Goal: Task Accomplishment & Management: Manage account settings

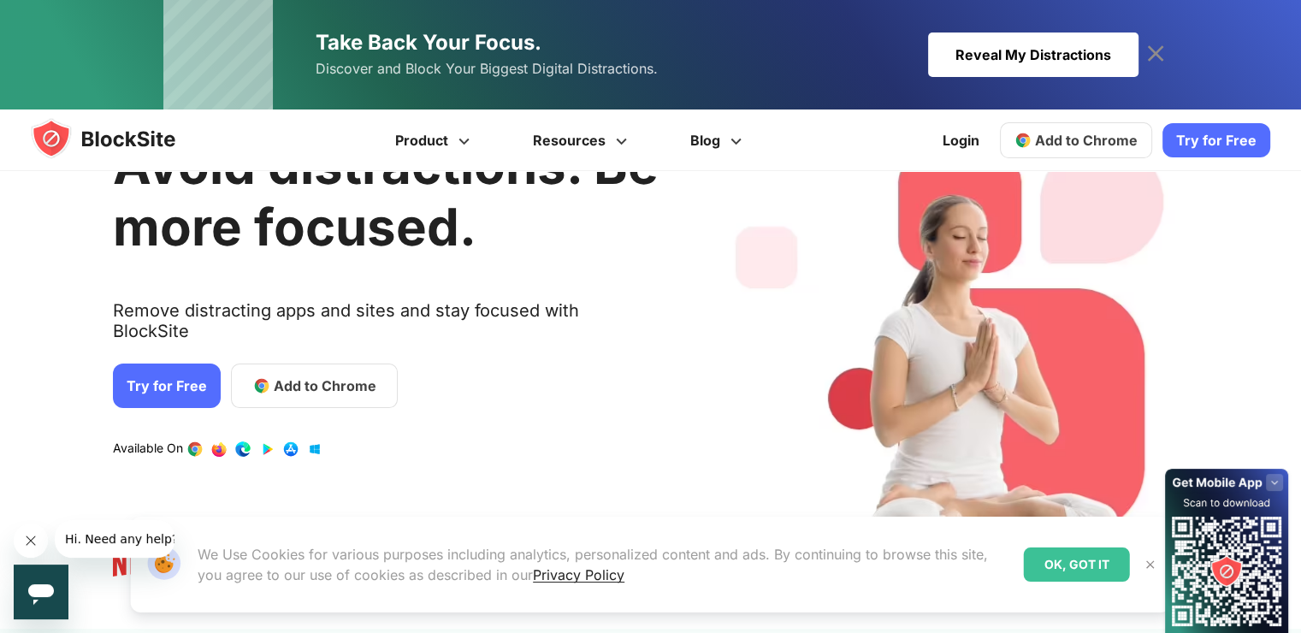
scroll to position [86, 0]
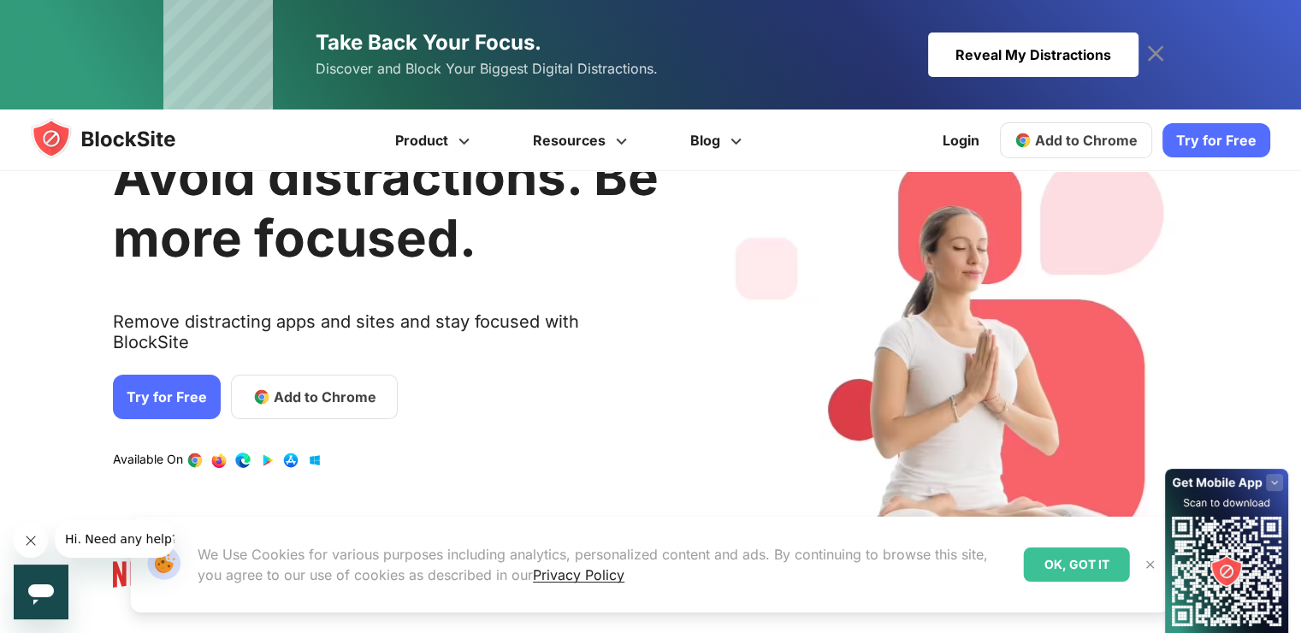
click at [174, 375] on link "Try for Free" at bounding box center [167, 397] width 108 height 44
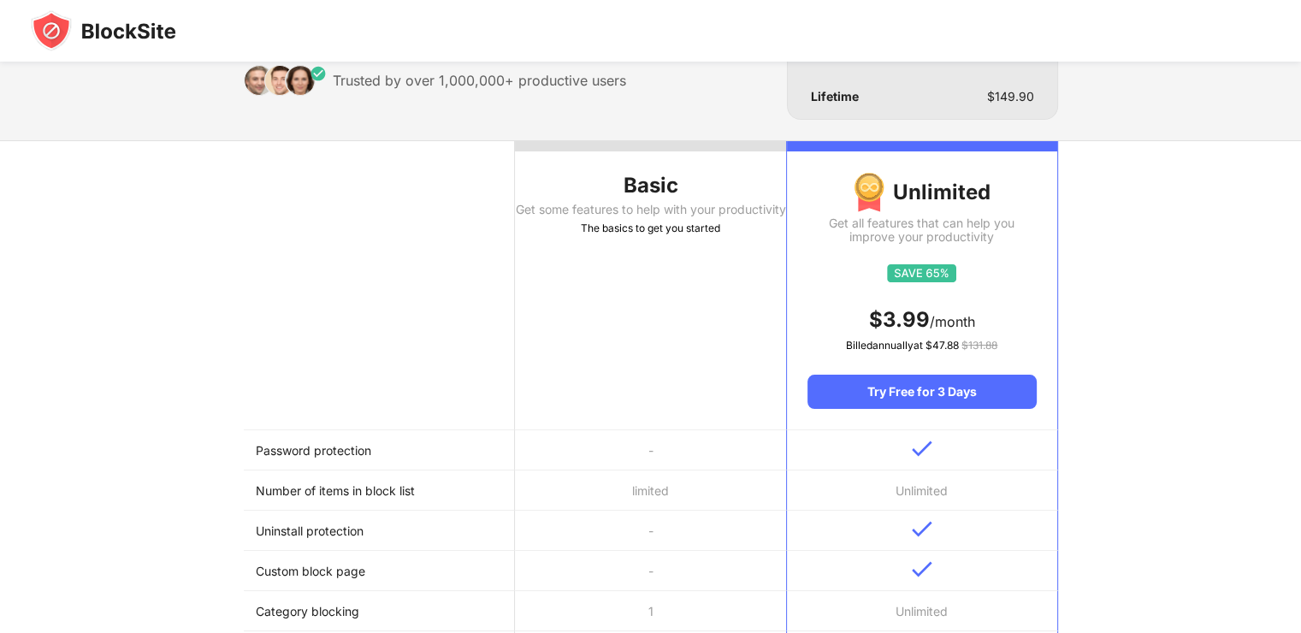
scroll to position [171, 0]
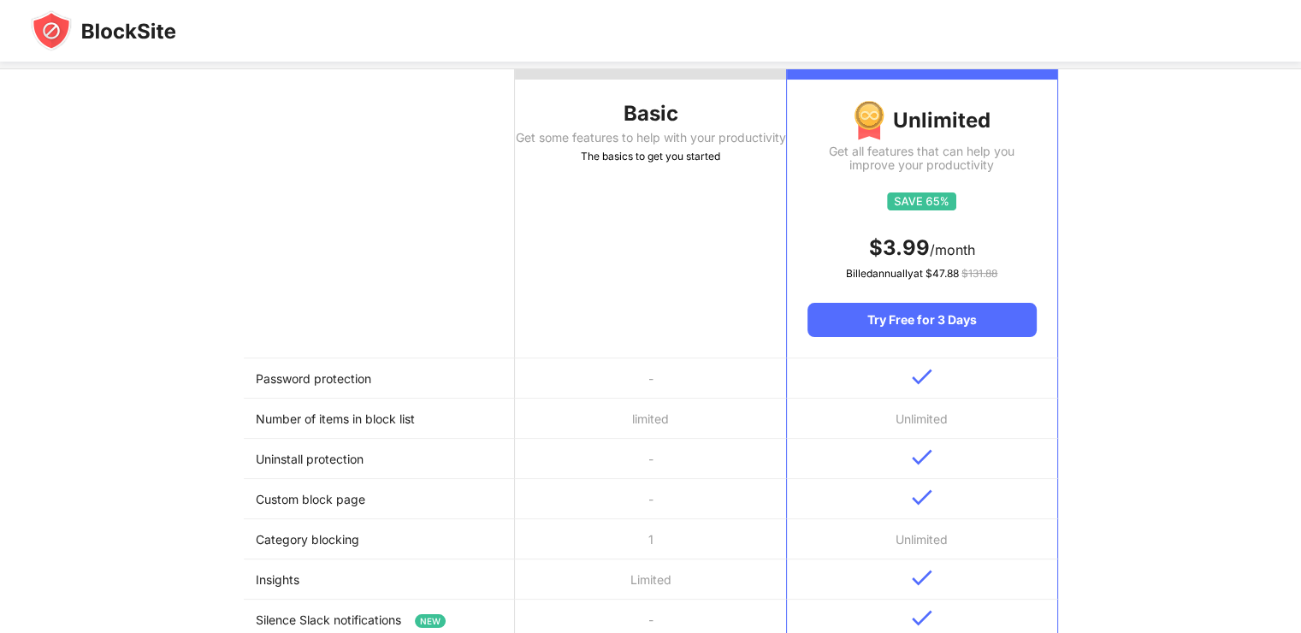
click at [576, 250] on th "Basic Get some features to help with your productivity The basics to get you st…" at bounding box center [650, 213] width 271 height 289
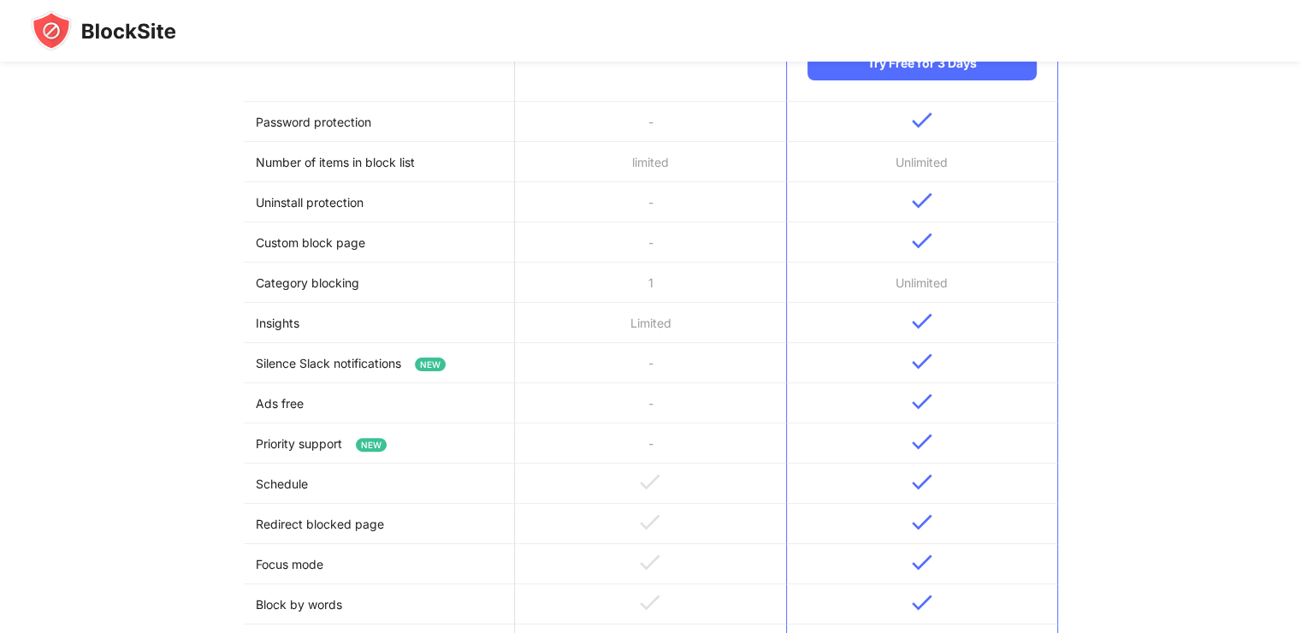
scroll to position [0, 0]
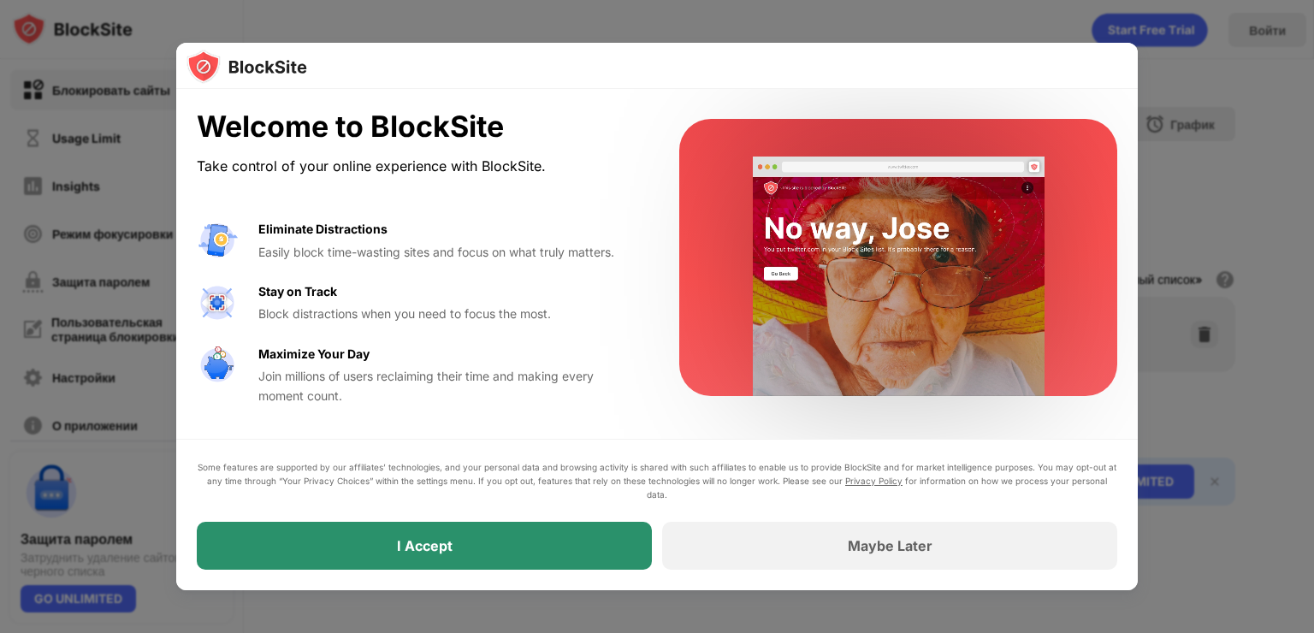
click at [487, 551] on div "I Accept" at bounding box center [424, 546] width 455 height 48
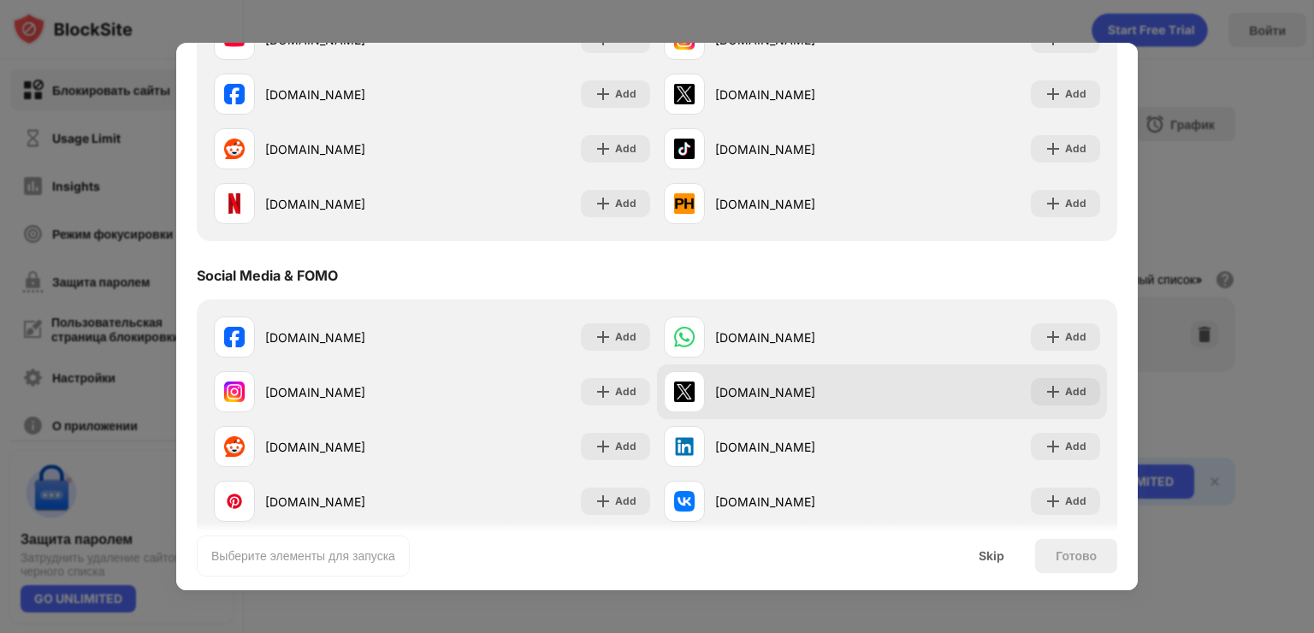
scroll to position [342, 0]
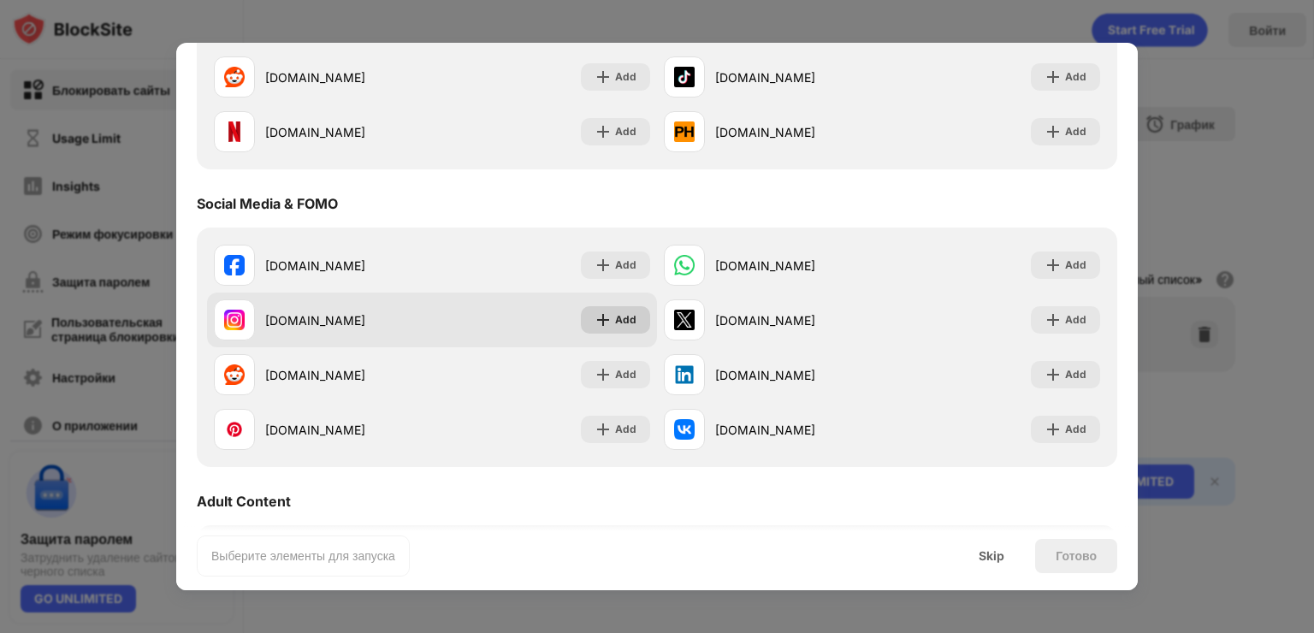
click at [615, 321] on div "Add" at bounding box center [625, 319] width 21 height 17
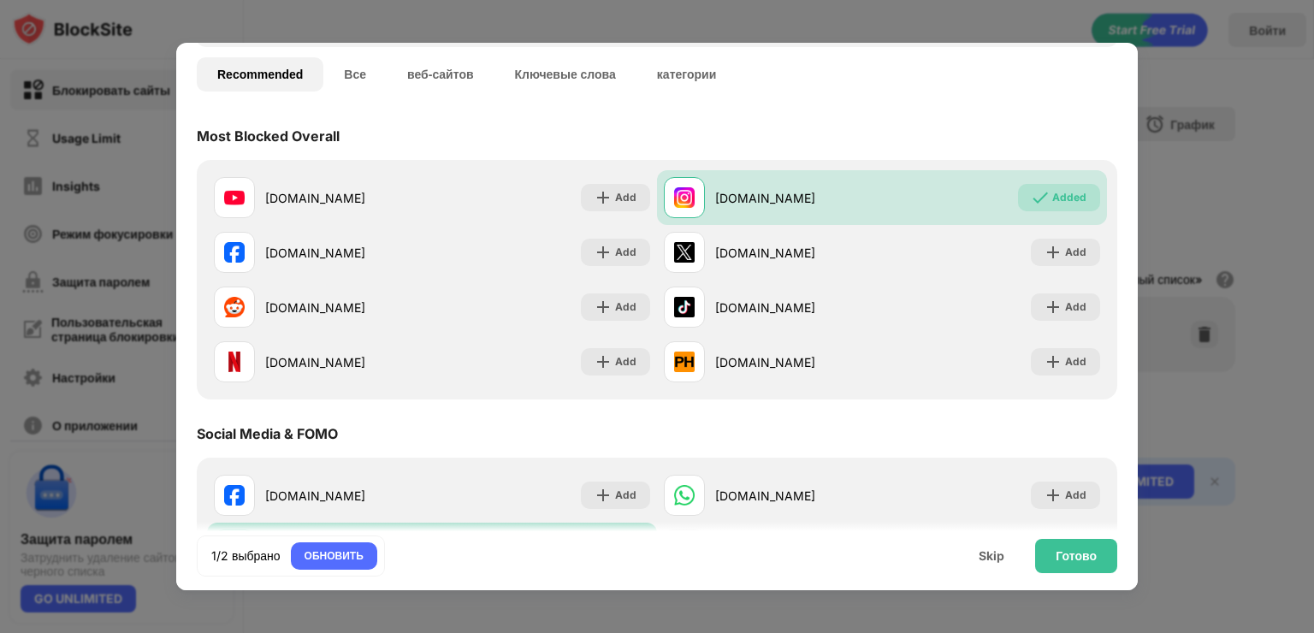
scroll to position [0, 0]
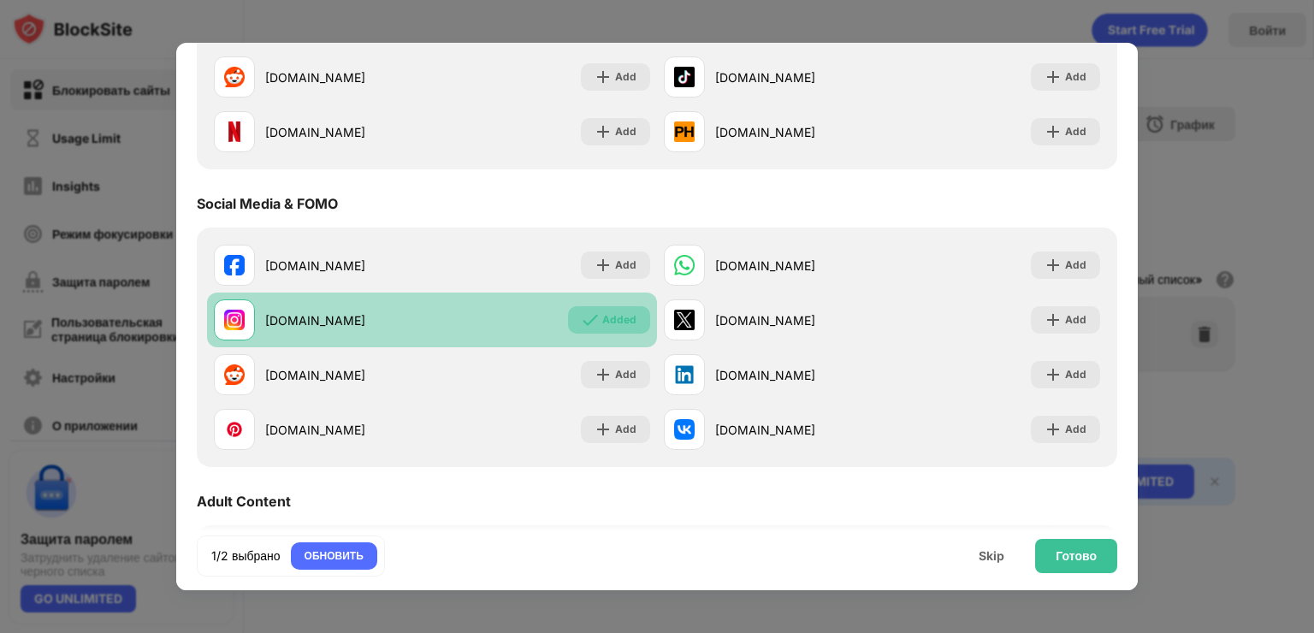
click at [605, 331] on div "Added" at bounding box center [609, 319] width 82 height 27
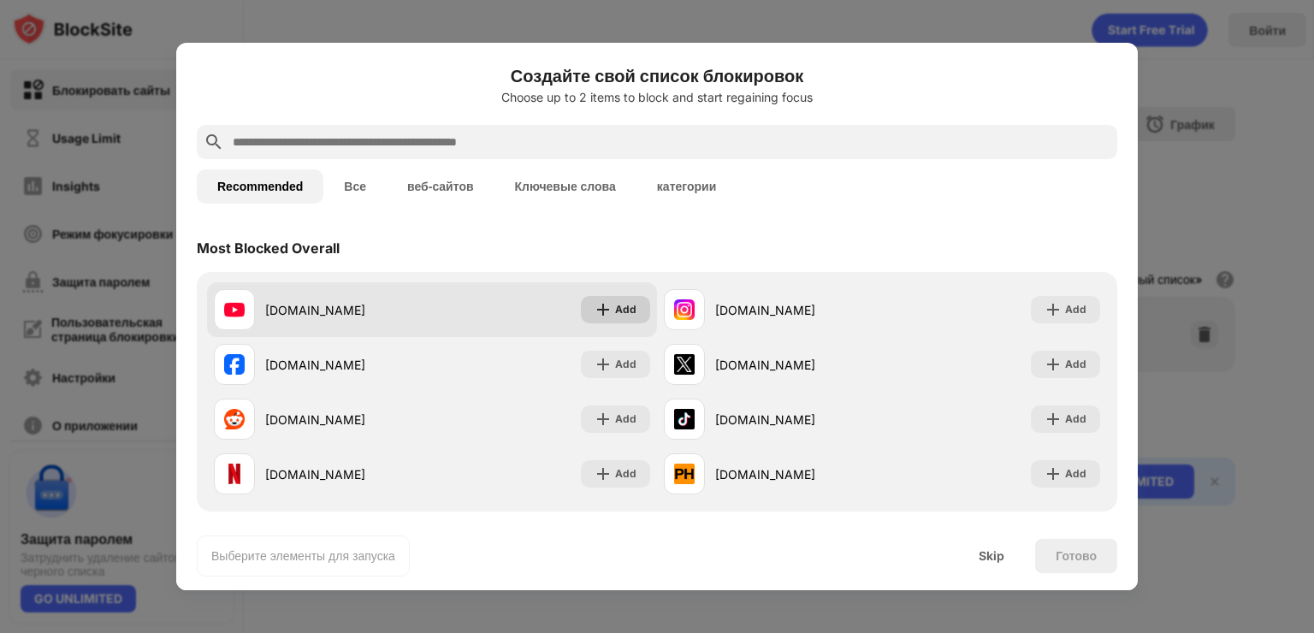
click at [616, 311] on div "Add" at bounding box center [625, 309] width 21 height 17
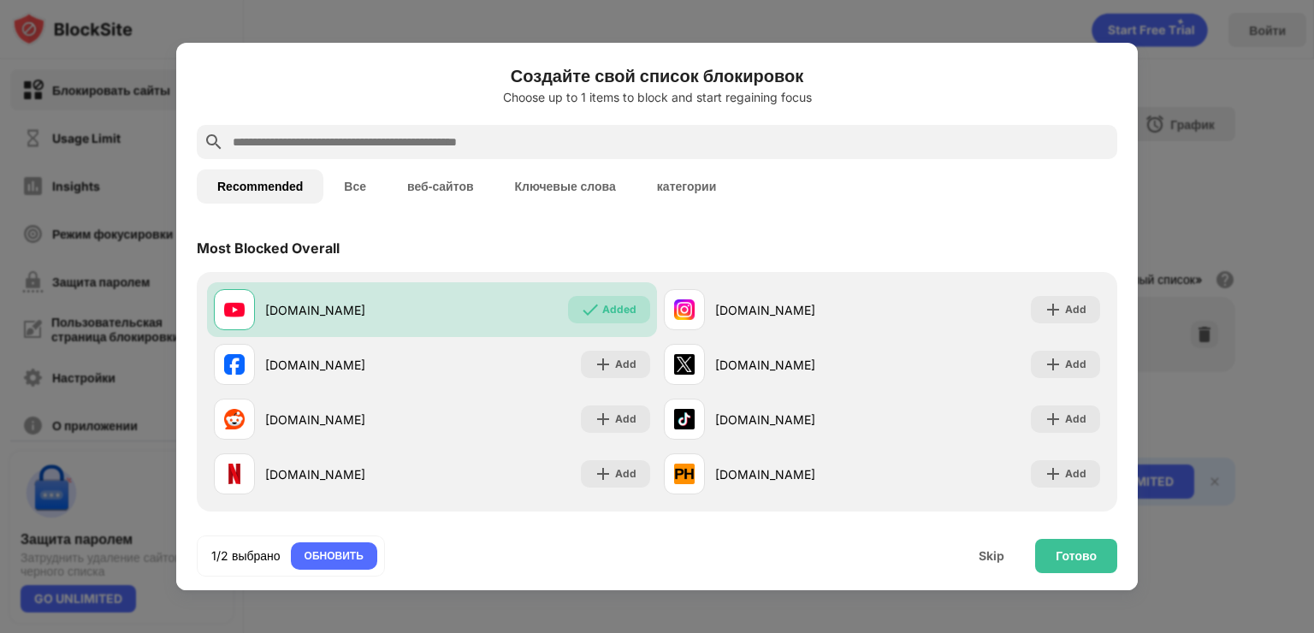
click at [363, 179] on button "Все" at bounding box center [354, 186] width 63 height 34
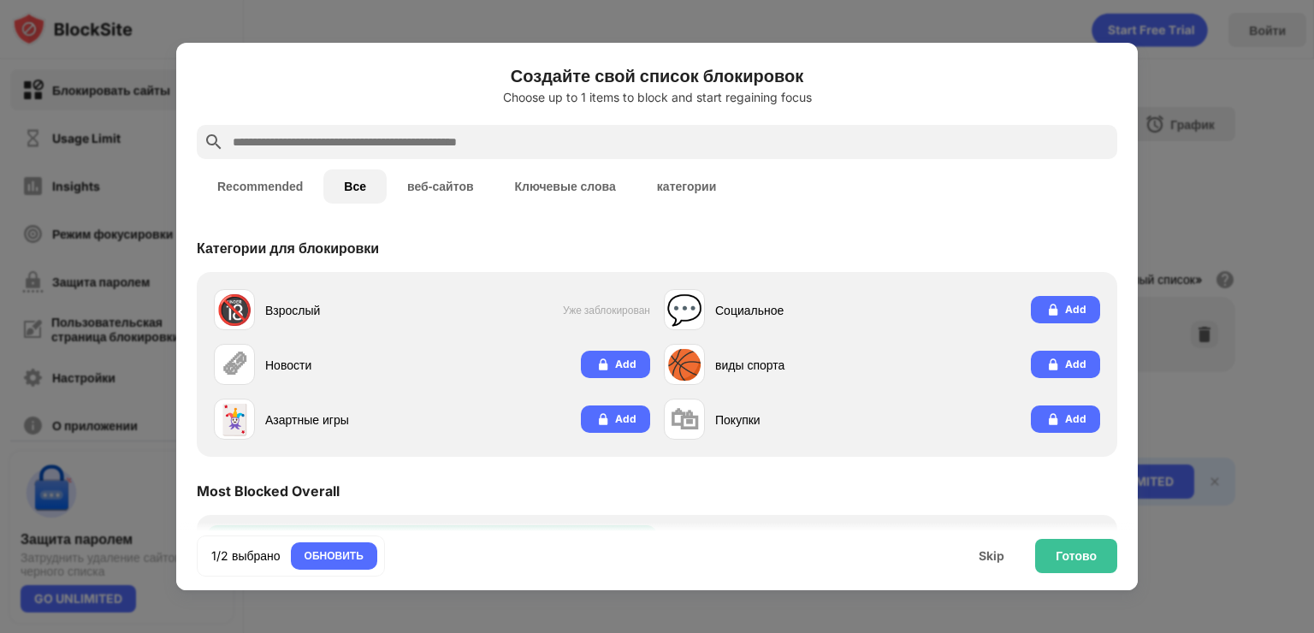
click at [599, 133] on input "text" at bounding box center [670, 142] width 879 height 21
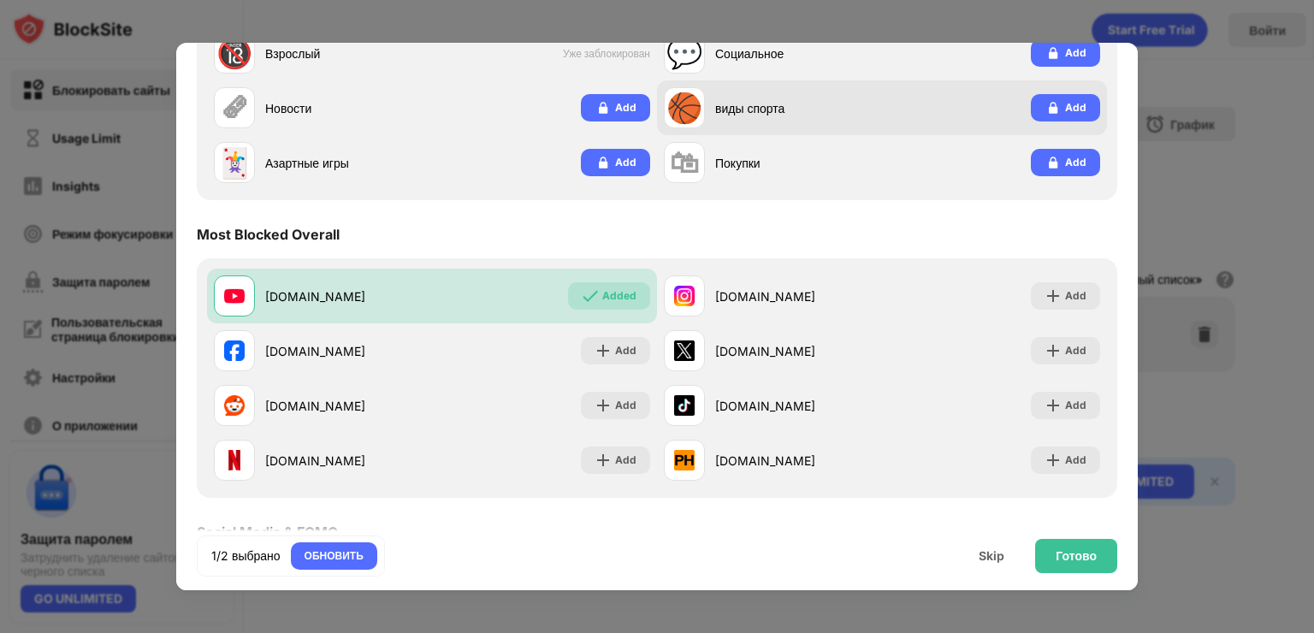
scroll to position [342, 0]
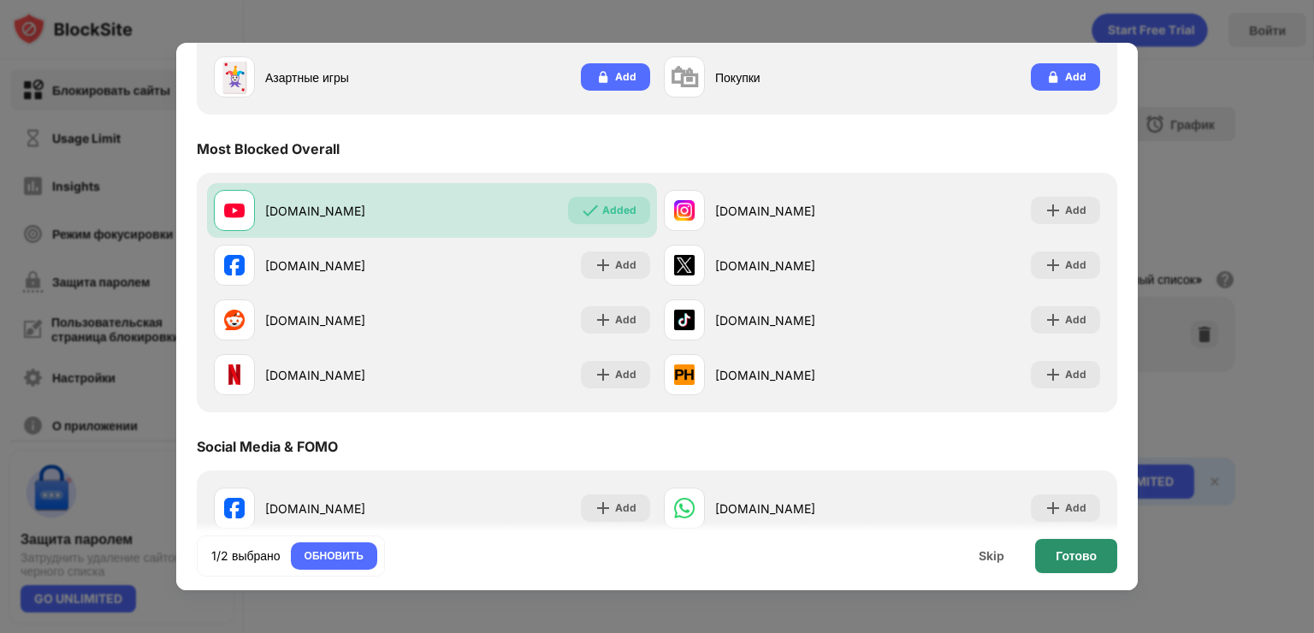
click at [1088, 554] on div "Готово" at bounding box center [1075, 556] width 41 height 14
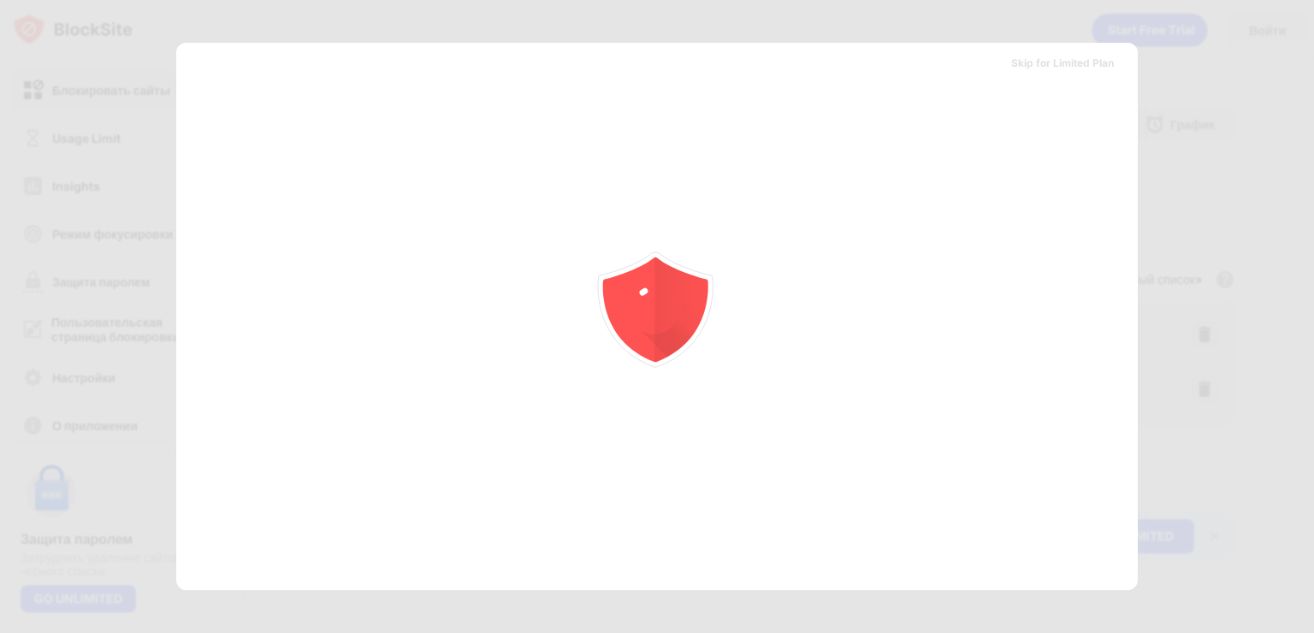
scroll to position [0, 0]
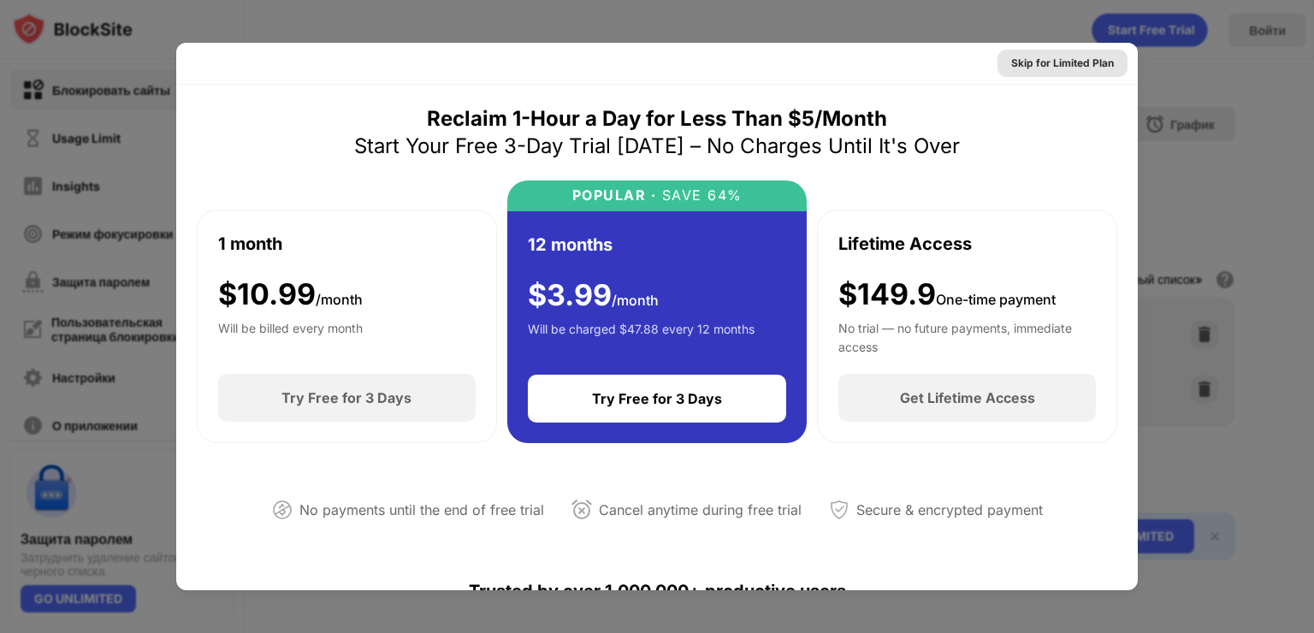
click at [1063, 65] on div "Skip for Limited Plan" at bounding box center [1062, 63] width 103 height 17
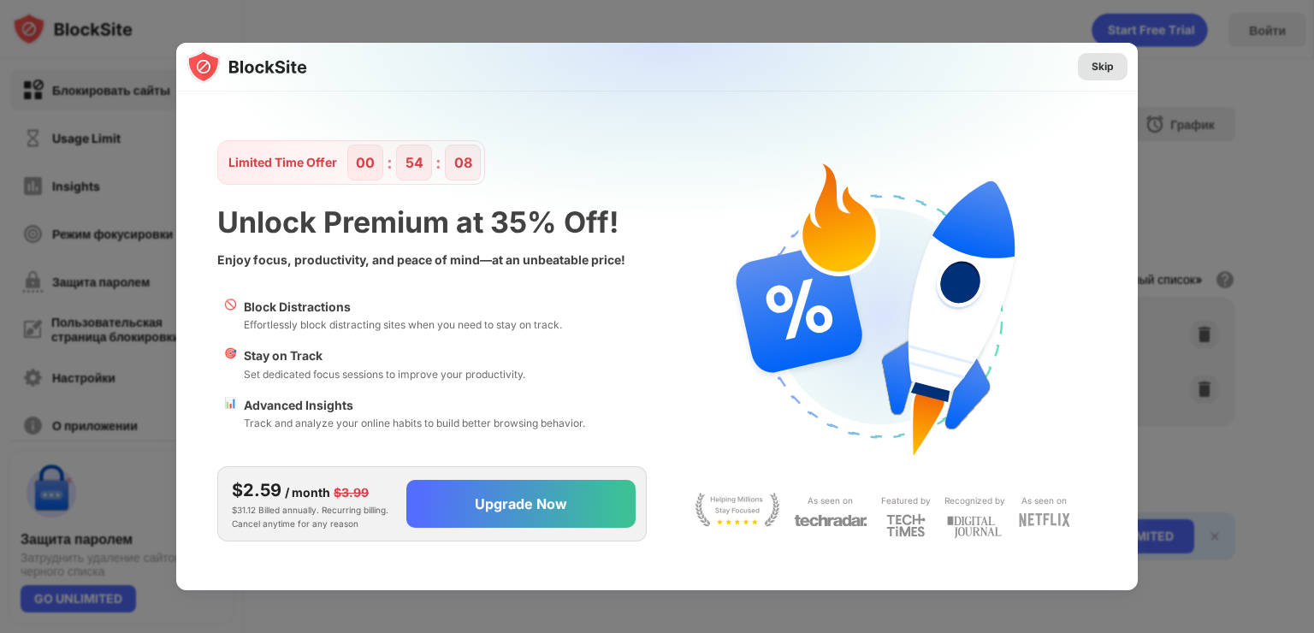
click at [1095, 67] on div "Skip" at bounding box center [1102, 66] width 22 height 17
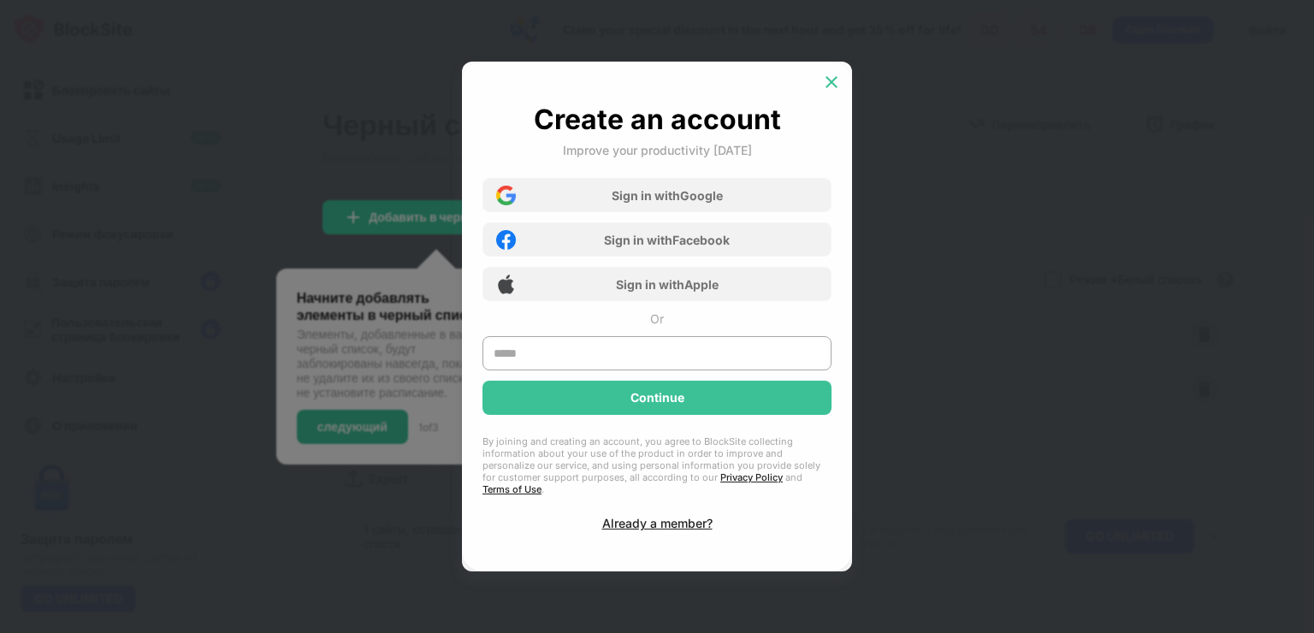
click at [830, 83] on img at bounding box center [831, 82] width 17 height 17
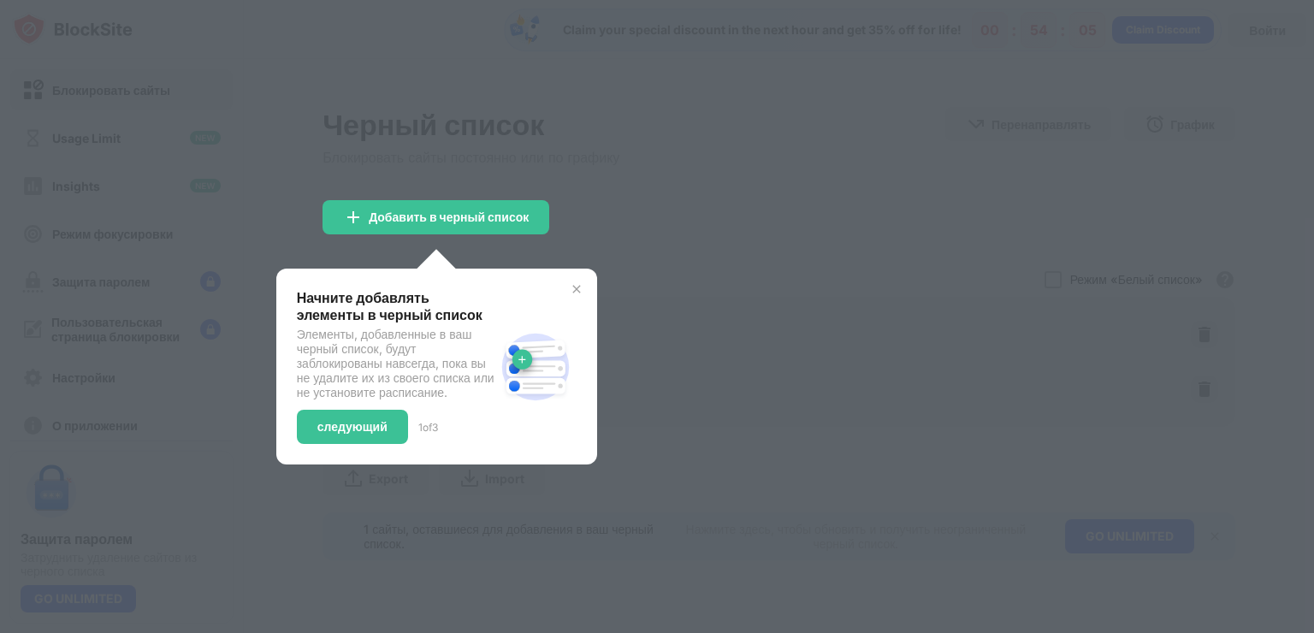
click at [701, 272] on div at bounding box center [657, 316] width 1314 height 633
click at [578, 292] on img at bounding box center [577, 289] width 14 height 14
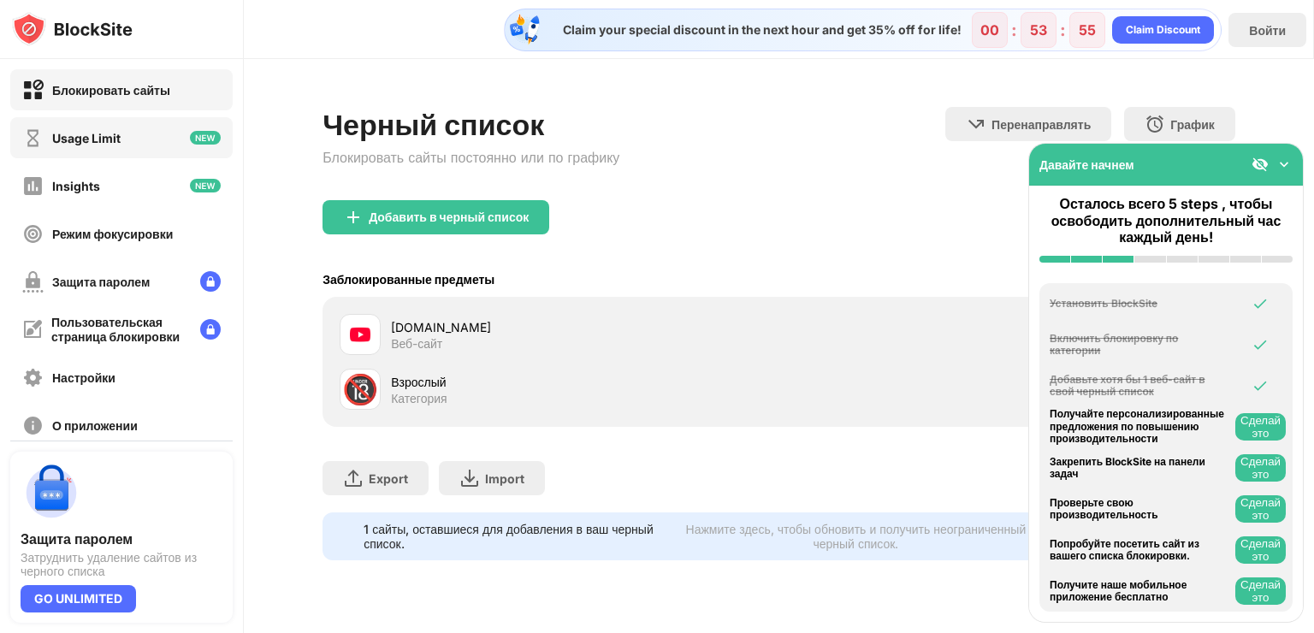
click at [155, 138] on div "Usage Limit" at bounding box center [121, 137] width 222 height 41
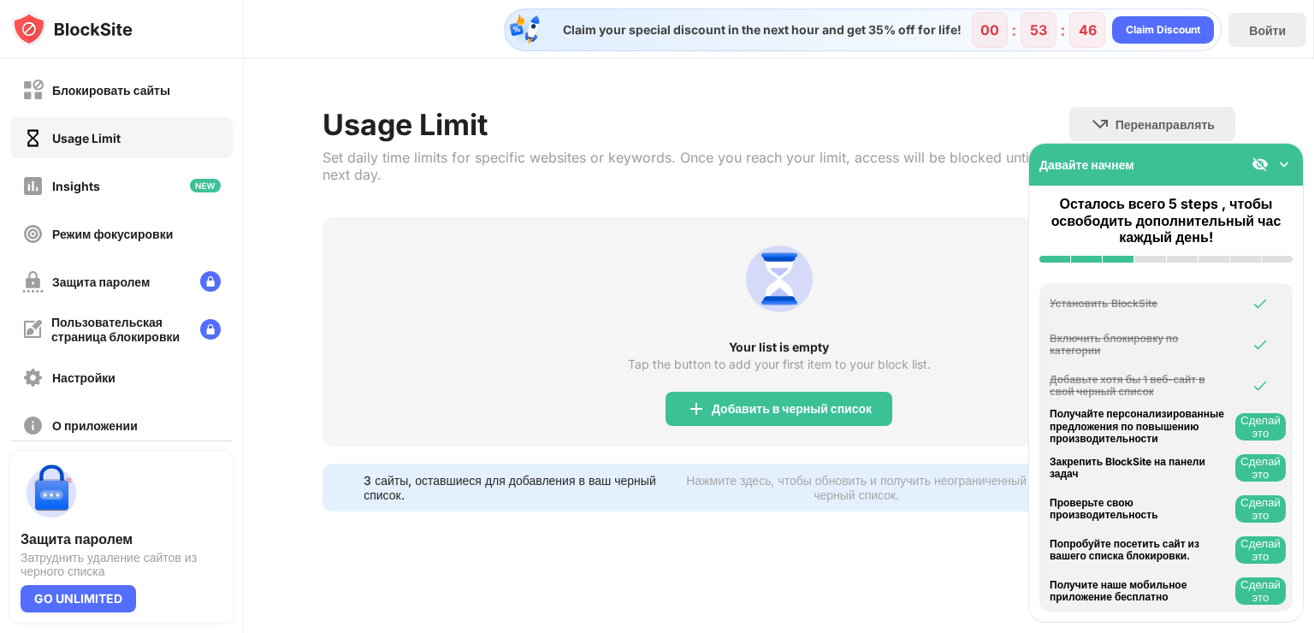
click at [1290, 162] on img at bounding box center [1283, 164] width 17 height 17
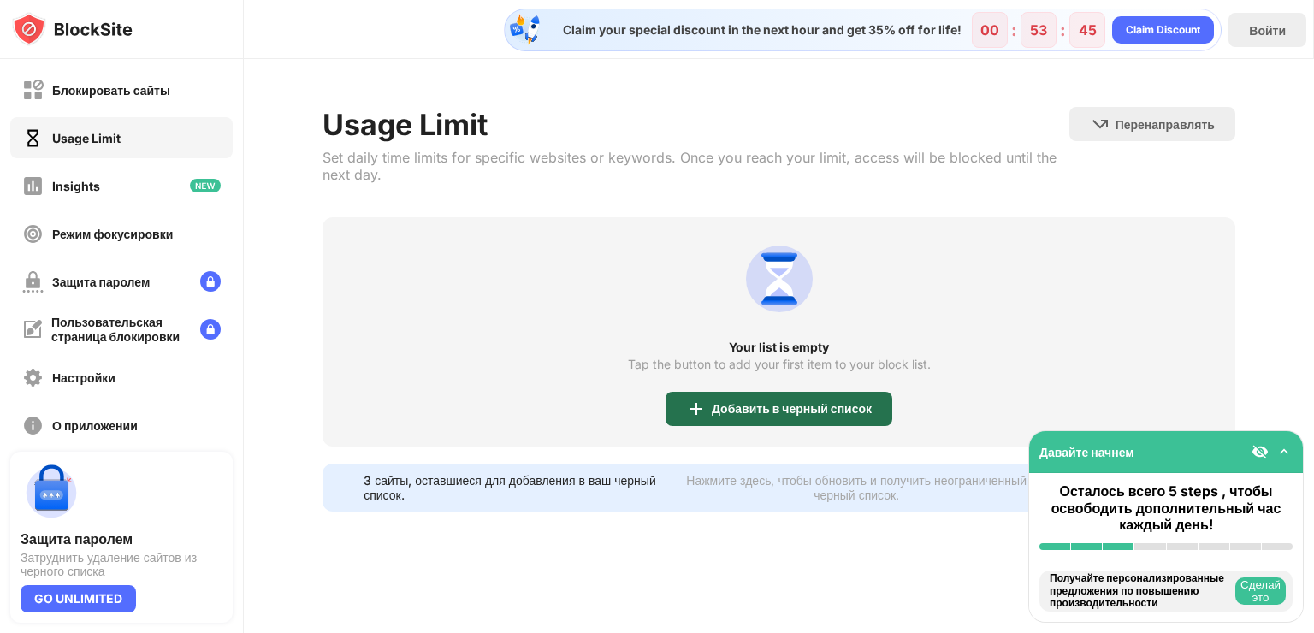
click at [773, 415] on div "Добавить в черный список" at bounding box center [778, 409] width 227 height 34
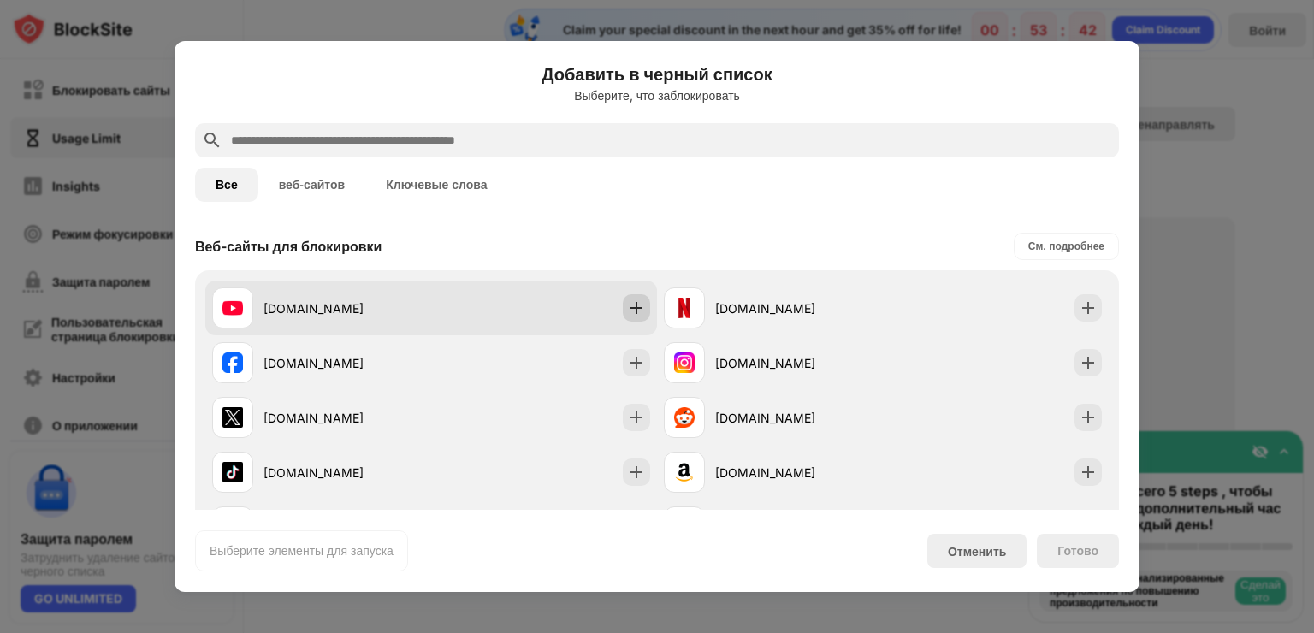
click at [633, 308] on img at bounding box center [636, 307] width 17 height 17
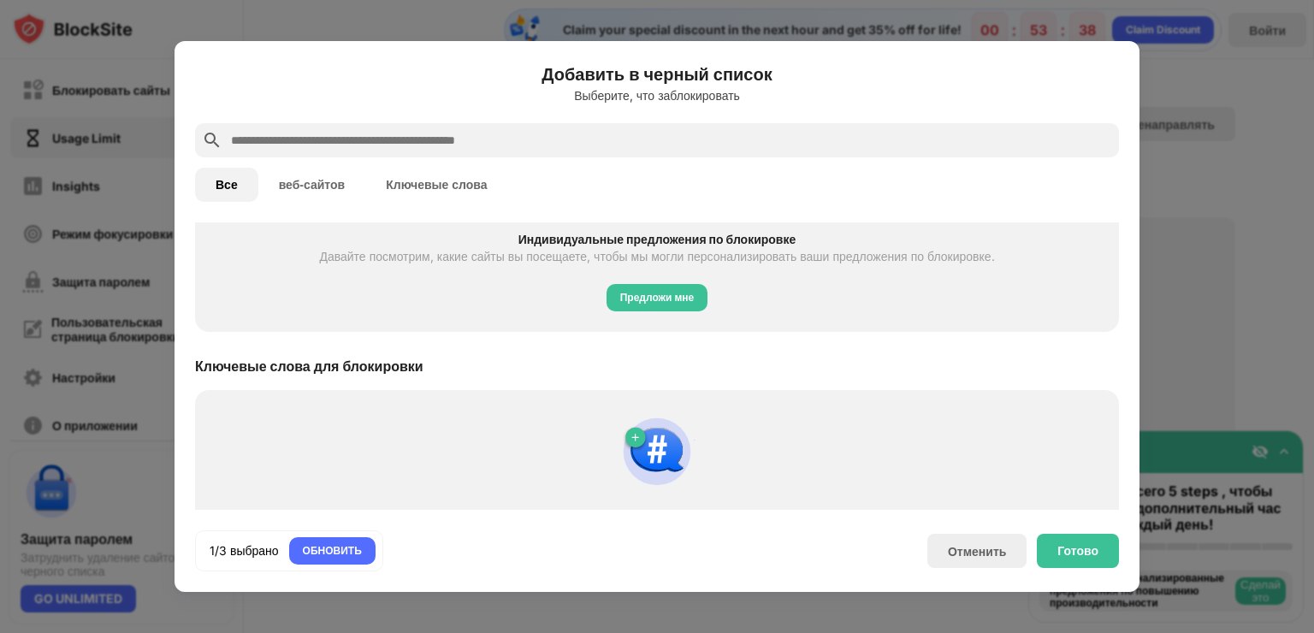
scroll to position [428, 0]
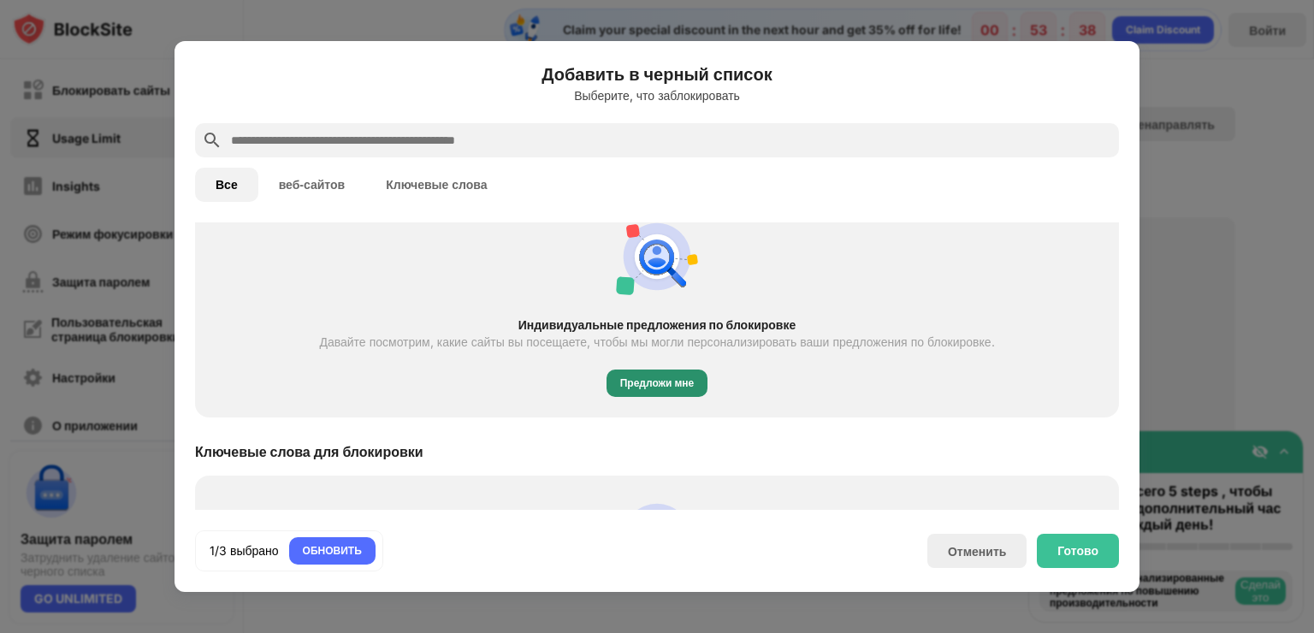
click at [647, 382] on div "Предложи мне" at bounding box center [657, 383] width 74 height 17
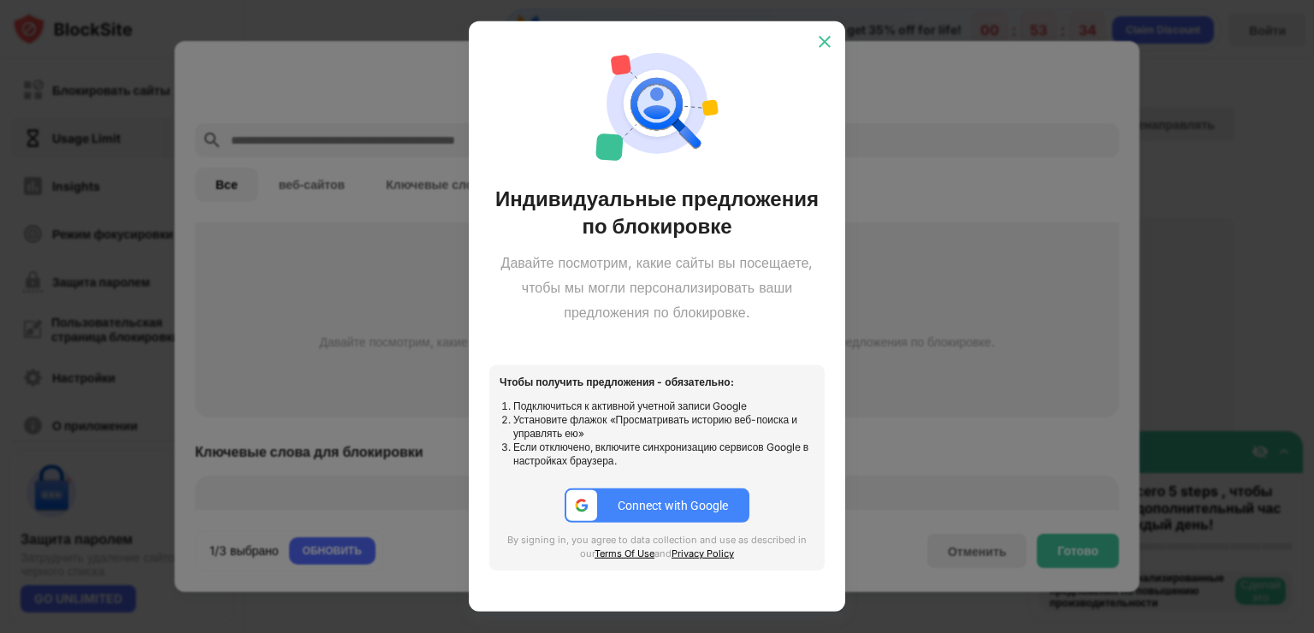
click at [825, 40] on img at bounding box center [824, 41] width 17 height 17
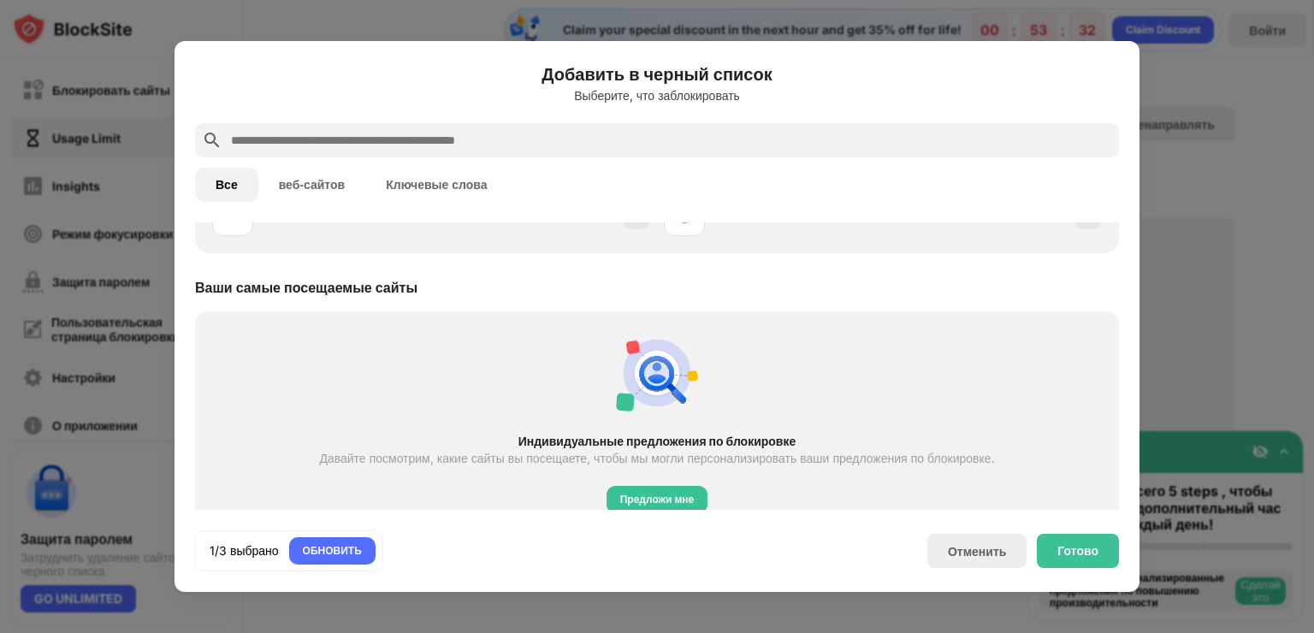
scroll to position [0, 0]
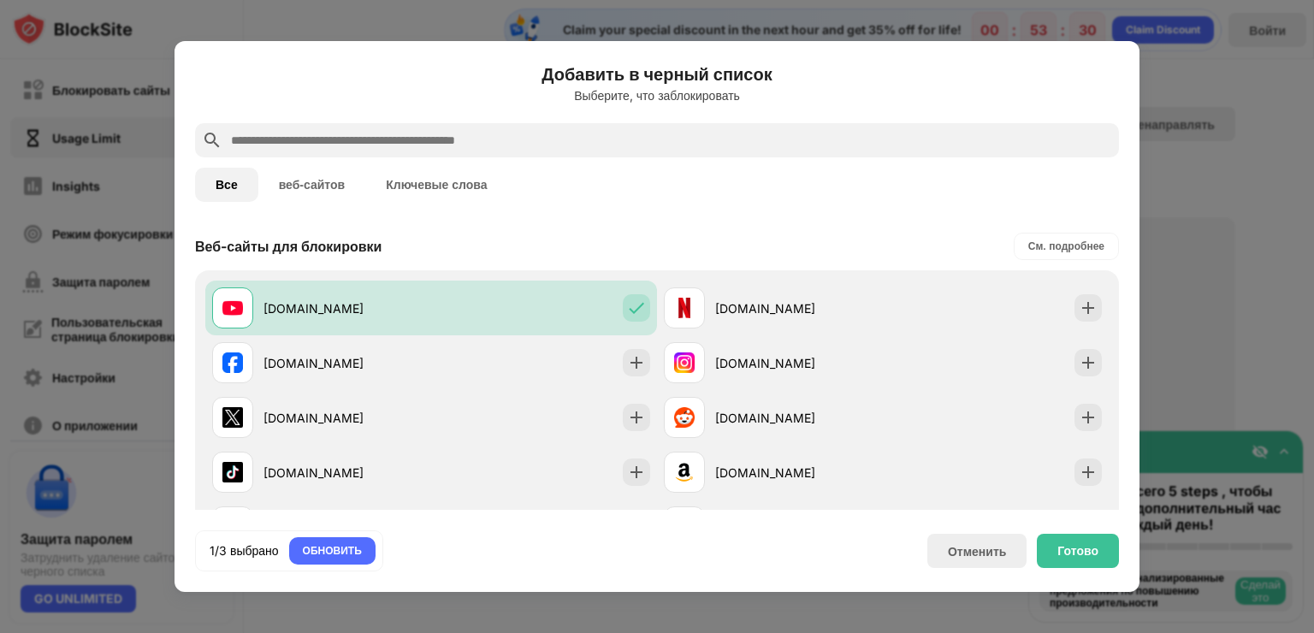
click at [512, 139] on input "text" at bounding box center [670, 140] width 883 height 21
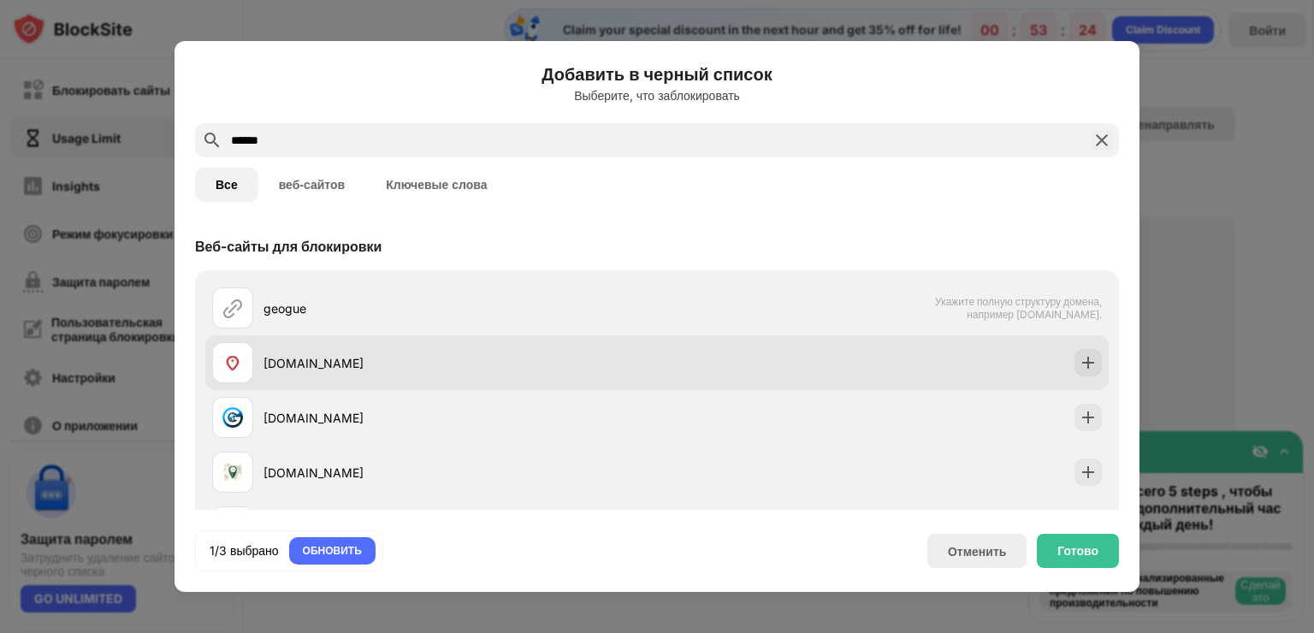
type input "******"
click at [493, 363] on div "[DOMAIN_NAME]" at bounding box center [459, 363] width 393 height 18
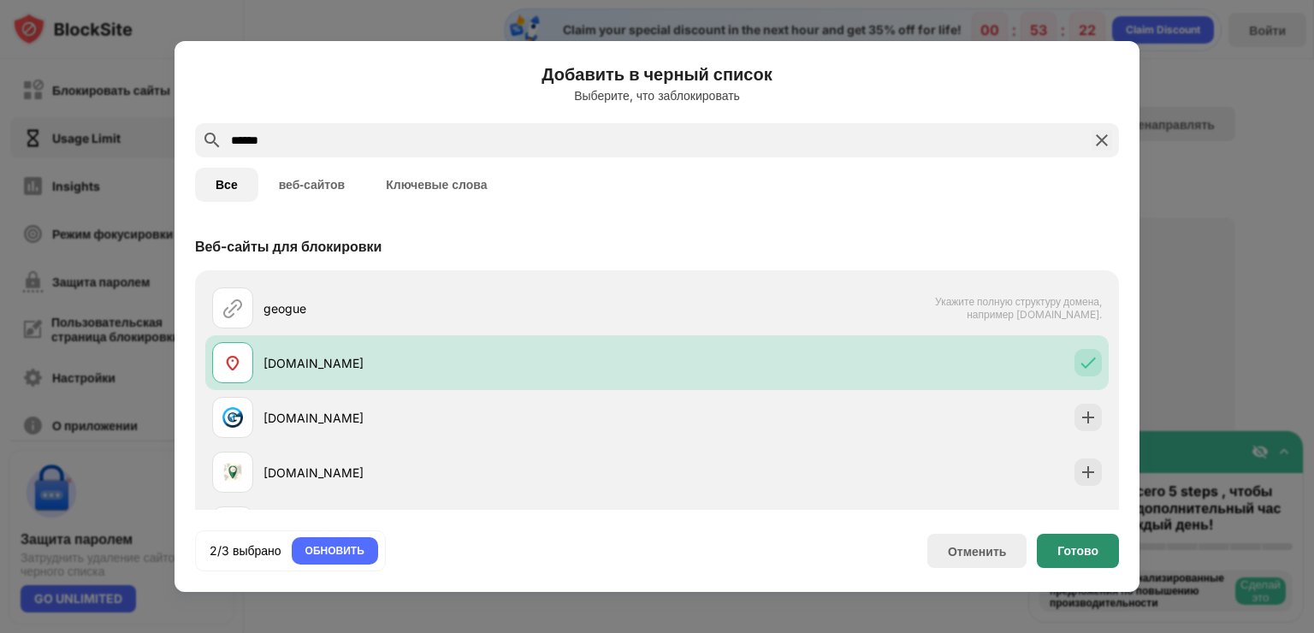
click at [1054, 554] on div "Готово" at bounding box center [1077, 551] width 82 height 34
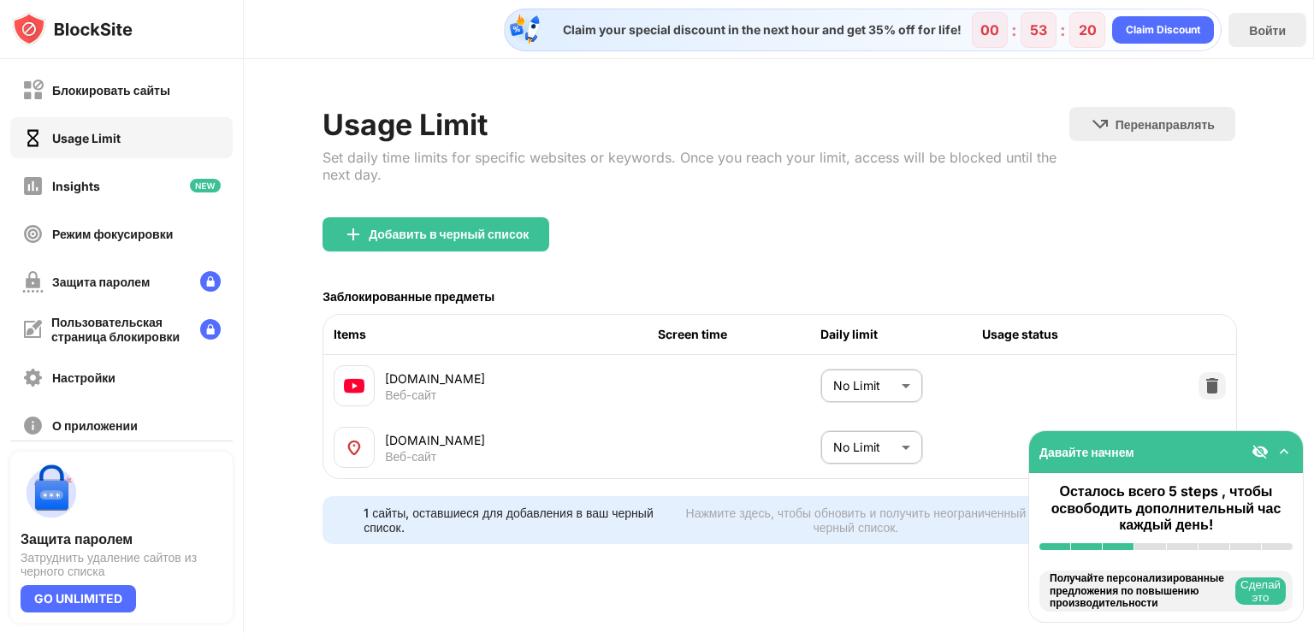
click at [869, 381] on body "Блокировать сайты Usage Limit Insights Режим фокусировки Защита паролем Пользов…" at bounding box center [657, 316] width 1314 height 633
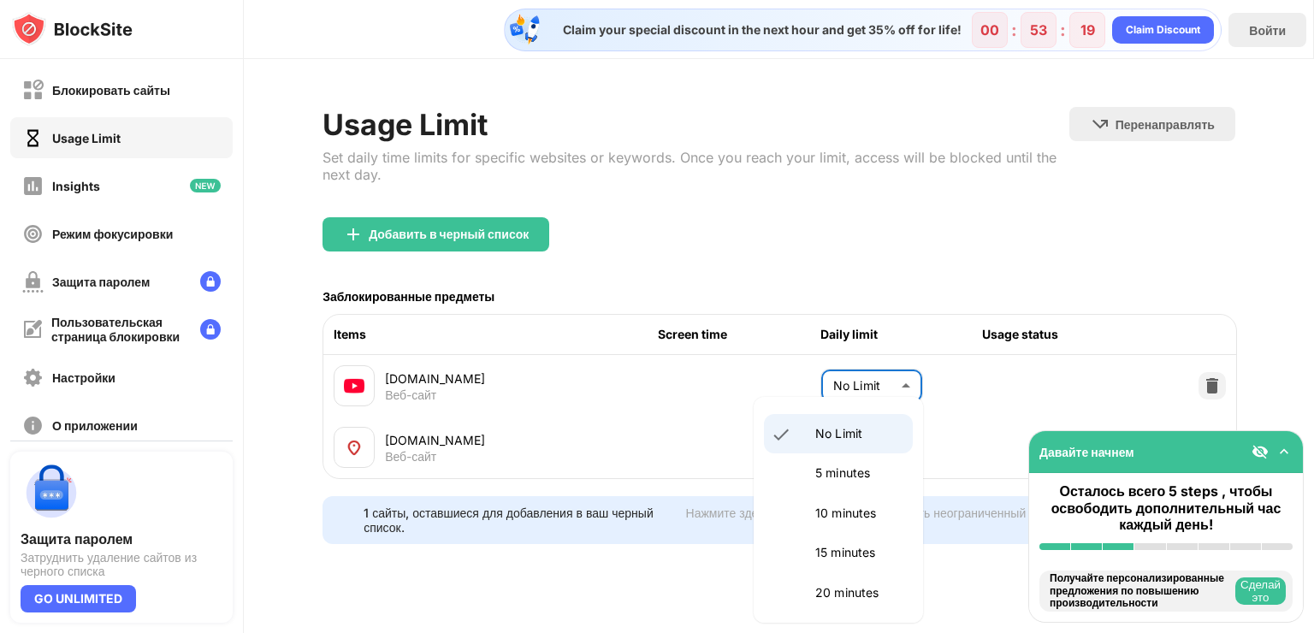
click at [889, 377] on div at bounding box center [657, 316] width 1314 height 633
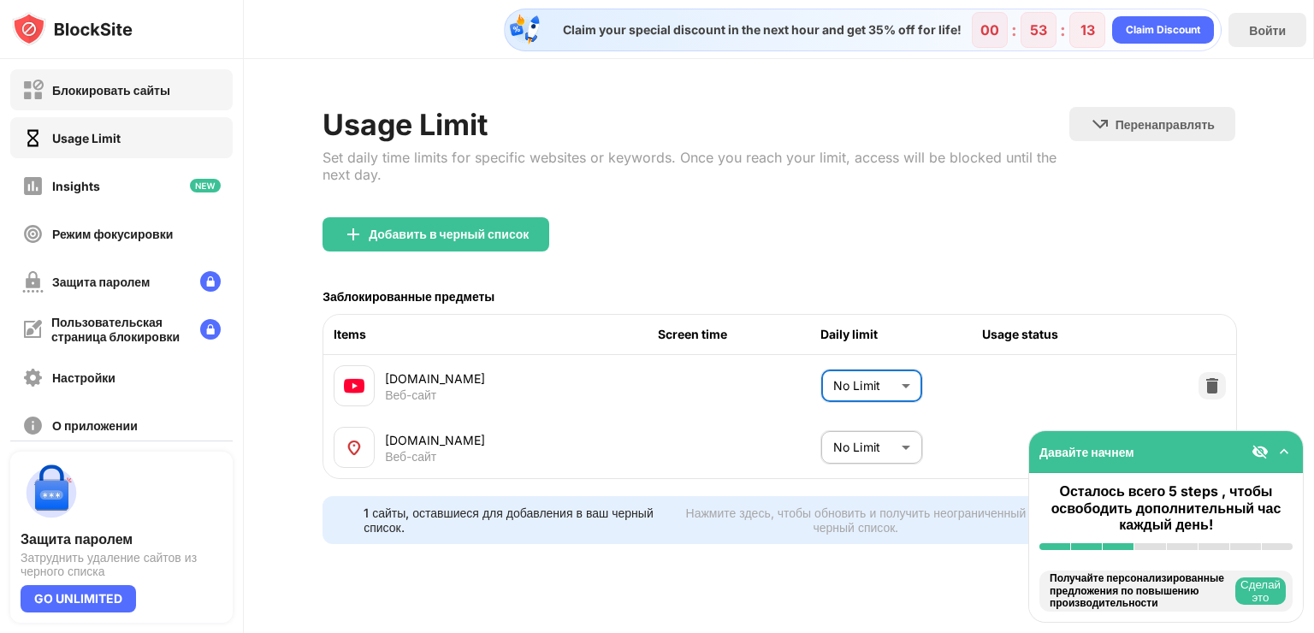
click at [116, 83] on div "Блокировать сайты" at bounding box center [111, 90] width 118 height 15
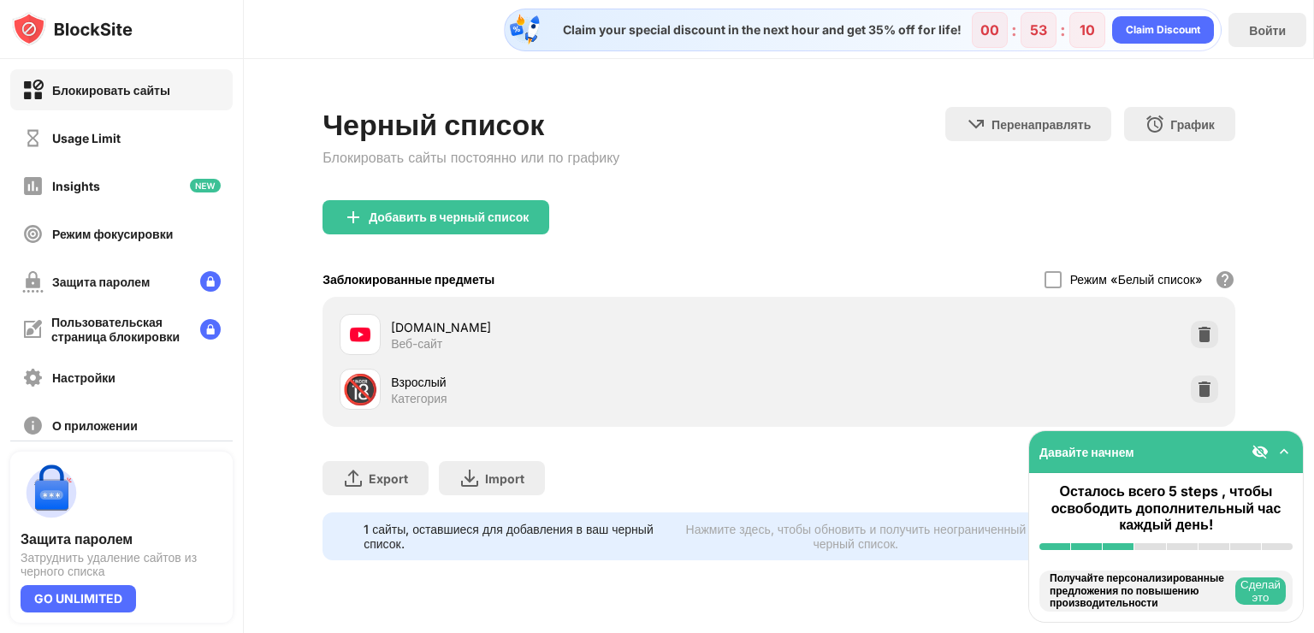
click at [480, 383] on div "Взрослый" at bounding box center [584, 382] width 387 height 18
click at [349, 382] on div "🔞" at bounding box center [360, 389] width 36 height 35
click at [685, 401] on div "Взрослый Категория" at bounding box center [584, 389] width 387 height 33
click at [1208, 389] on img at bounding box center [1204, 389] width 17 height 17
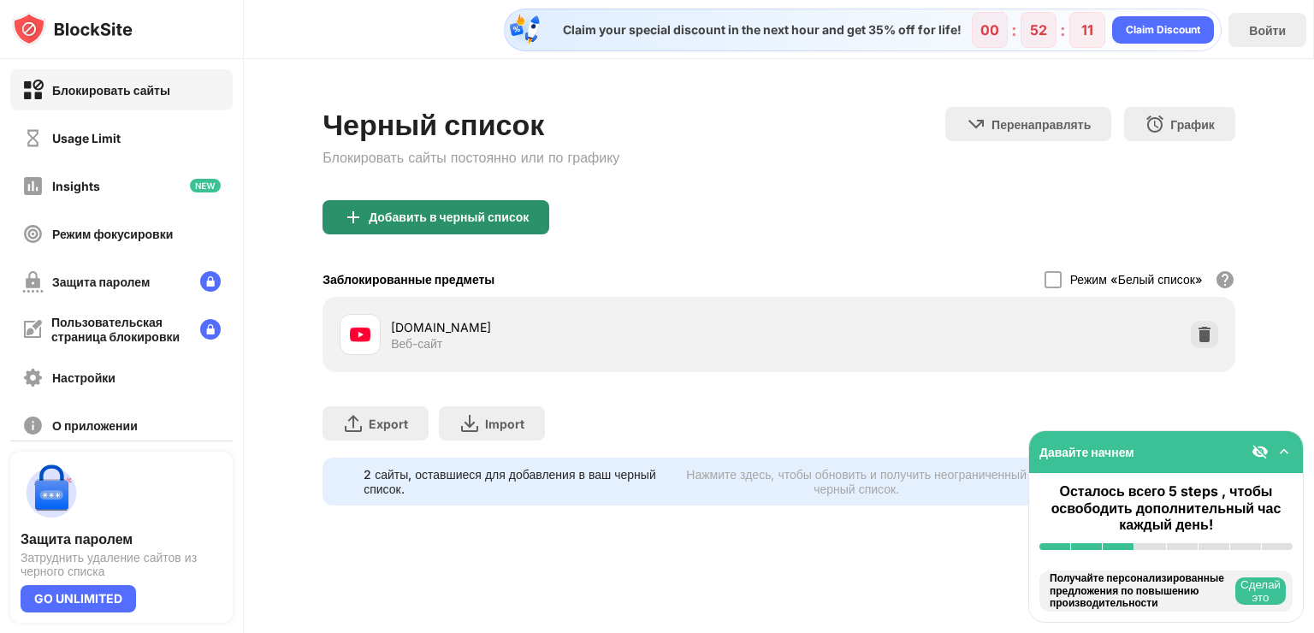
click at [461, 222] on div "Добавить в черный список" at bounding box center [449, 217] width 160 height 14
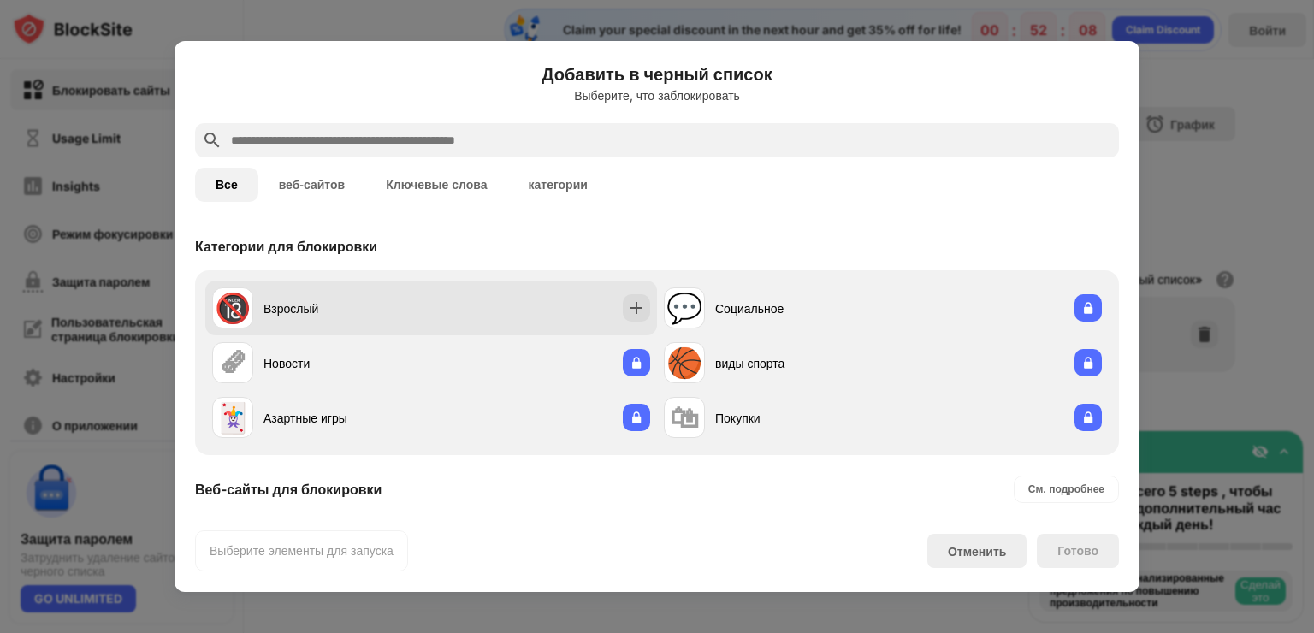
click at [515, 310] on div "🔞 Взрослый" at bounding box center [431, 307] width 452 height 55
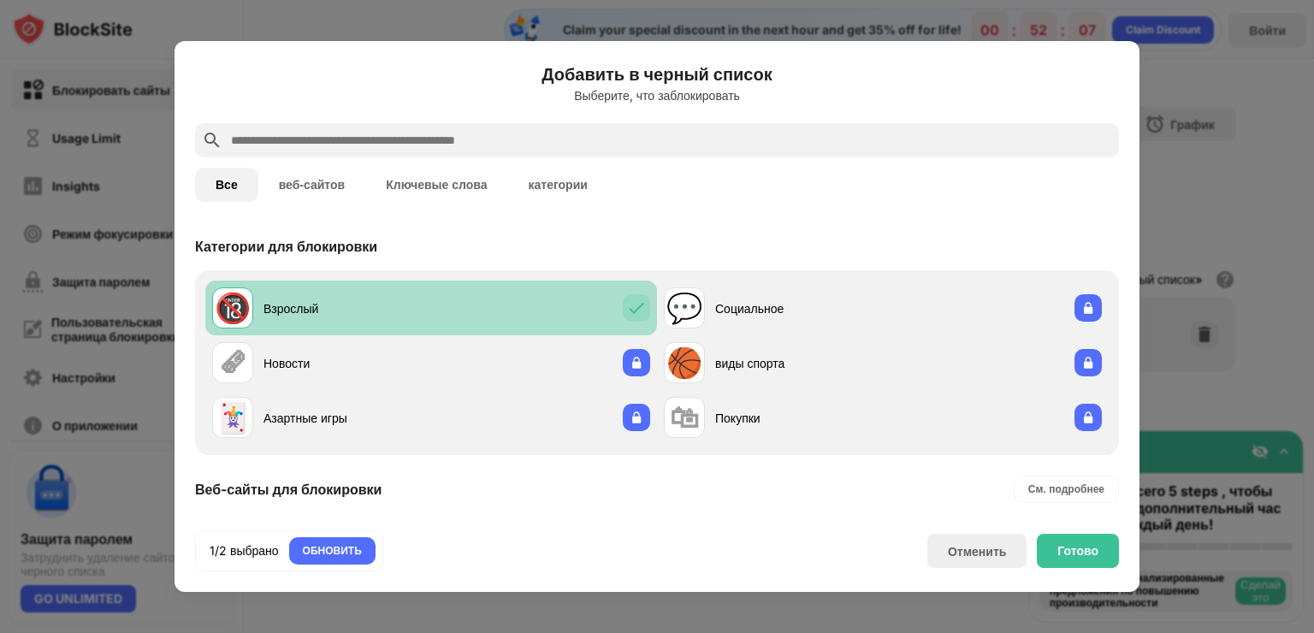
click at [515, 310] on div "🔞 Взрослый" at bounding box center [431, 307] width 452 height 55
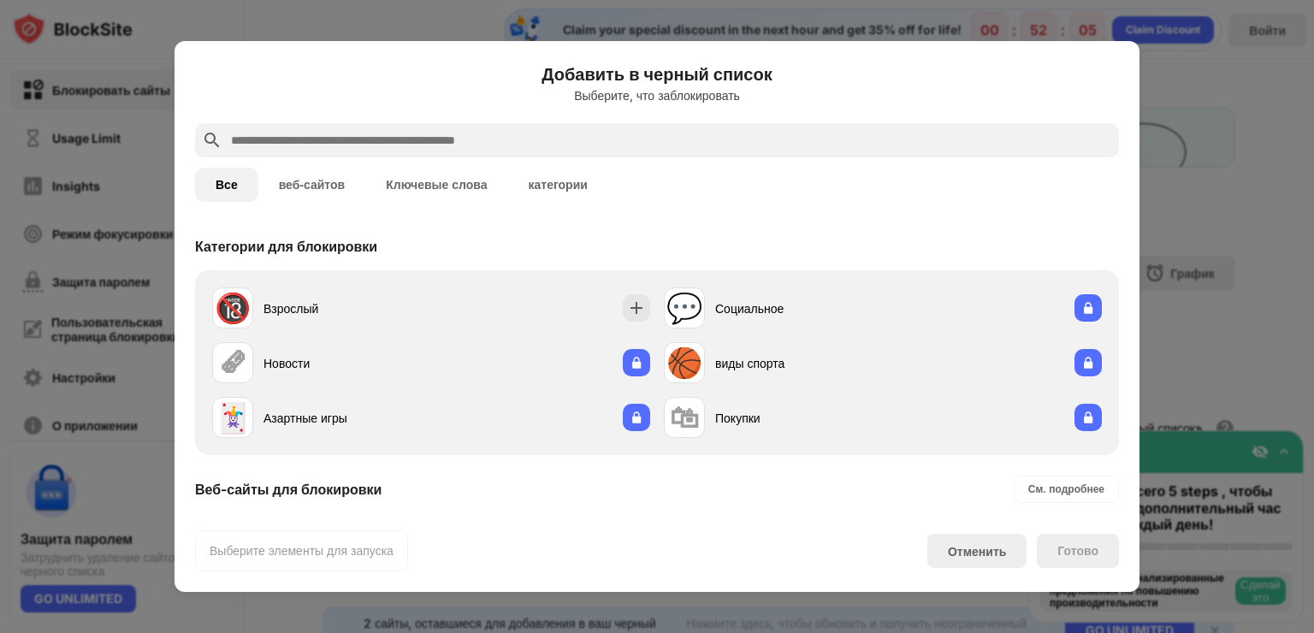
click at [560, 132] on input "text" at bounding box center [670, 140] width 883 height 21
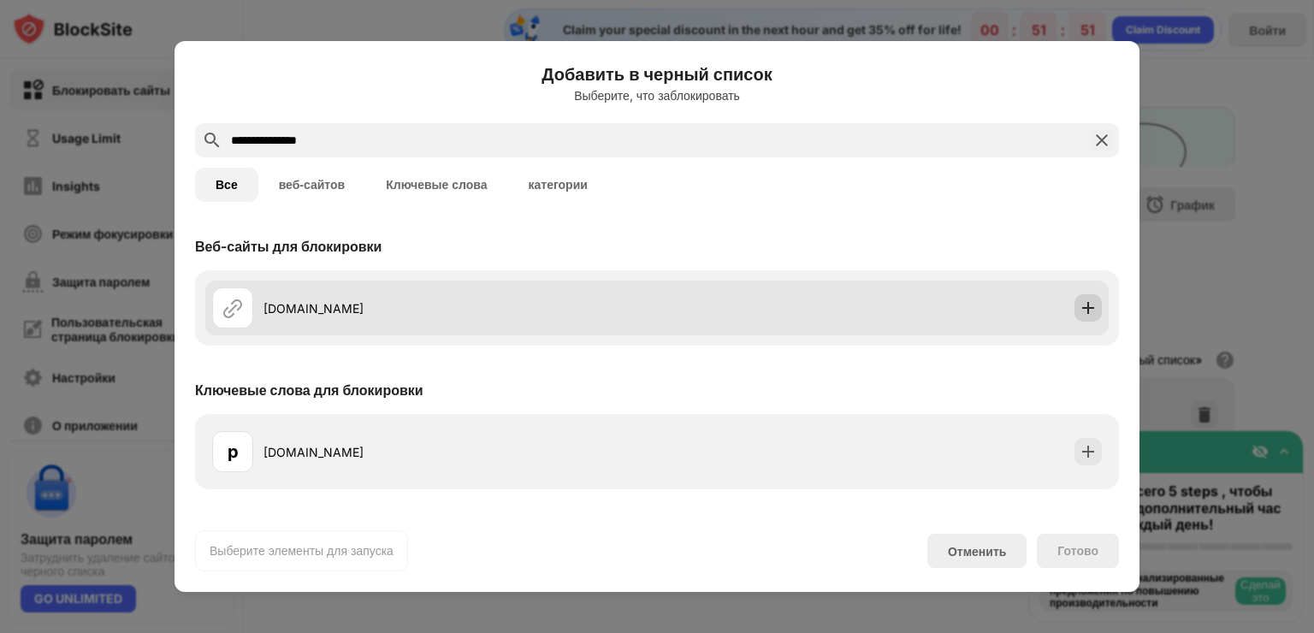
type input "**********"
click at [1098, 305] on div at bounding box center [1087, 307] width 27 height 27
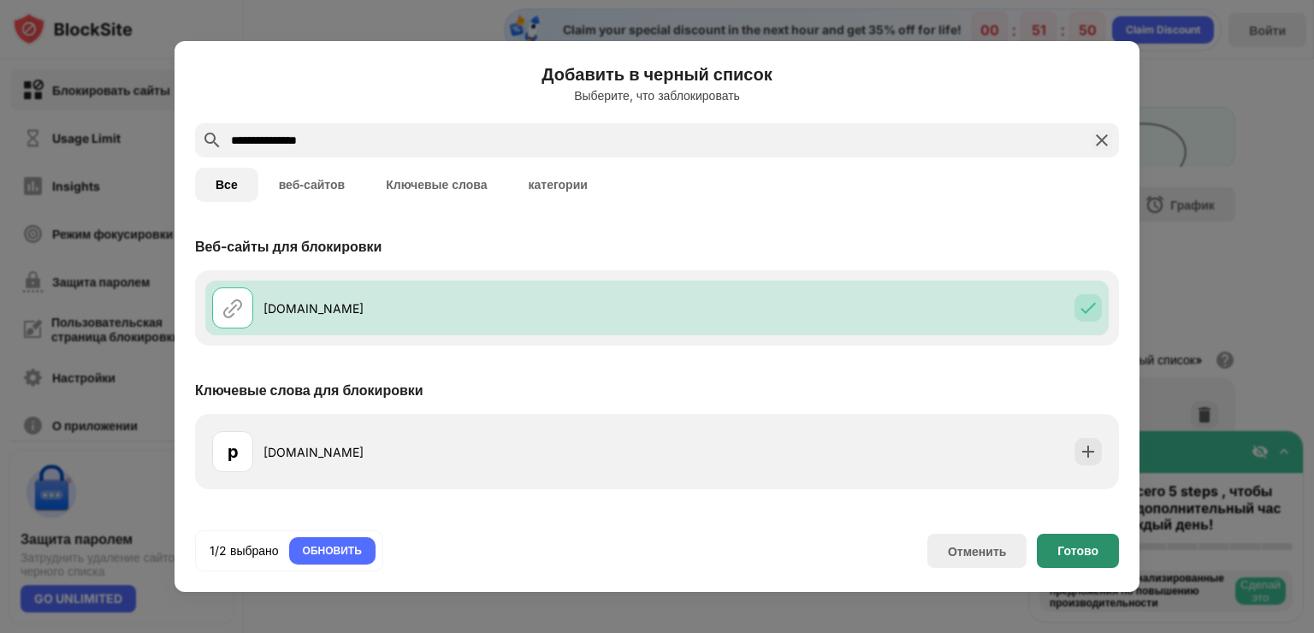
click at [1091, 544] on div "Готово" at bounding box center [1077, 551] width 41 height 14
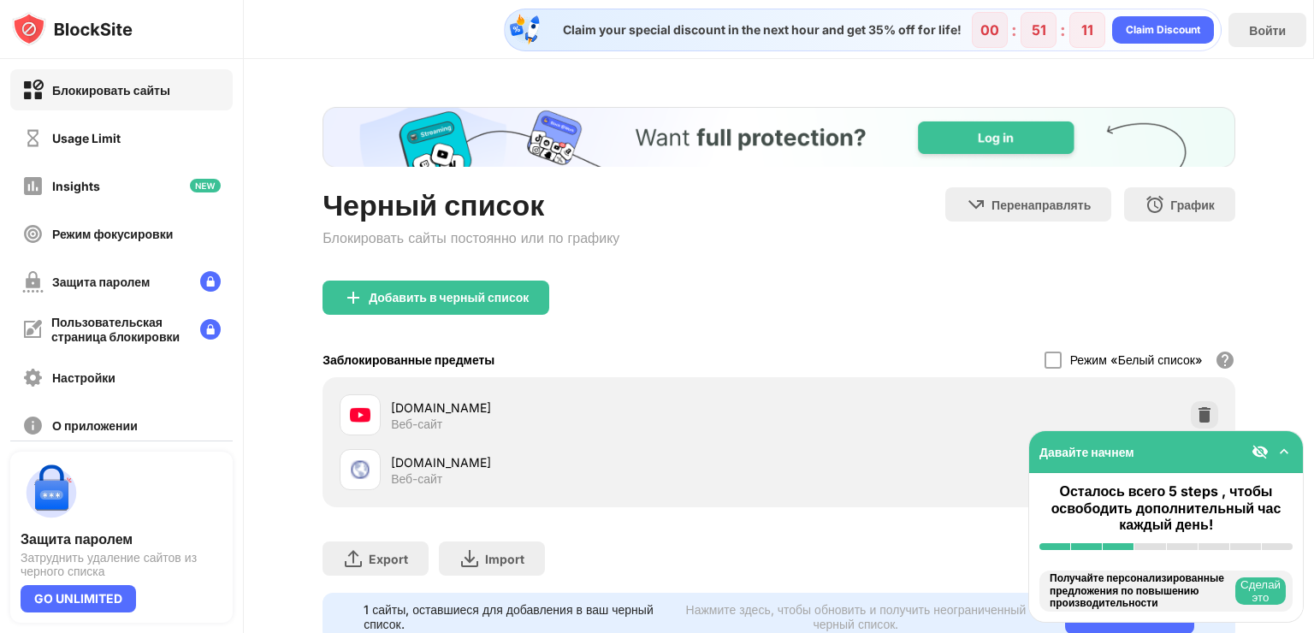
scroll to position [68, 0]
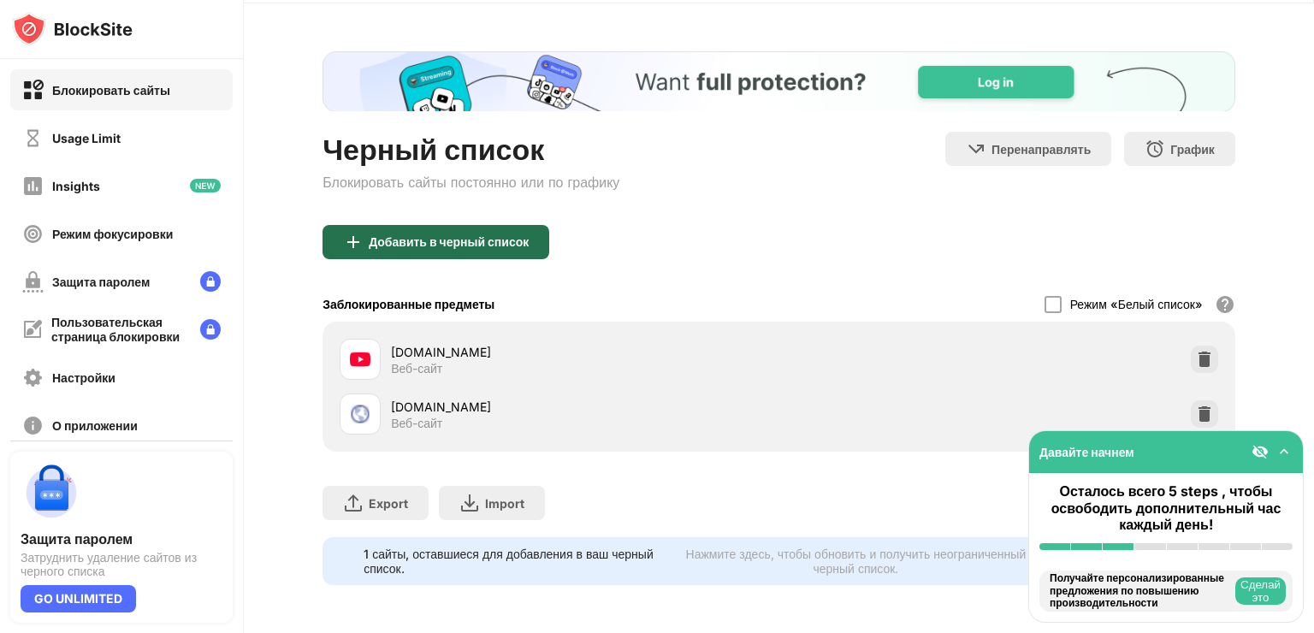
click at [494, 236] on div "Добавить в черный список" at bounding box center [435, 242] width 227 height 34
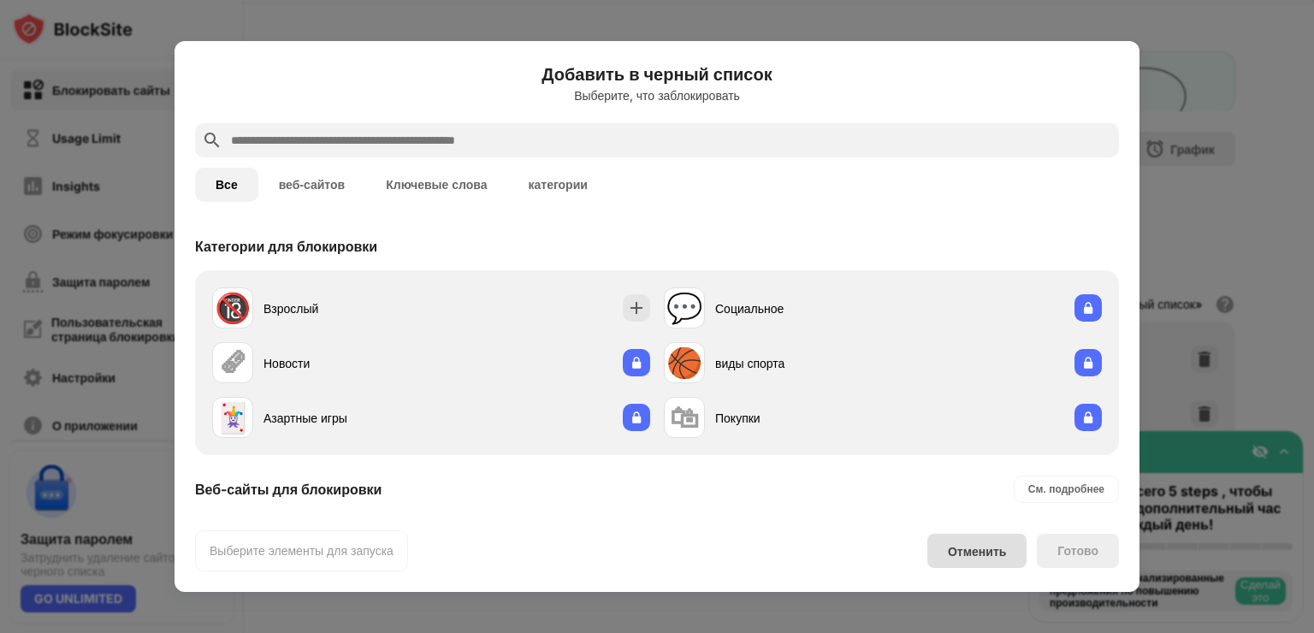
click at [988, 552] on div "Отменить" at bounding box center [977, 551] width 58 height 15
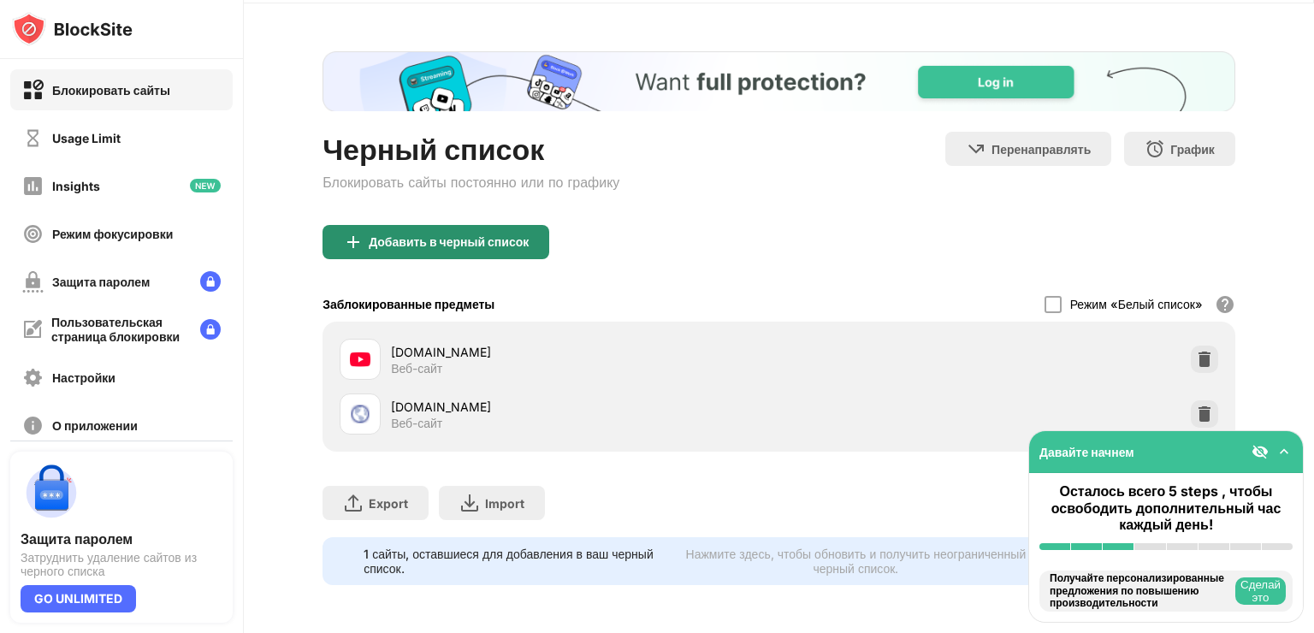
click at [476, 235] on div "Добавить в черный список" at bounding box center [449, 242] width 160 height 14
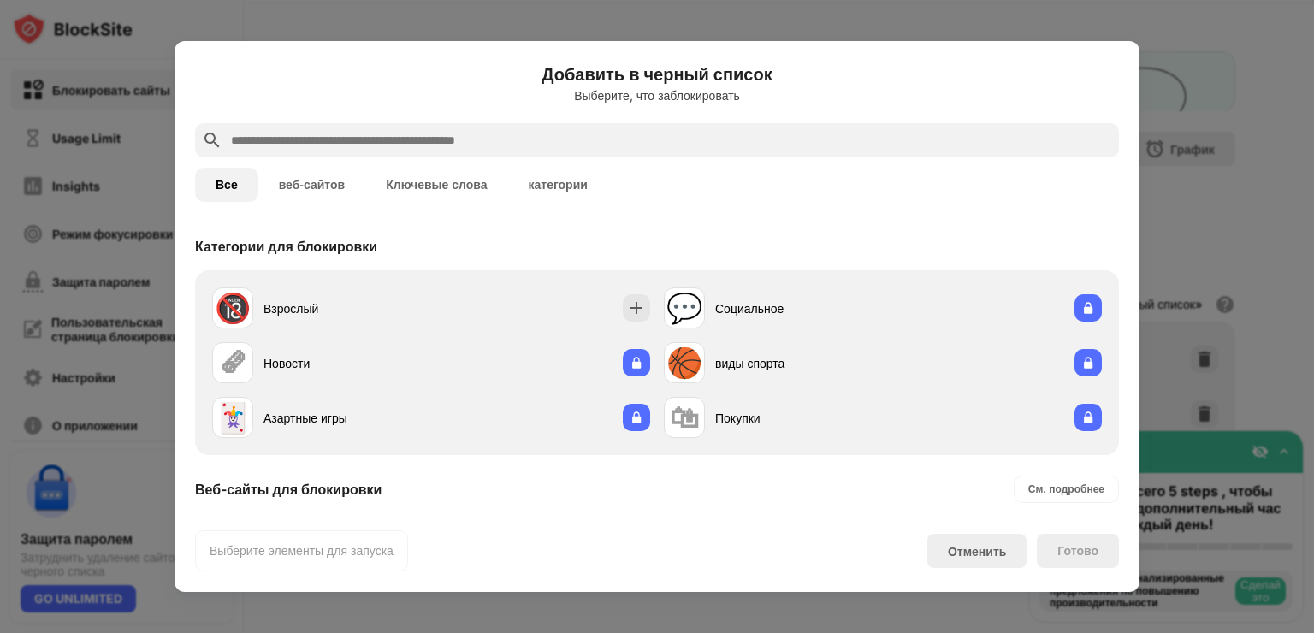
click at [594, 143] on input "text" at bounding box center [670, 140] width 883 height 21
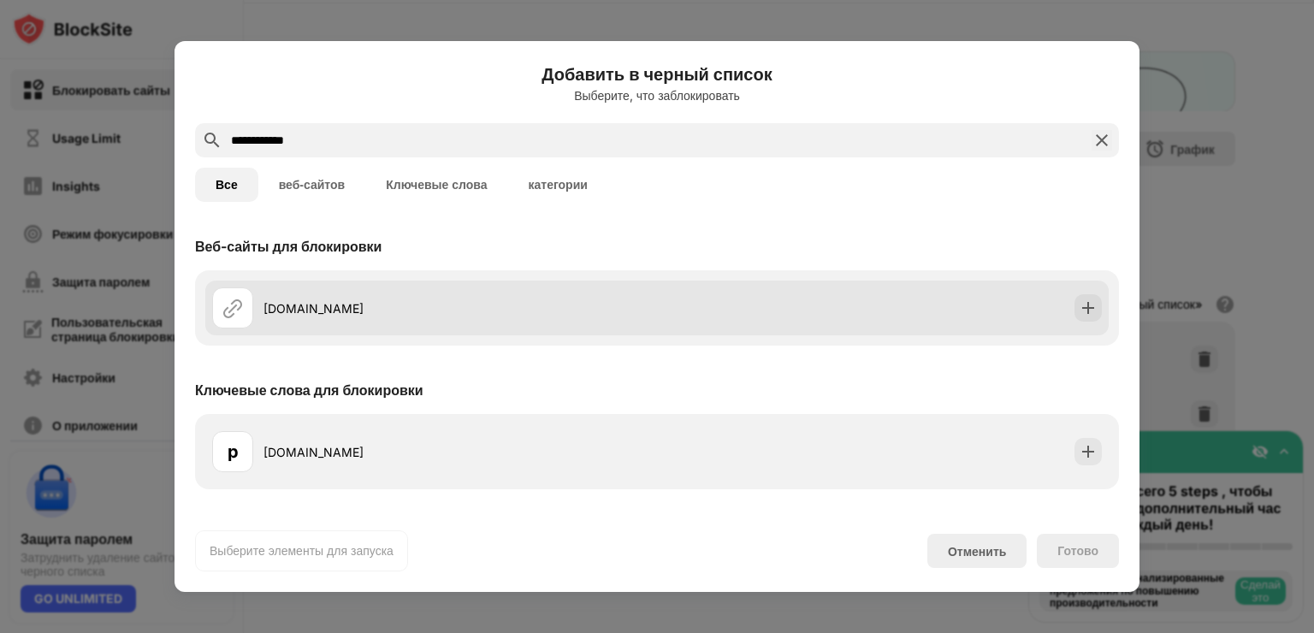
type input "**********"
click at [824, 318] on div "[DOMAIN_NAME]" at bounding box center [656, 307] width 903 height 55
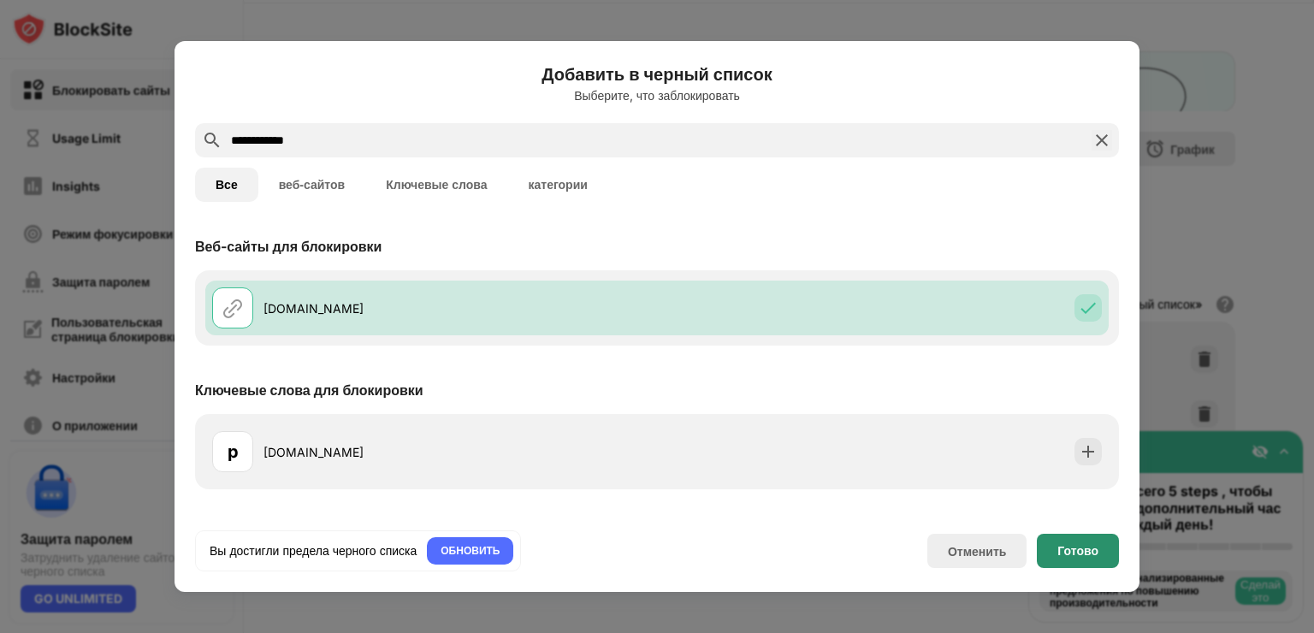
click at [1095, 552] on div "Готово" at bounding box center [1077, 551] width 41 height 14
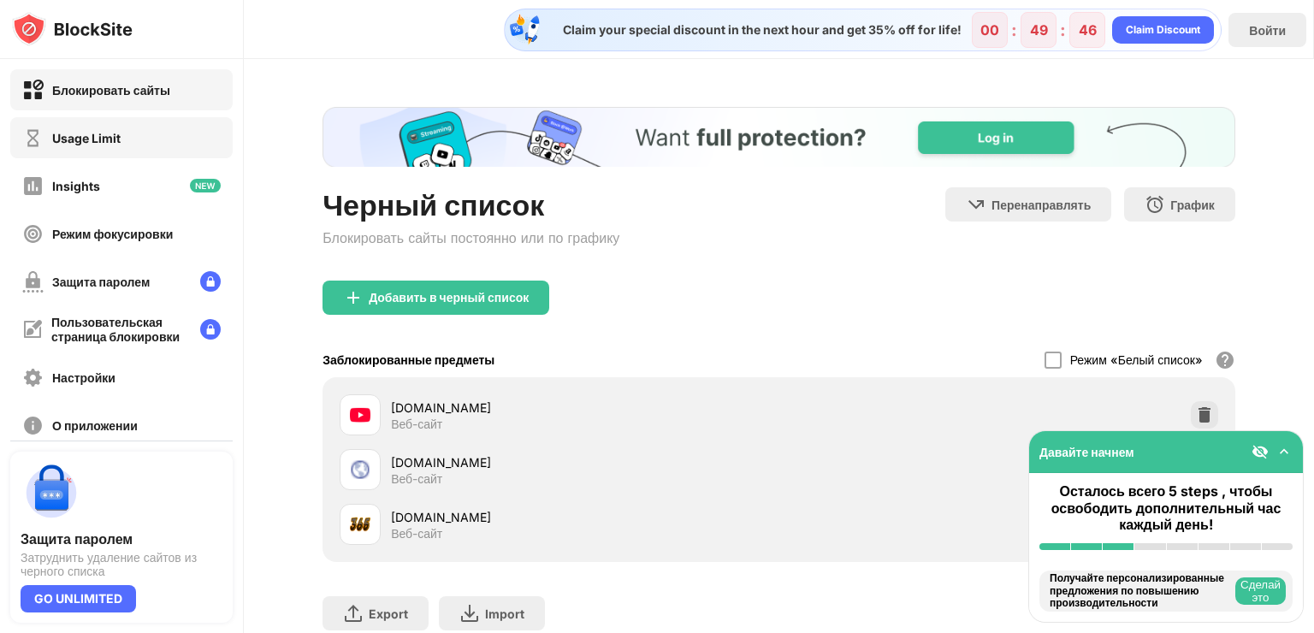
click at [91, 144] on div "Usage Limit" at bounding box center [86, 138] width 68 height 15
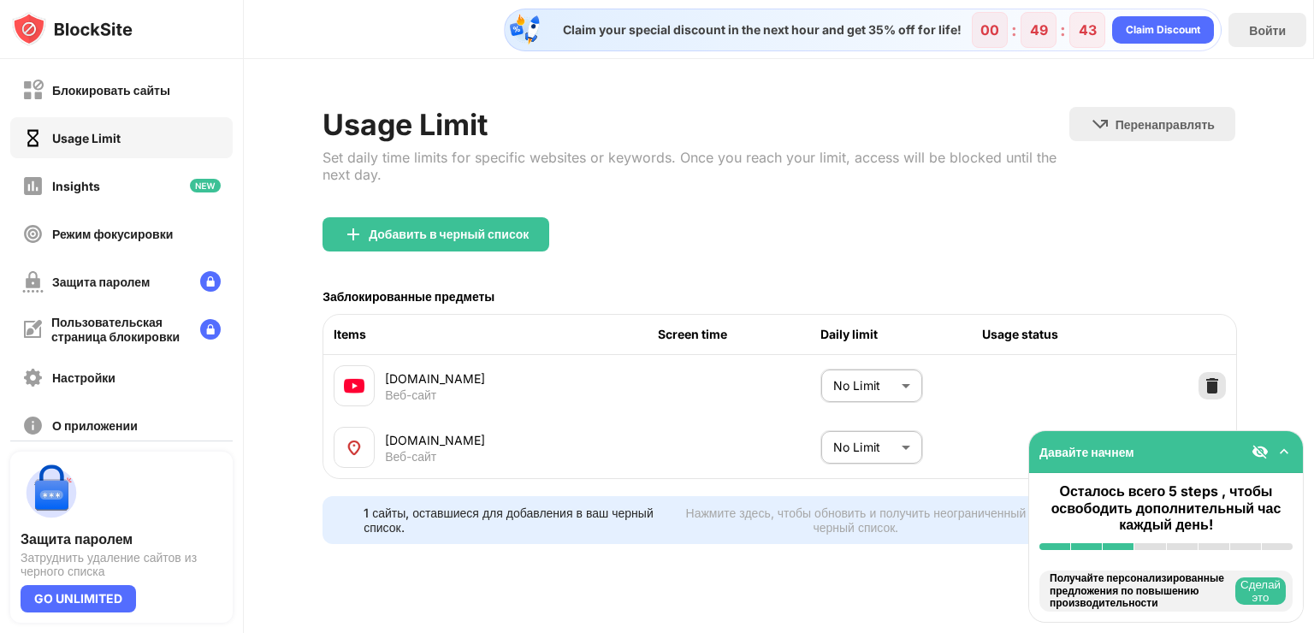
click at [1211, 374] on div at bounding box center [1211, 385] width 27 height 27
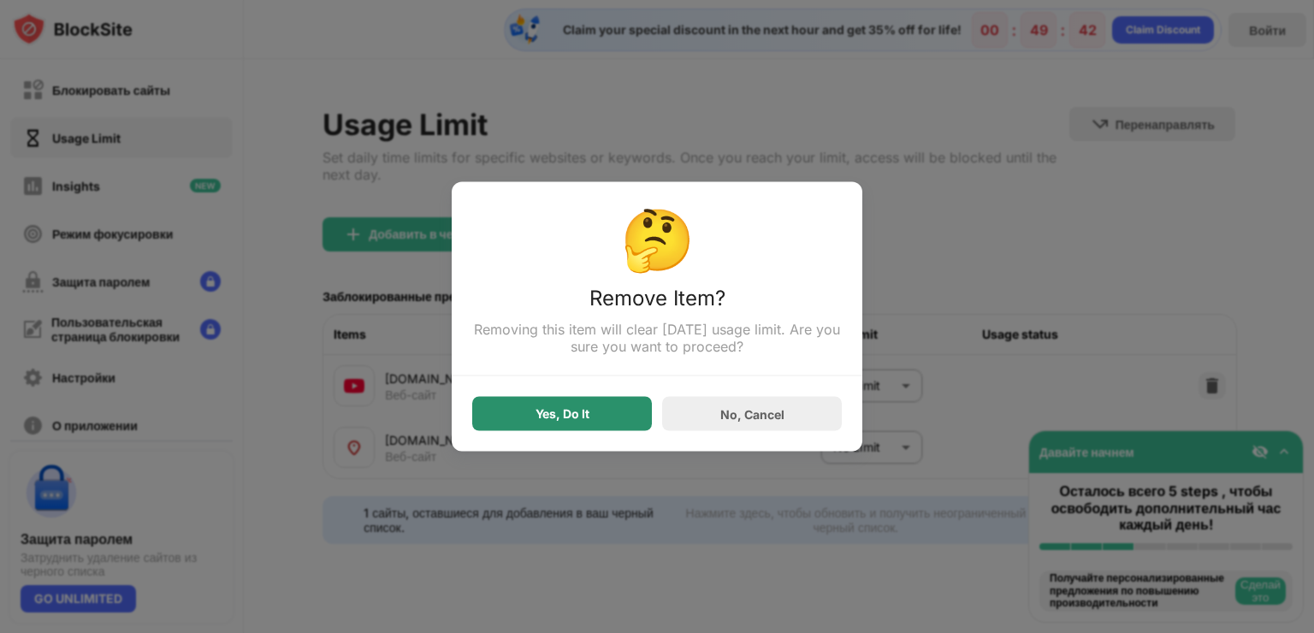
click at [602, 410] on div "Yes, Do It" at bounding box center [562, 414] width 180 height 34
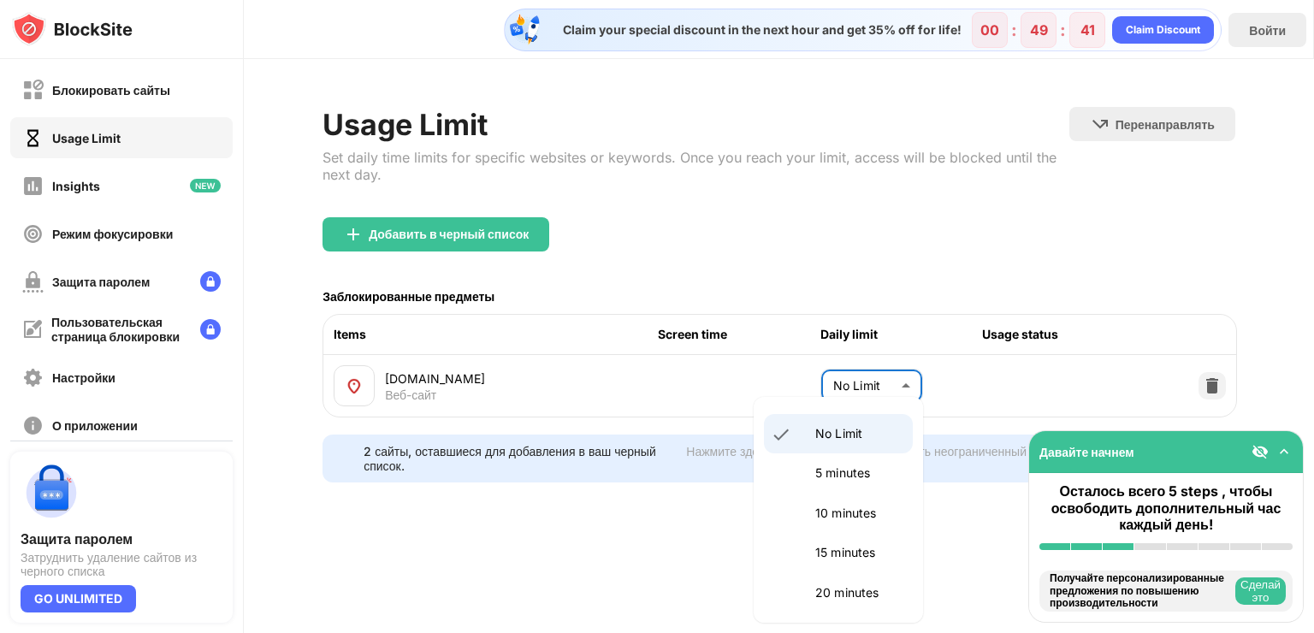
click at [903, 380] on body "Блокировать сайты Usage Limit Insights Режим фокусировки Защита паролем Пользов…" at bounding box center [657, 316] width 1314 height 633
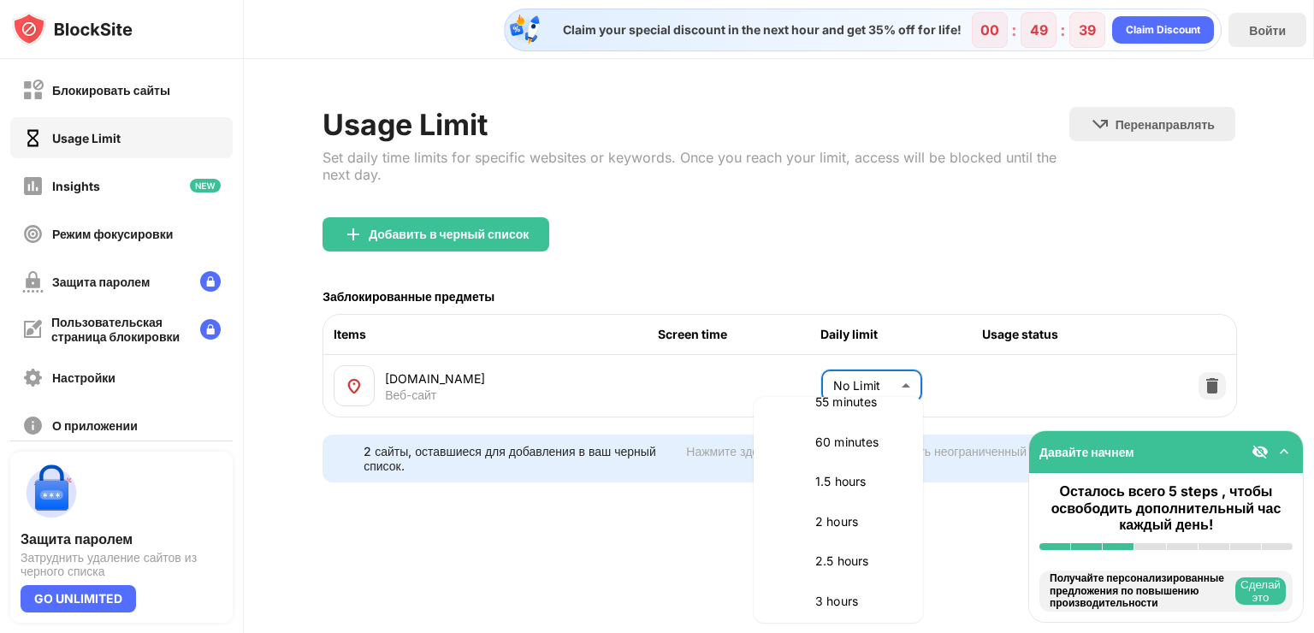
scroll to position [428, 0]
click at [852, 488] on p "60 minutes" at bounding box center [858, 482] width 87 height 19
type input "**"
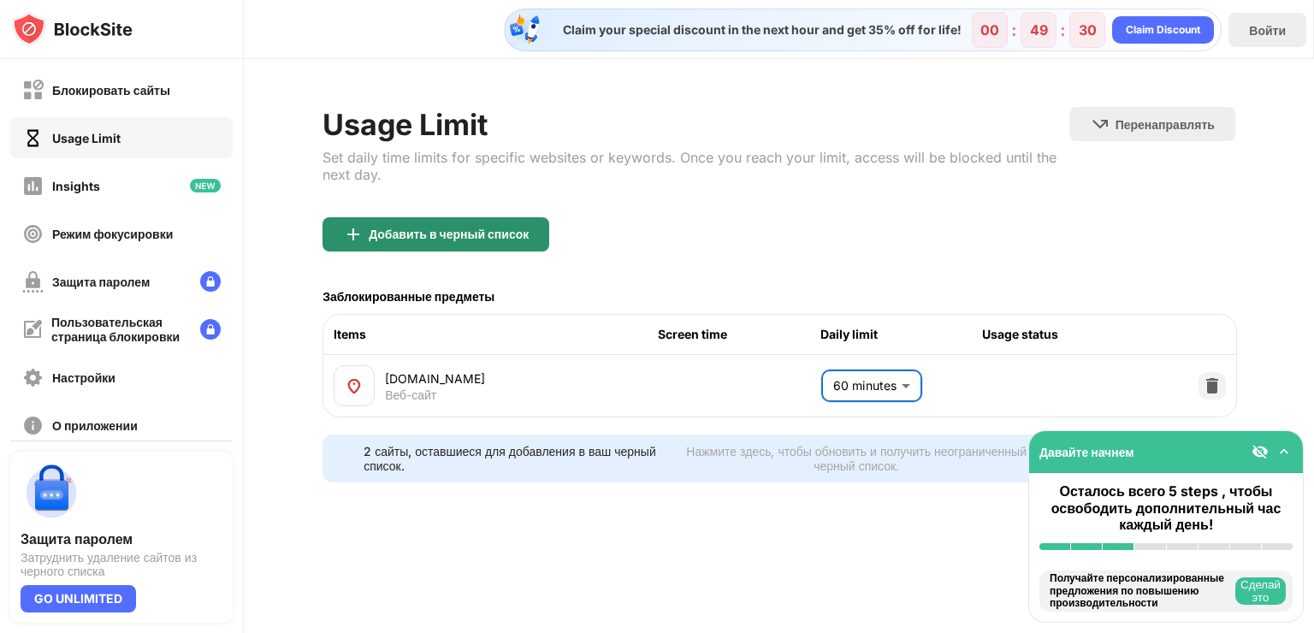
click at [489, 227] on div "Добавить в черный список" at bounding box center [449, 234] width 160 height 14
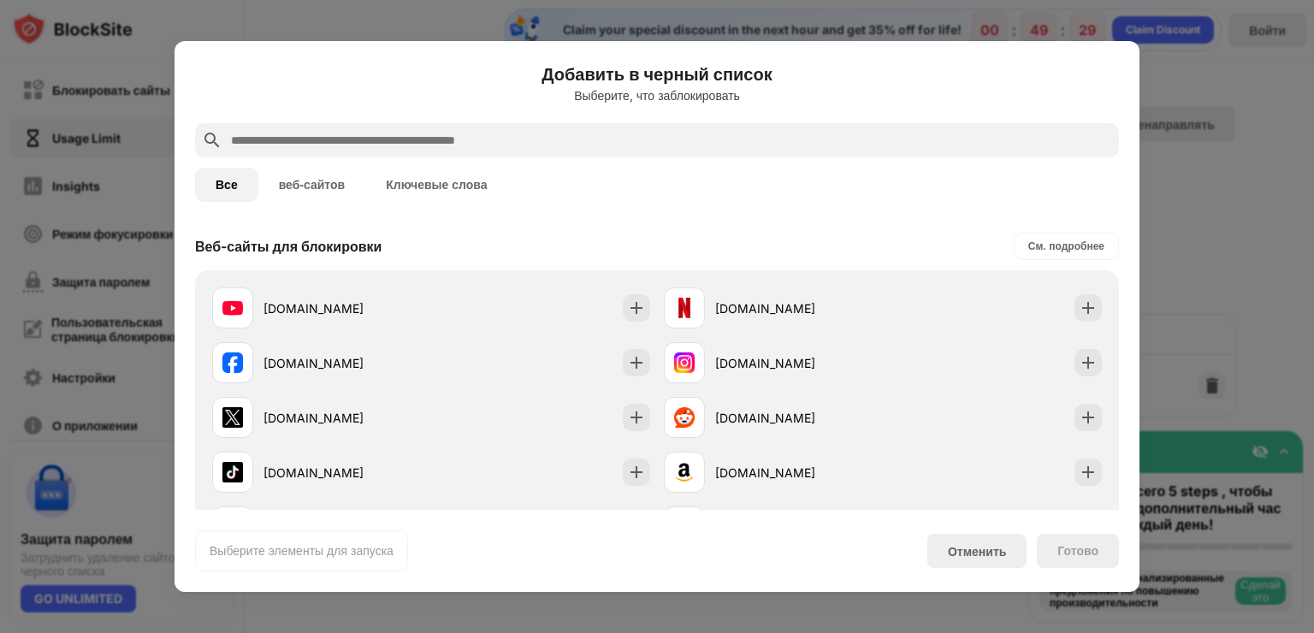
click at [593, 133] on input "text" at bounding box center [670, 140] width 883 height 21
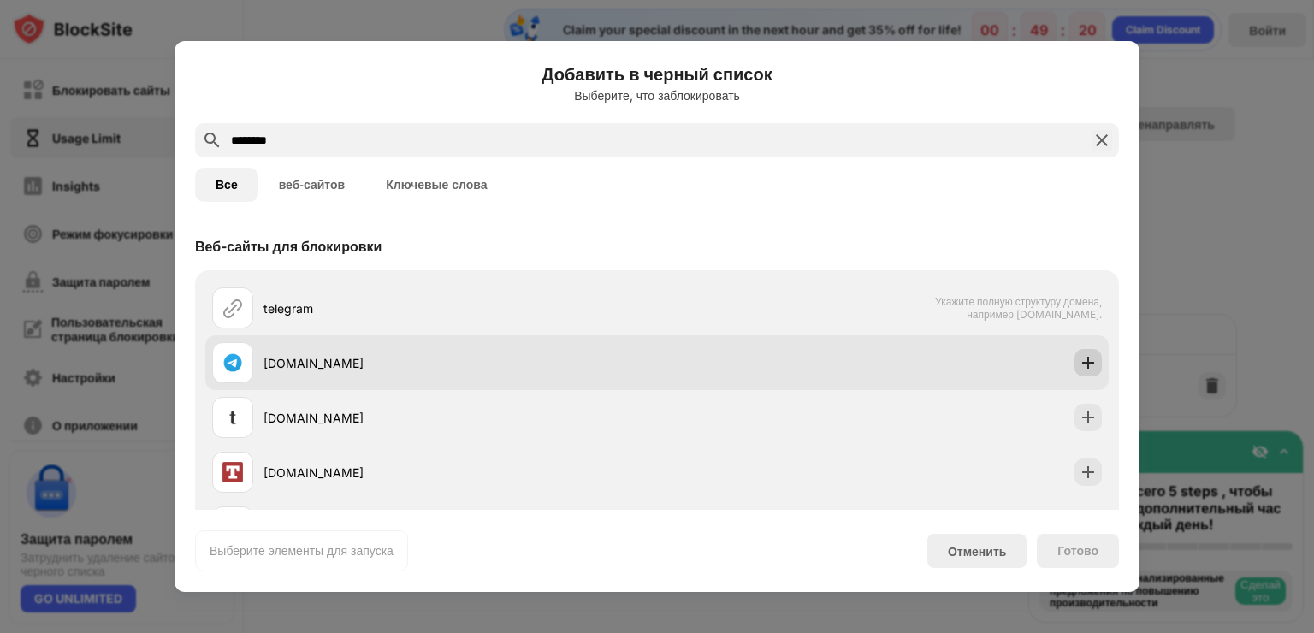
type input "********"
click at [1079, 359] on img at bounding box center [1087, 362] width 17 height 17
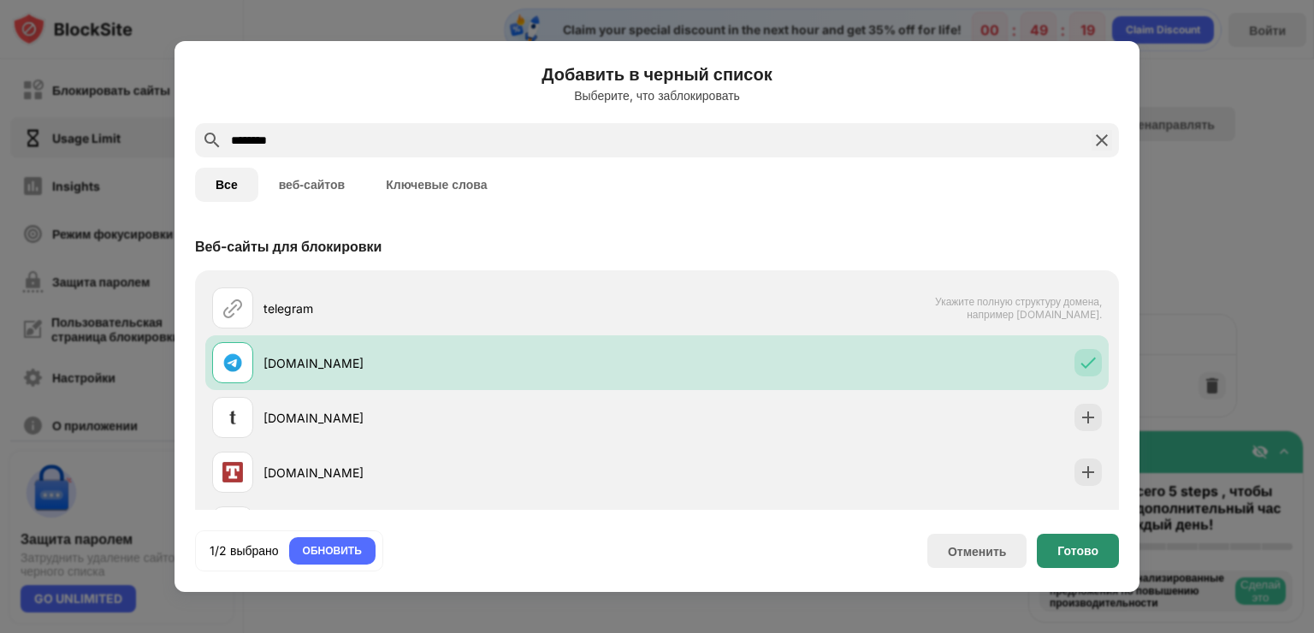
click at [1064, 541] on div "Готово" at bounding box center [1077, 551] width 82 height 34
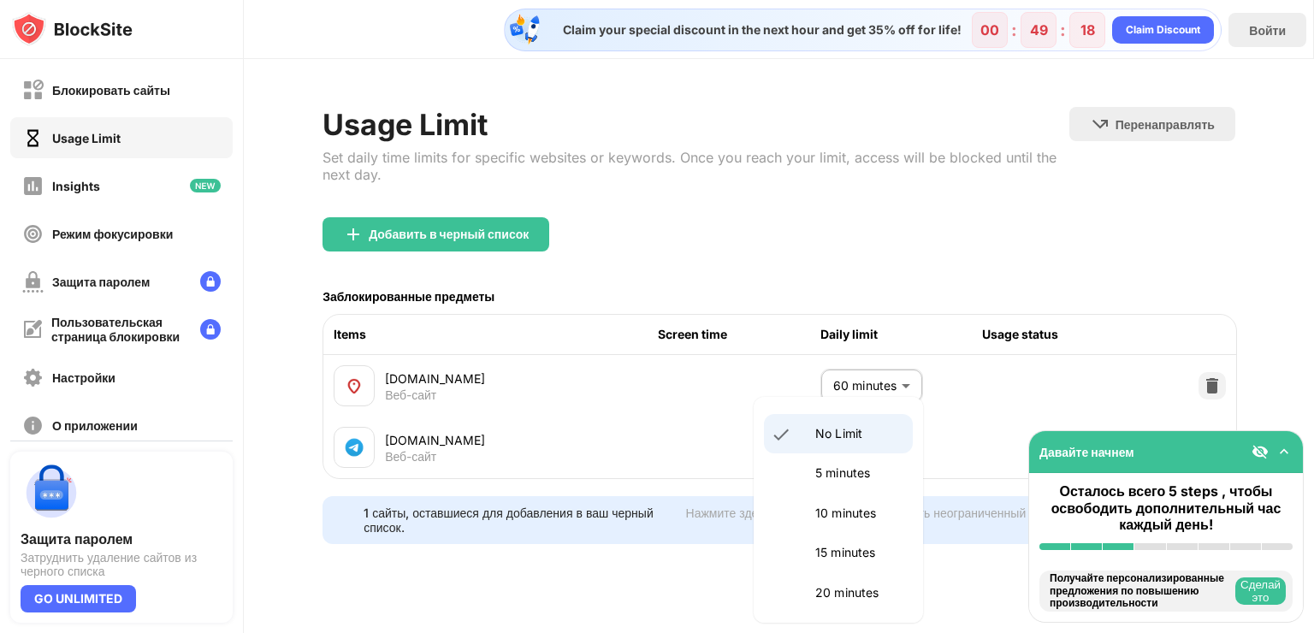
click at [890, 448] on body "Блокировать сайты Usage Limit Insights Режим фокусировки Защита паролем Пользов…" at bounding box center [657, 316] width 1314 height 633
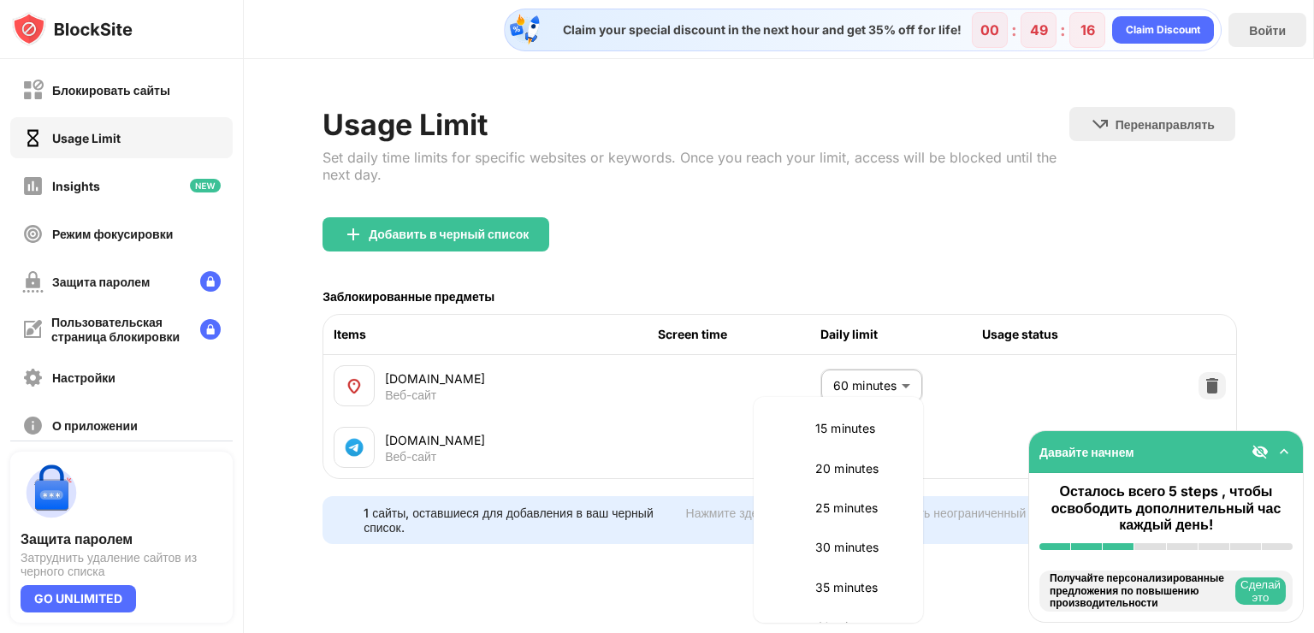
scroll to position [86, 0]
click at [872, 507] on p "20 minutes" at bounding box center [858, 507] width 87 height 19
type input "**"
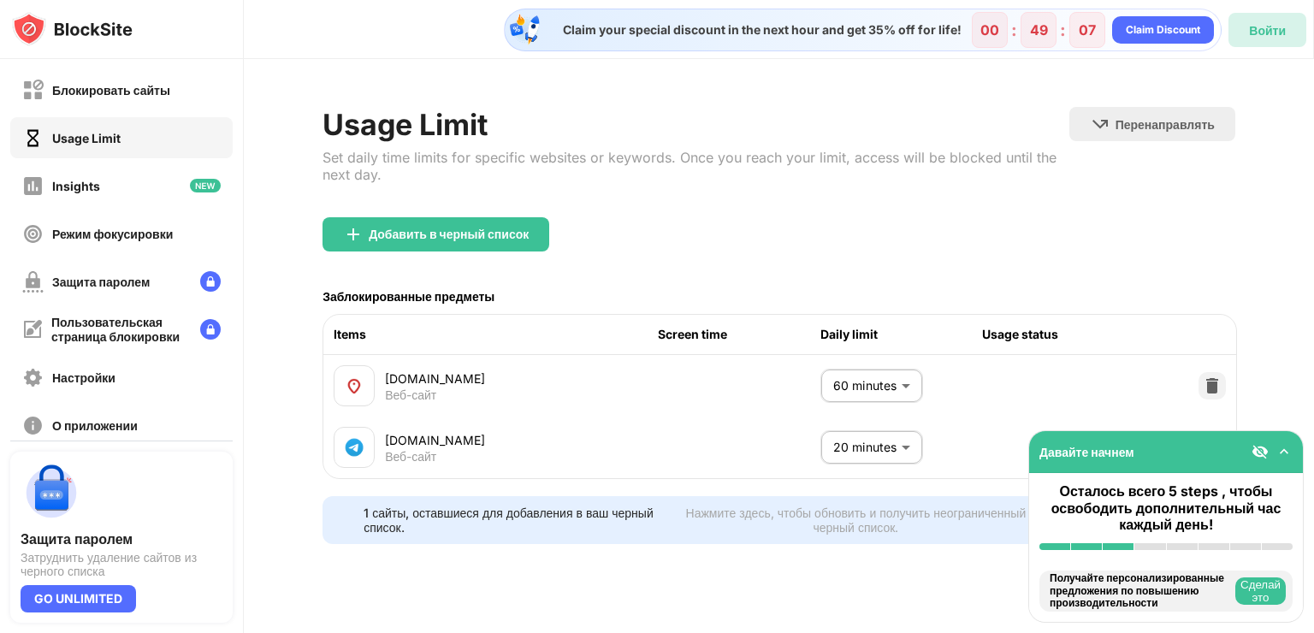
click at [1243, 27] on div "Войти" at bounding box center [1267, 30] width 78 height 34
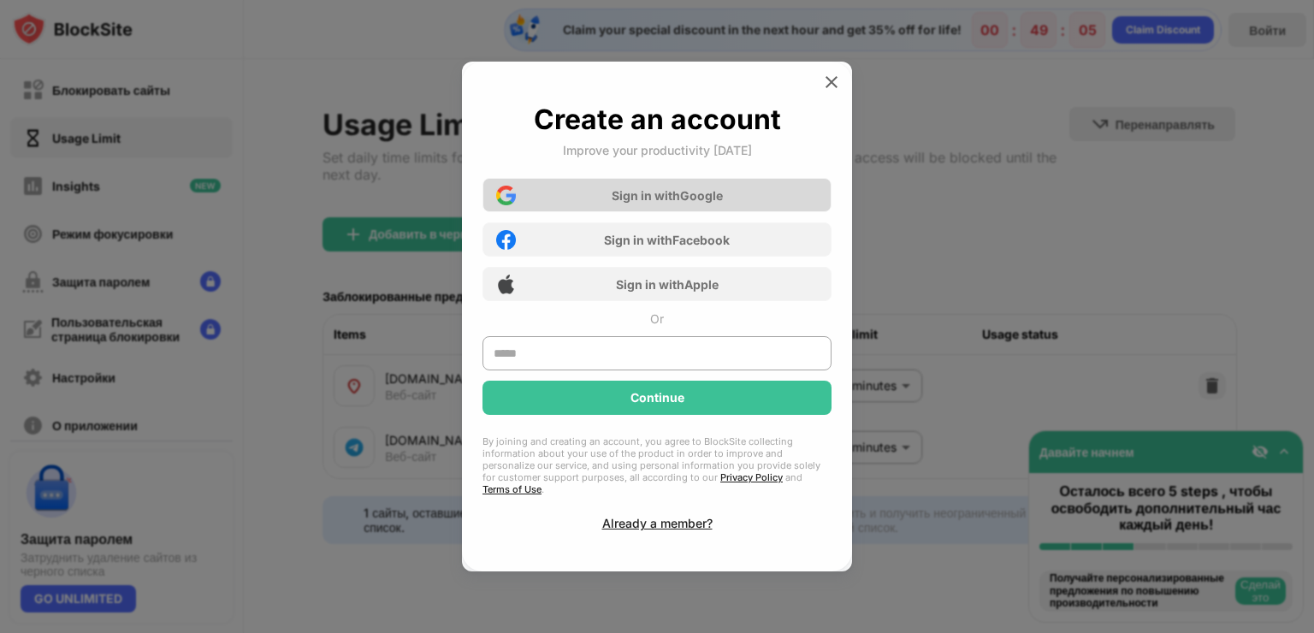
click at [712, 193] on div "Sign in with Google" at bounding box center [656, 195] width 349 height 34
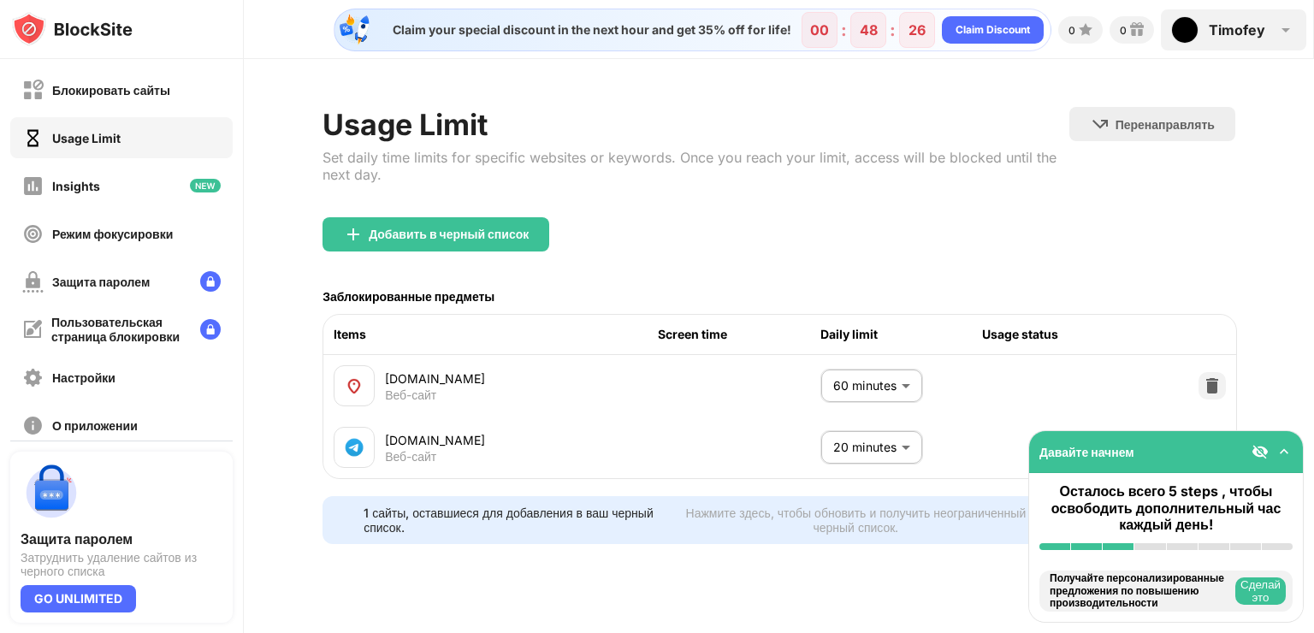
click at [1278, 23] on img at bounding box center [1285, 30] width 21 height 21
click at [75, 227] on div "Режим фокусировки" at bounding box center [112, 234] width 121 height 15
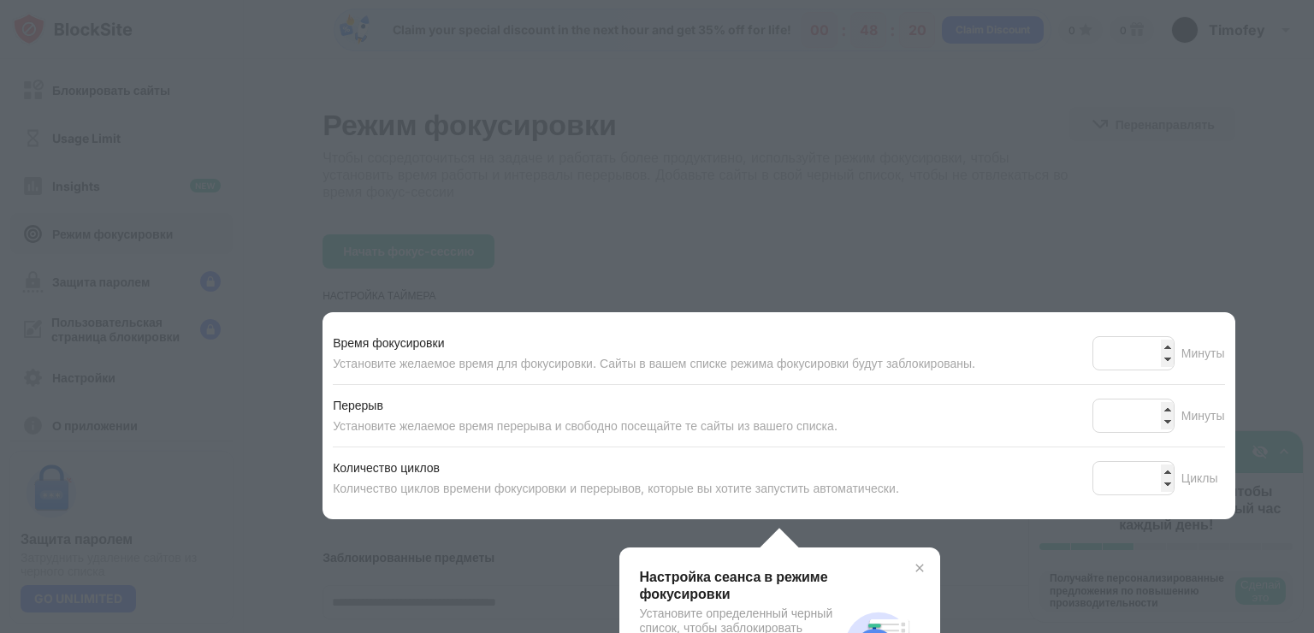
click at [108, 180] on div at bounding box center [657, 316] width 1314 height 633
click at [581, 206] on div at bounding box center [657, 316] width 1314 height 633
click at [530, 194] on div at bounding box center [657, 316] width 1314 height 633
click at [722, 244] on div at bounding box center [657, 316] width 1314 height 633
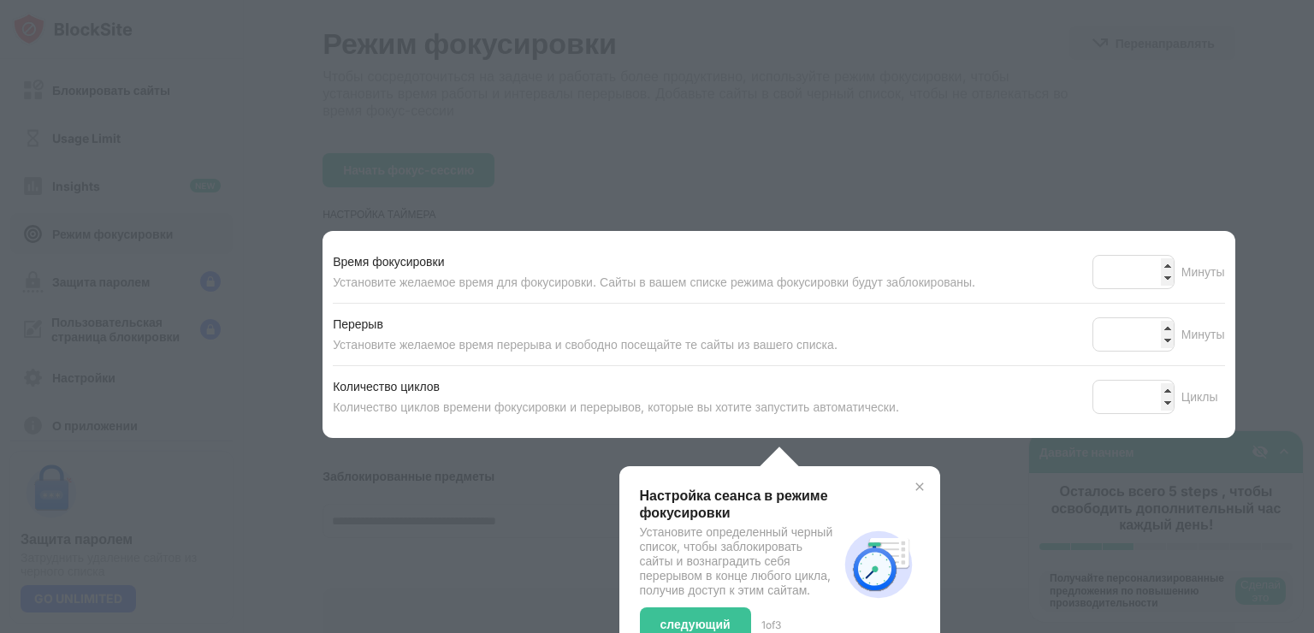
scroll to position [171, 0]
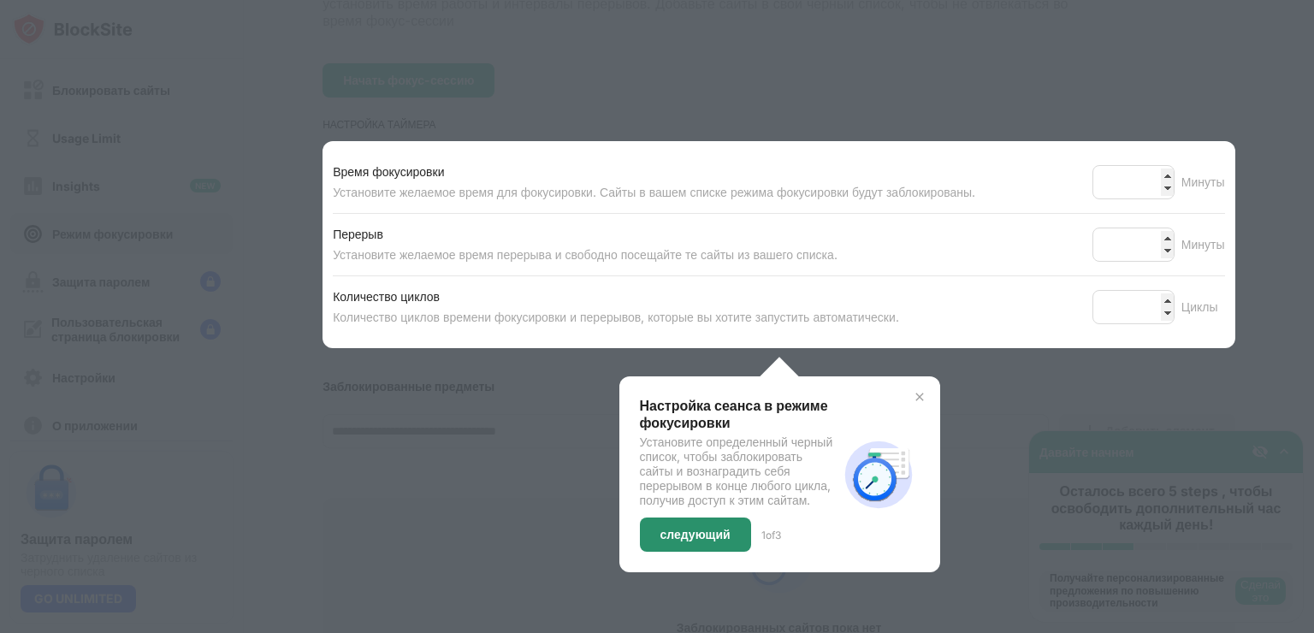
click at [698, 537] on div "следующий" at bounding box center [695, 535] width 70 height 14
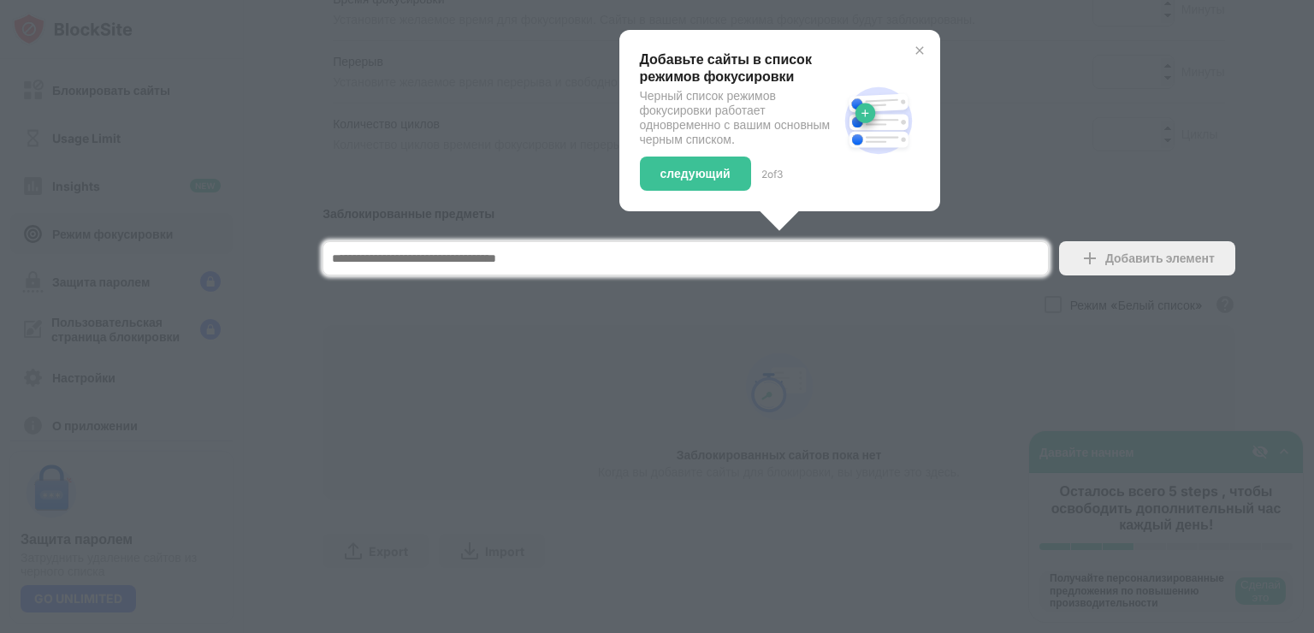
scroll to position [354, 0]
click at [715, 168] on div "следующий" at bounding box center [695, 173] width 111 height 34
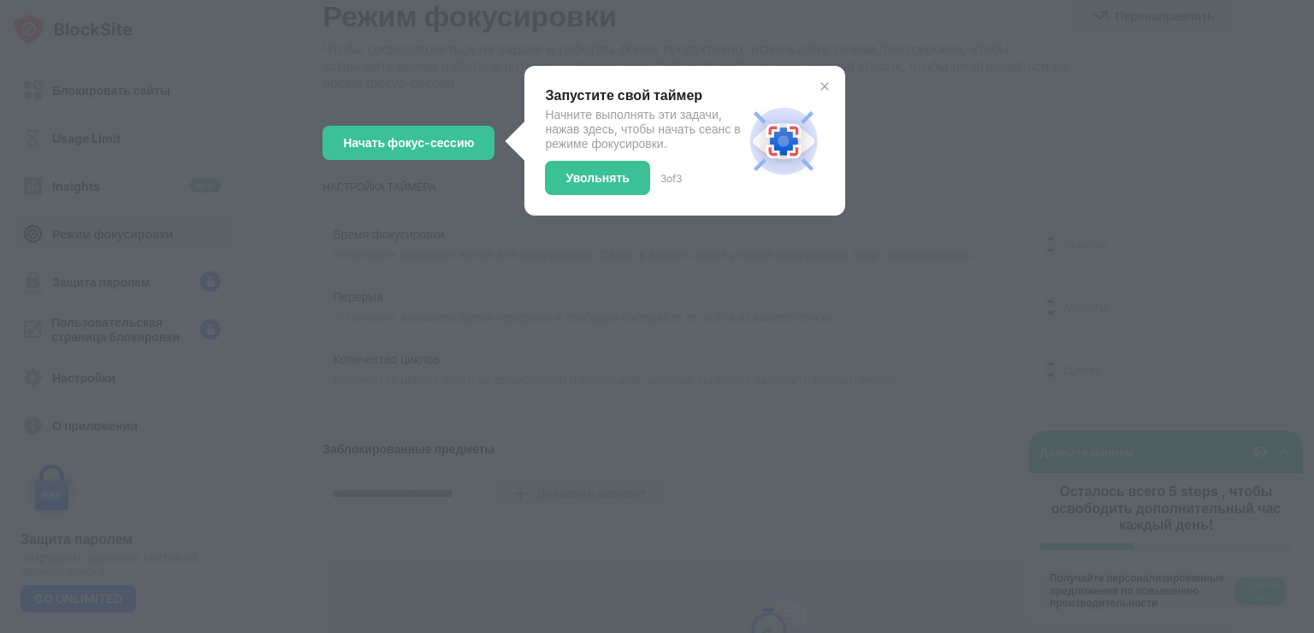
scroll to position [0, 0]
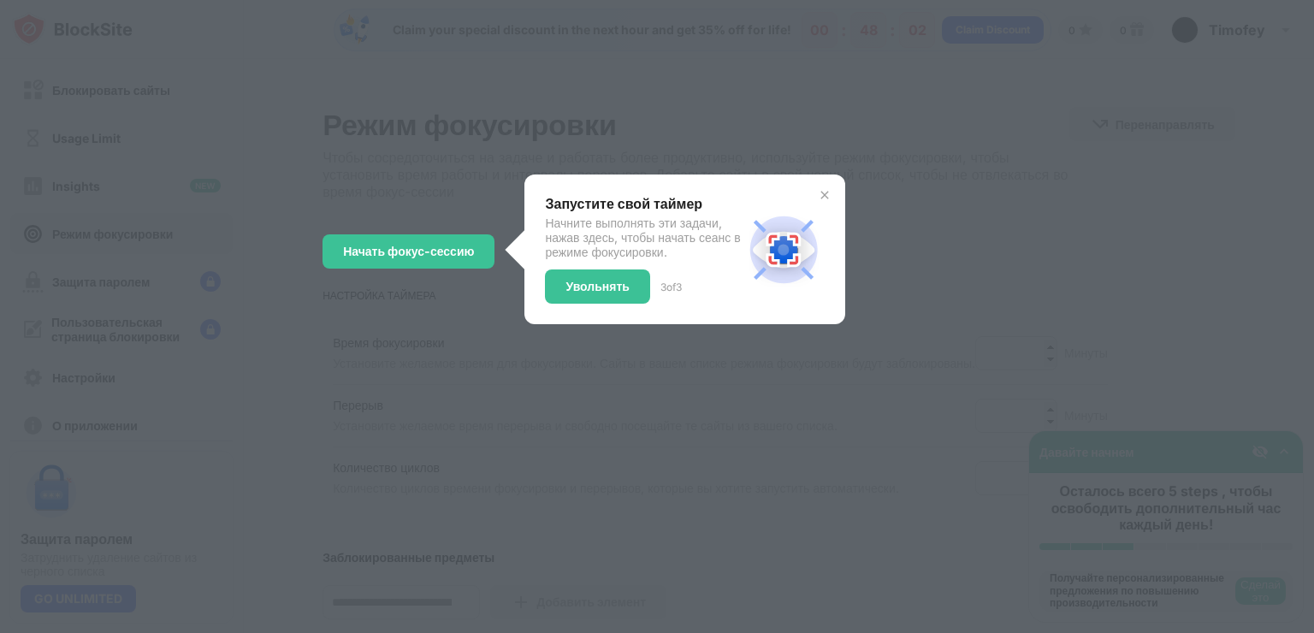
click at [829, 191] on img at bounding box center [825, 195] width 14 height 14
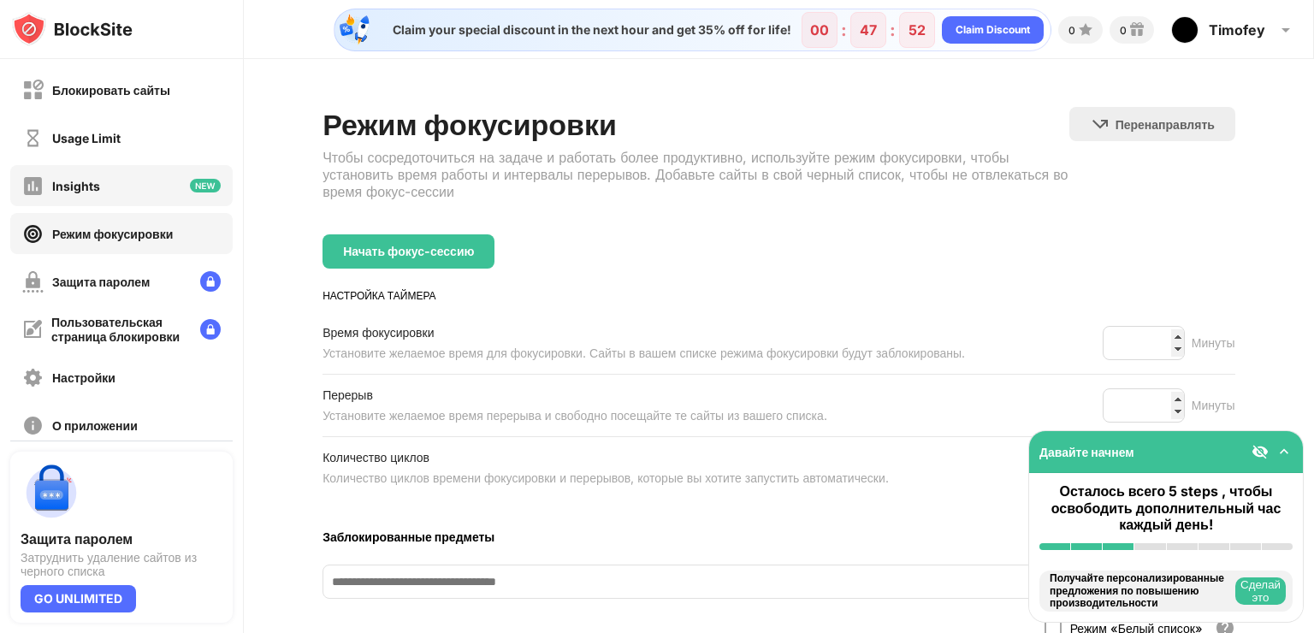
click at [127, 197] on div "Insights" at bounding box center [121, 185] width 222 height 41
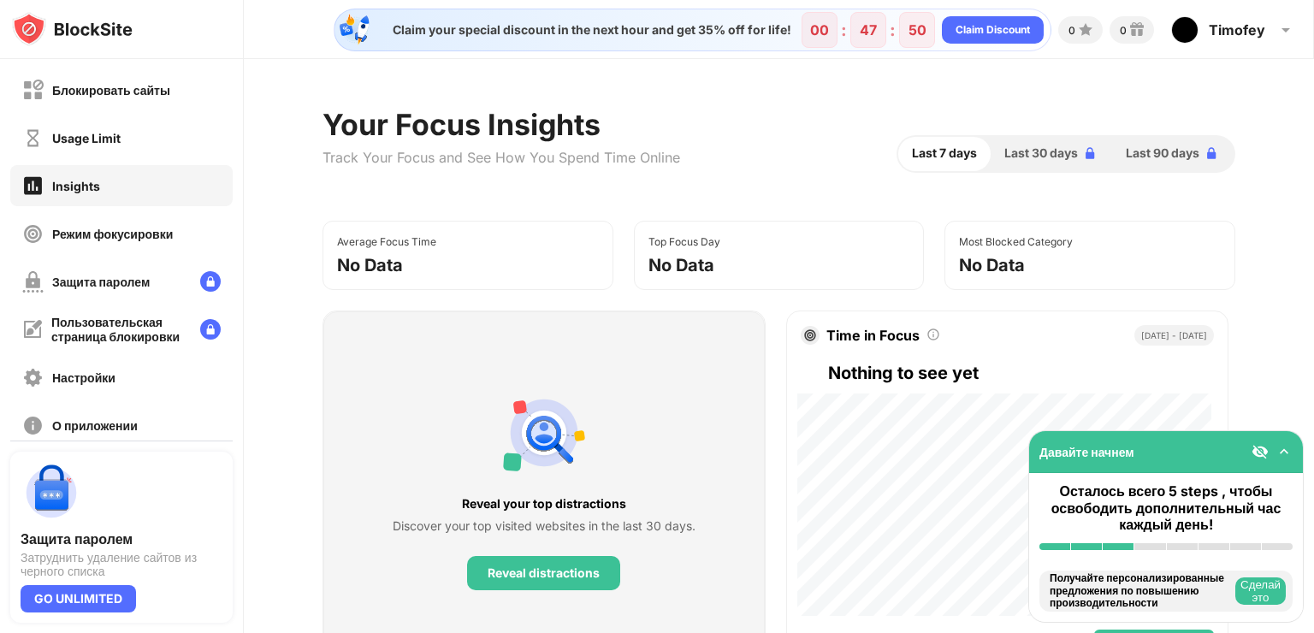
click at [490, 268] on div "Average Focus Time No Data" at bounding box center [467, 255] width 291 height 69
click at [133, 144] on div "Usage Limit" at bounding box center [121, 137] width 222 height 41
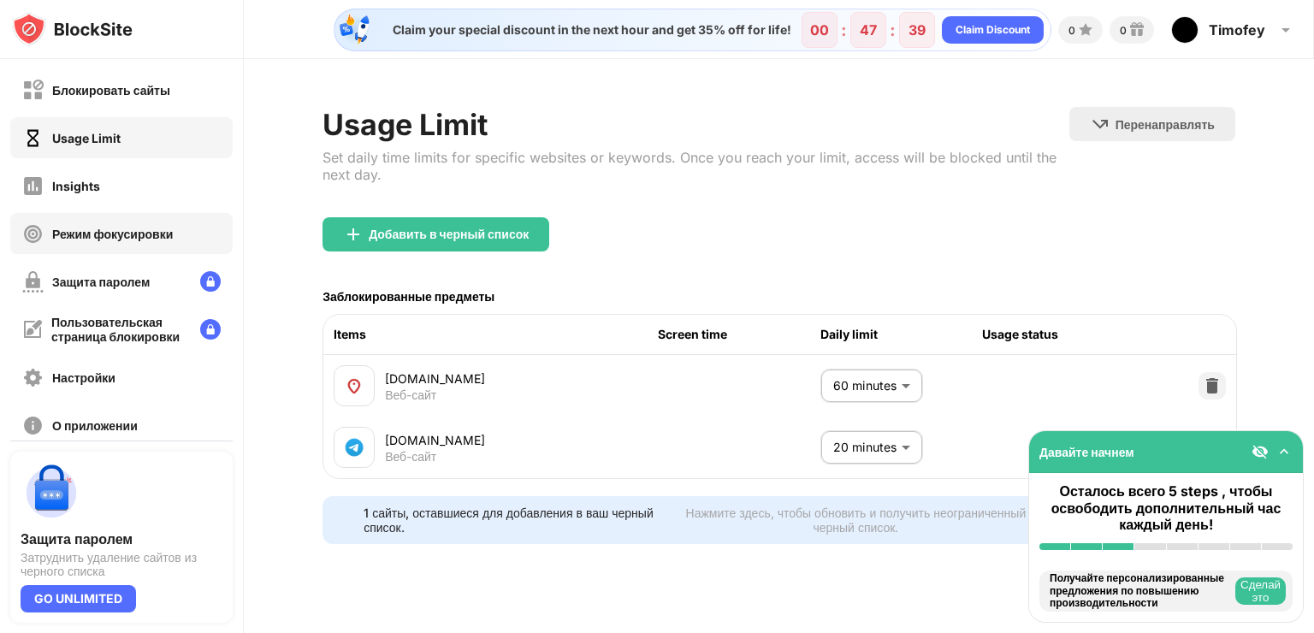
click at [144, 231] on div "Режим фокусировки" at bounding box center [112, 234] width 121 height 15
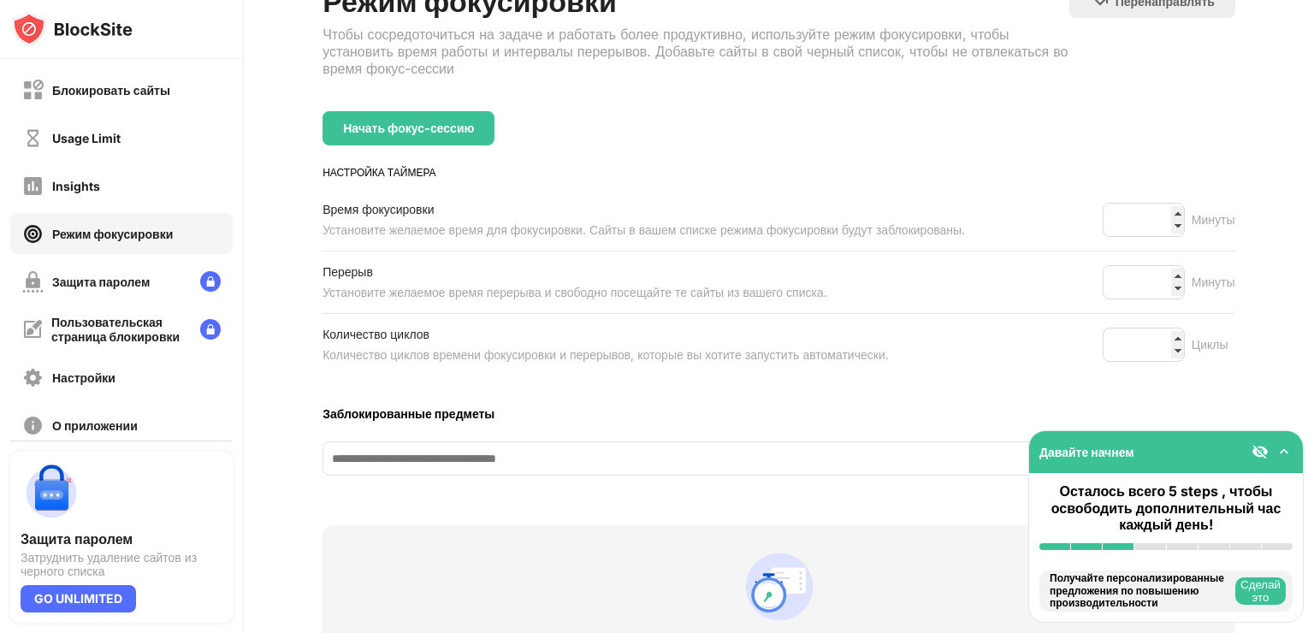
scroll to position [86, 0]
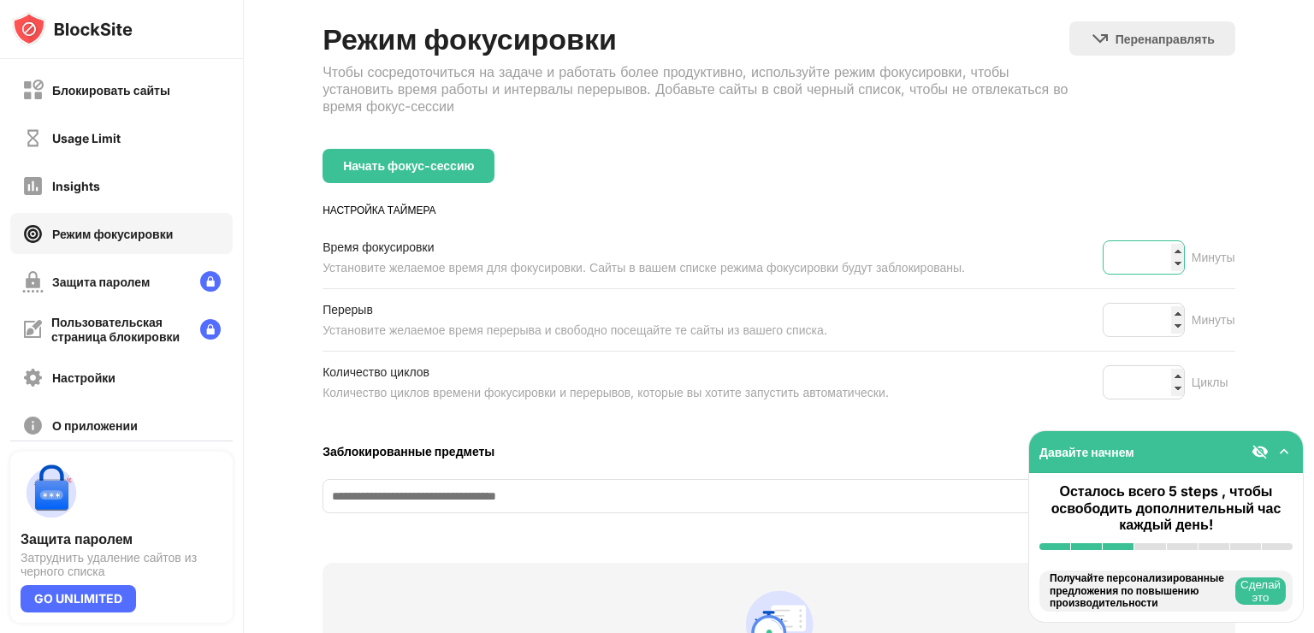
click at [1154, 246] on input "**" at bounding box center [1143, 257] width 82 height 34
click at [1161, 246] on input "**" at bounding box center [1143, 257] width 82 height 34
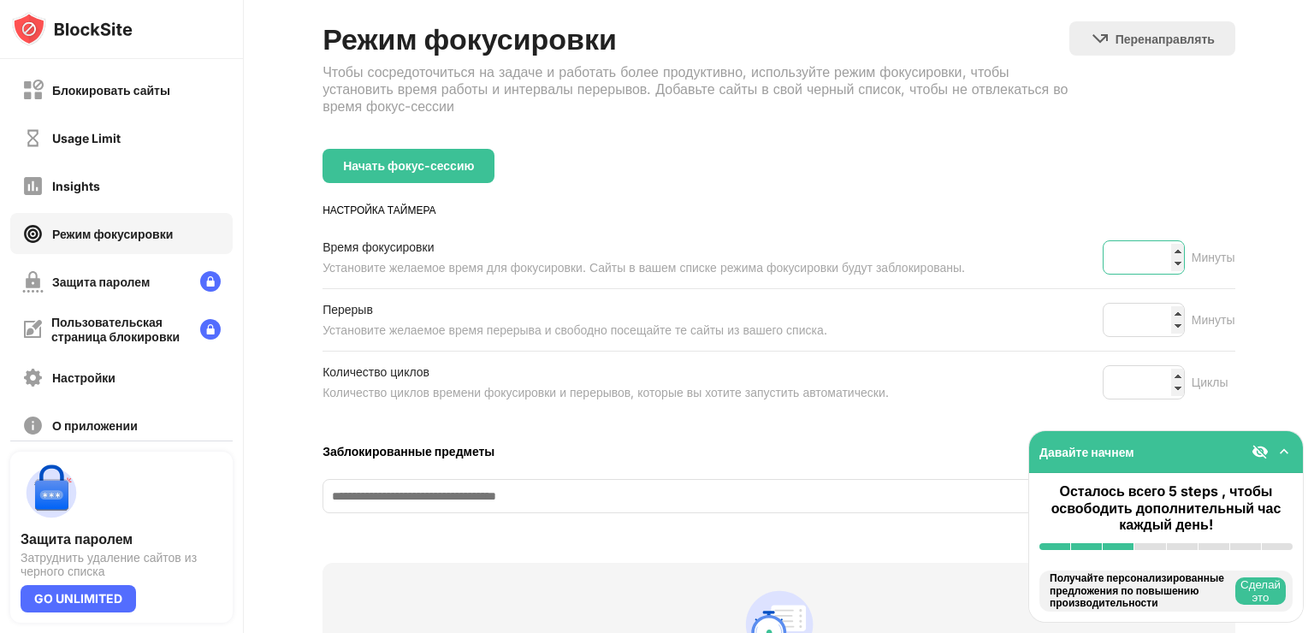
click at [1161, 246] on input "**" at bounding box center [1143, 257] width 82 height 34
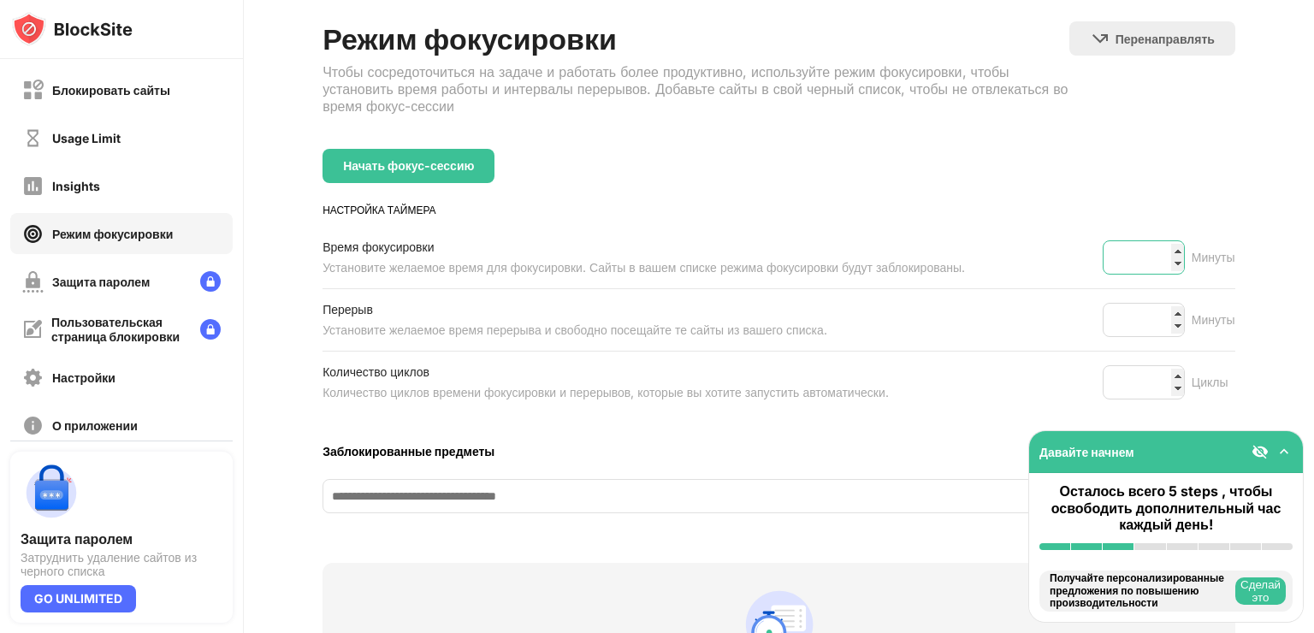
click at [1161, 246] on input "**" at bounding box center [1143, 257] width 82 height 34
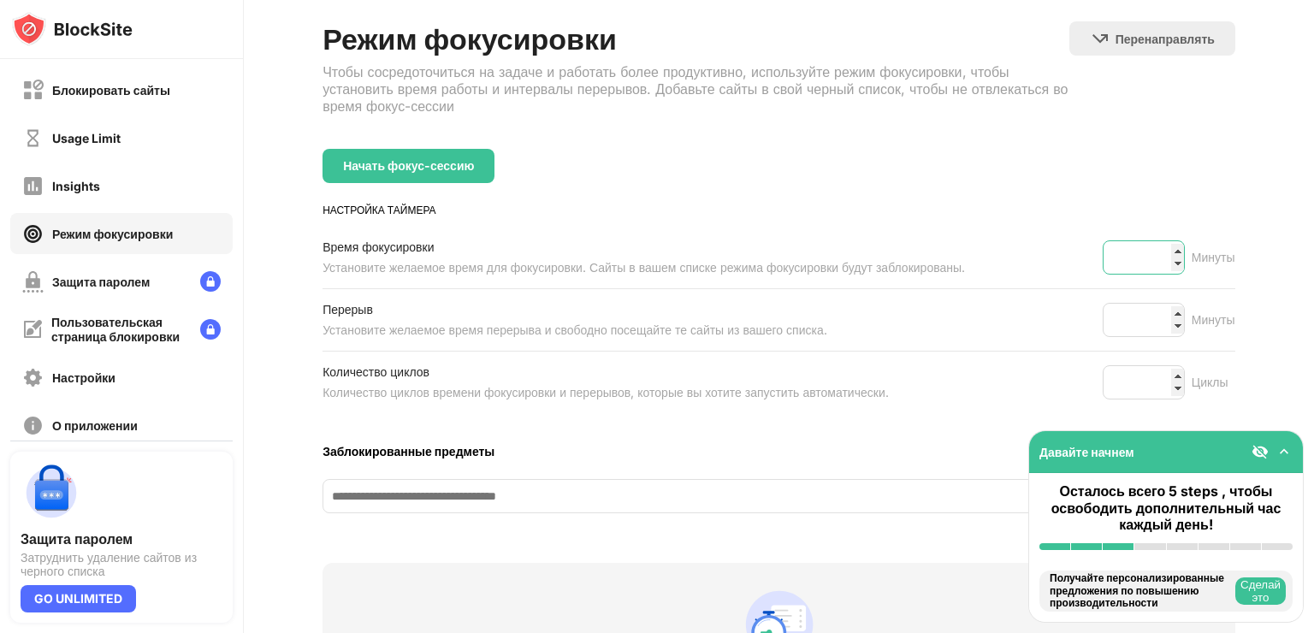
click at [1161, 246] on input "**" at bounding box center [1143, 257] width 82 height 34
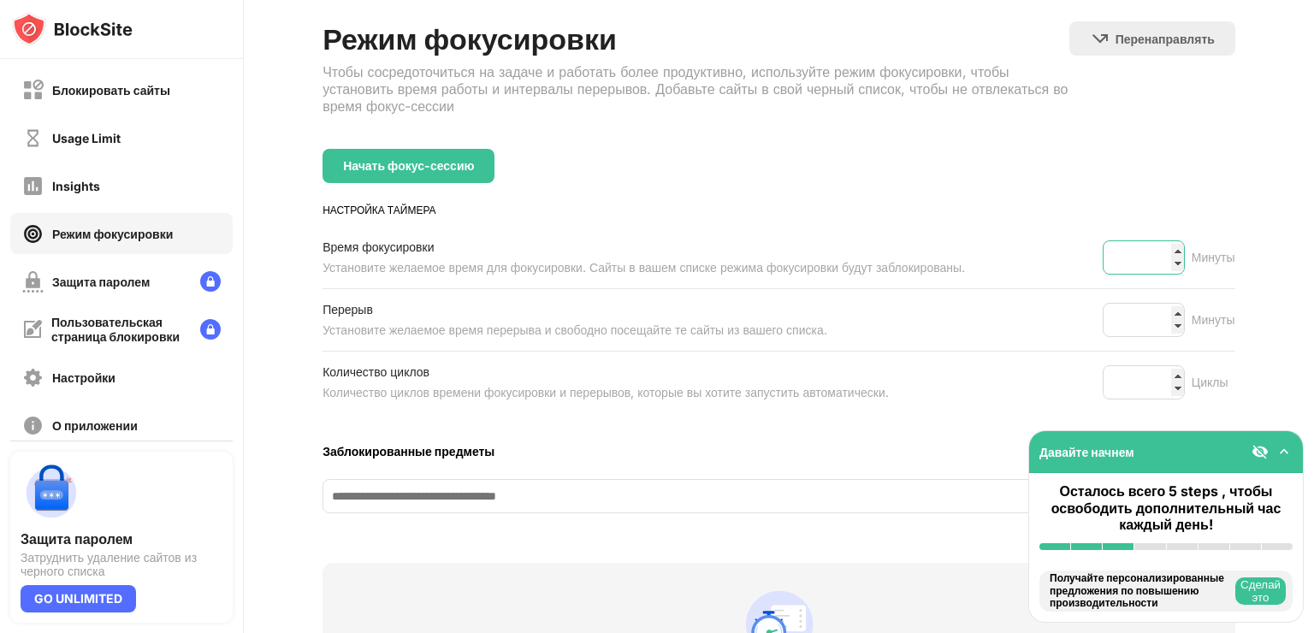
click at [1161, 246] on input "**" at bounding box center [1143, 257] width 82 height 34
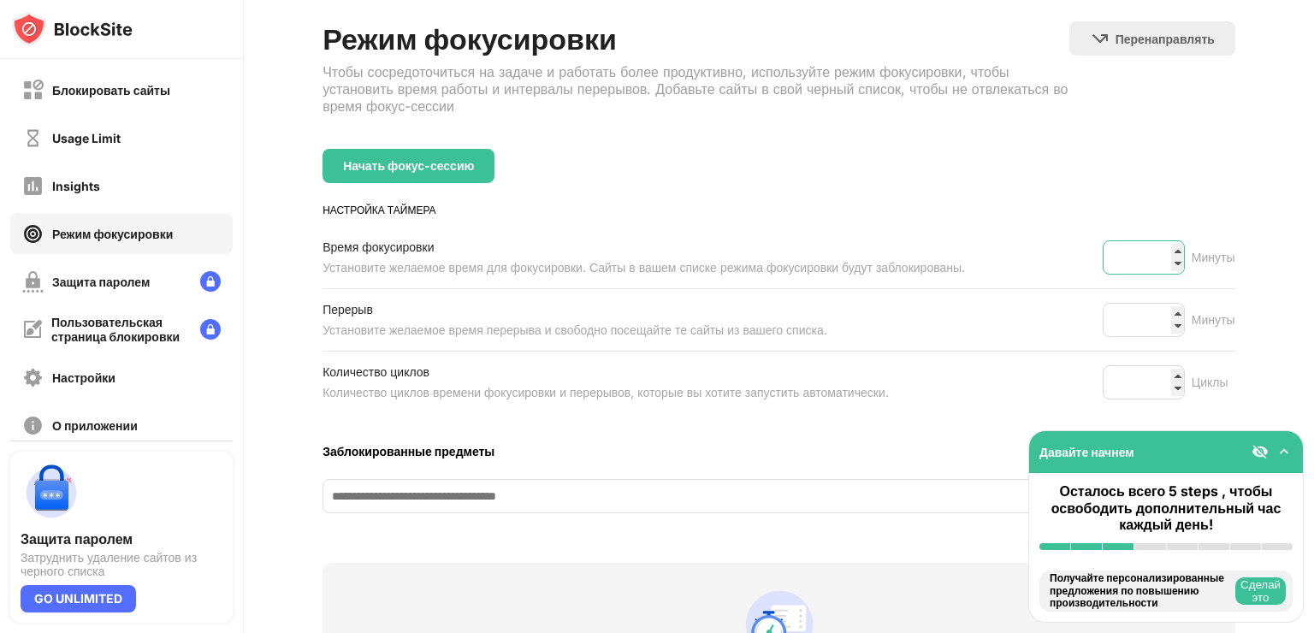
click at [1161, 246] on input "**" at bounding box center [1143, 257] width 82 height 34
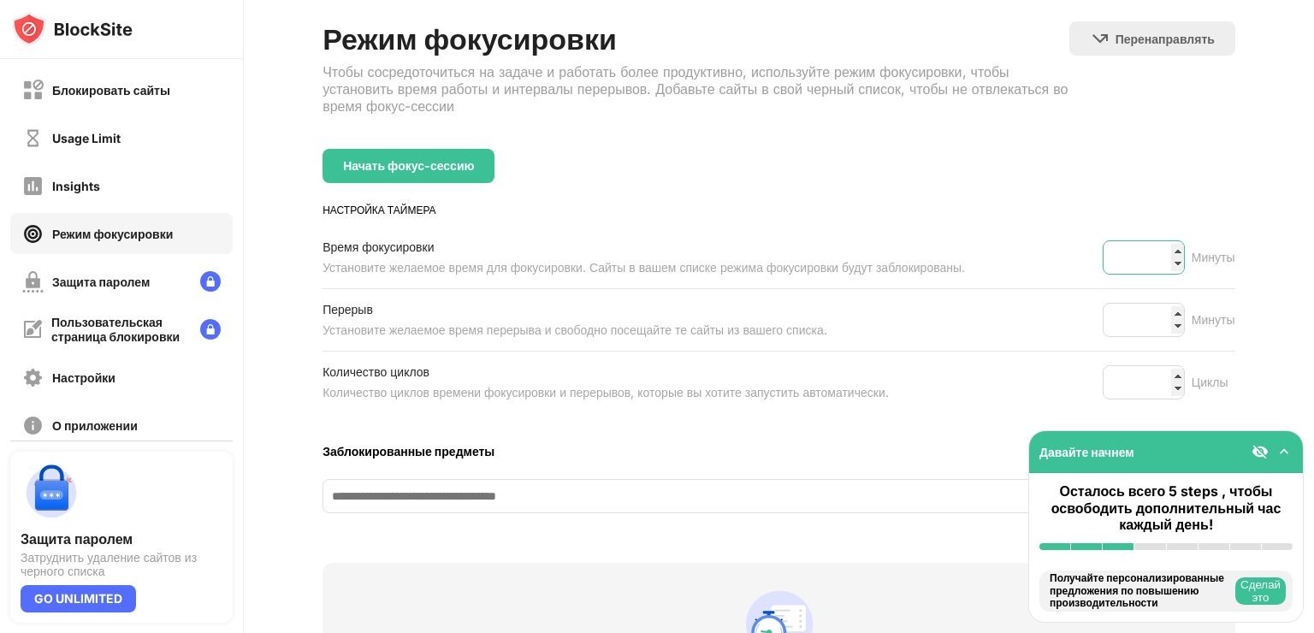
click at [1161, 246] on input "**" at bounding box center [1143, 257] width 82 height 34
type input "**"
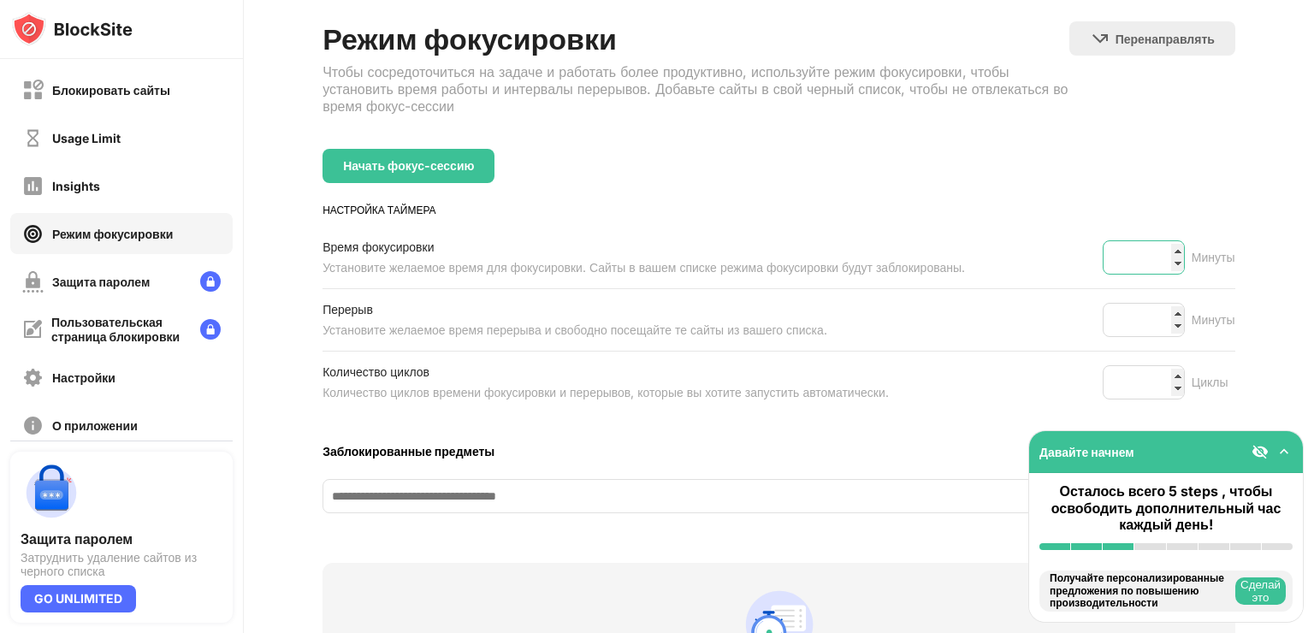
click at [1161, 246] on input "**" at bounding box center [1143, 257] width 82 height 34
click at [1162, 311] on input "*" at bounding box center [1143, 320] width 82 height 34
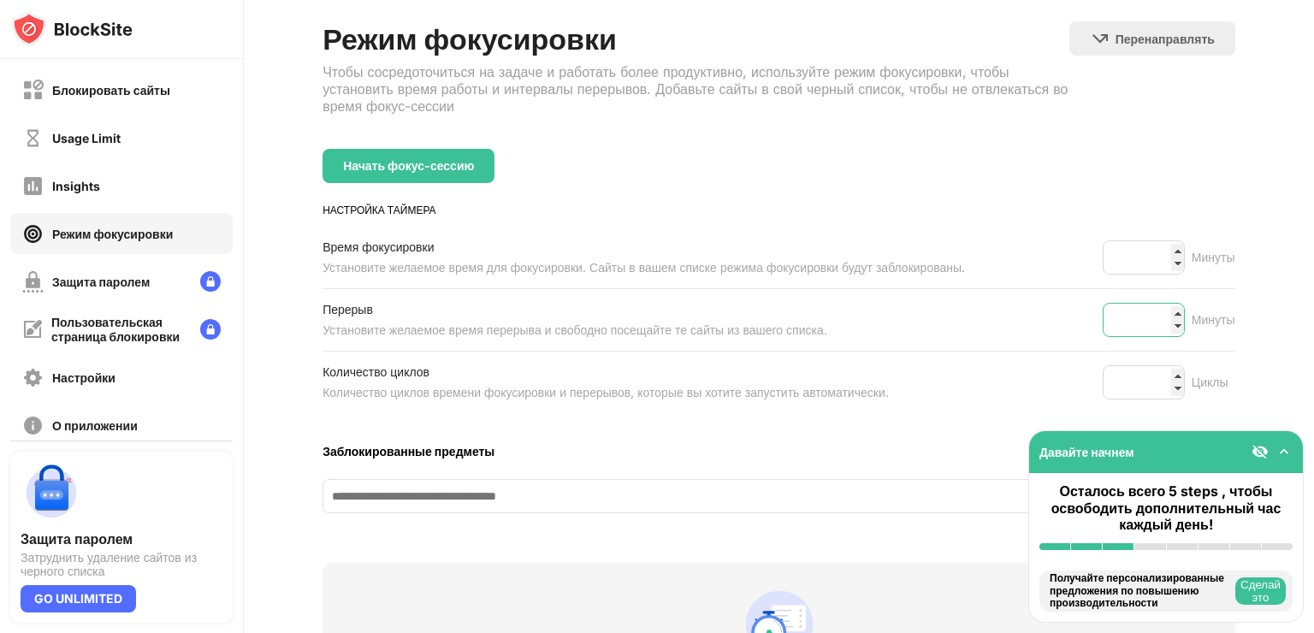
click at [1162, 311] on input "**" at bounding box center [1143, 320] width 82 height 34
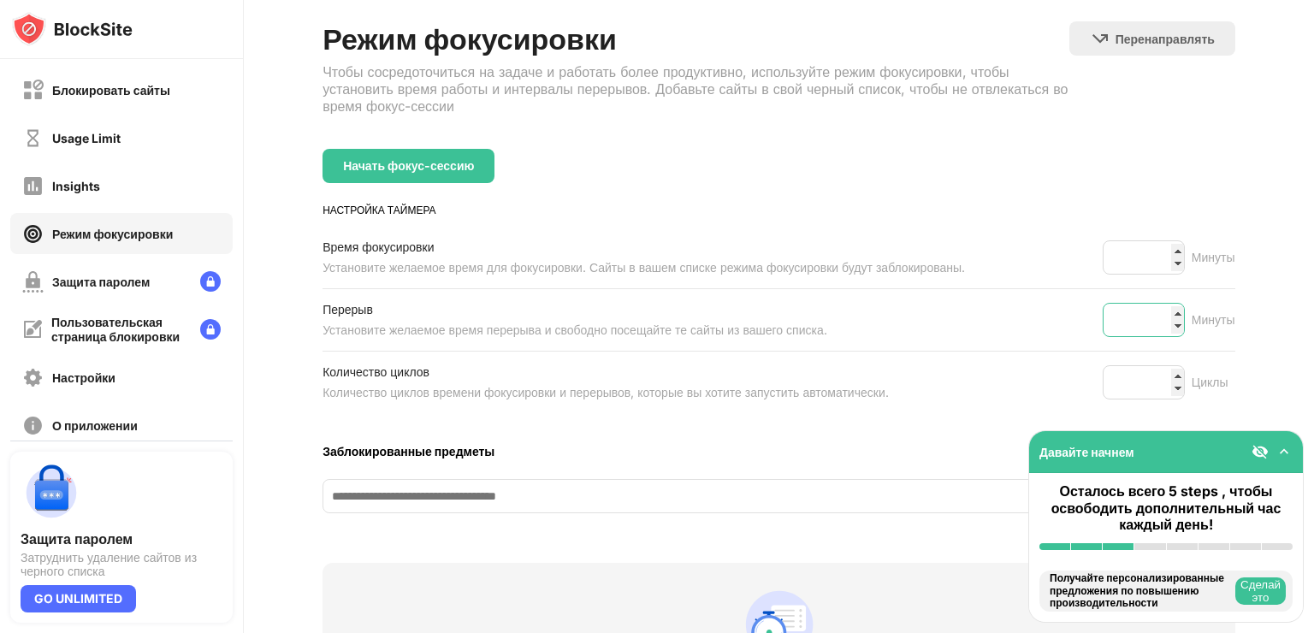
type input "**"
click at [1162, 311] on input "**" at bounding box center [1143, 320] width 82 height 34
click at [978, 395] on div "Количество циклов Количество циклов времени фокусировки и перерывов, которые вы…" at bounding box center [778, 382] width 912 height 62
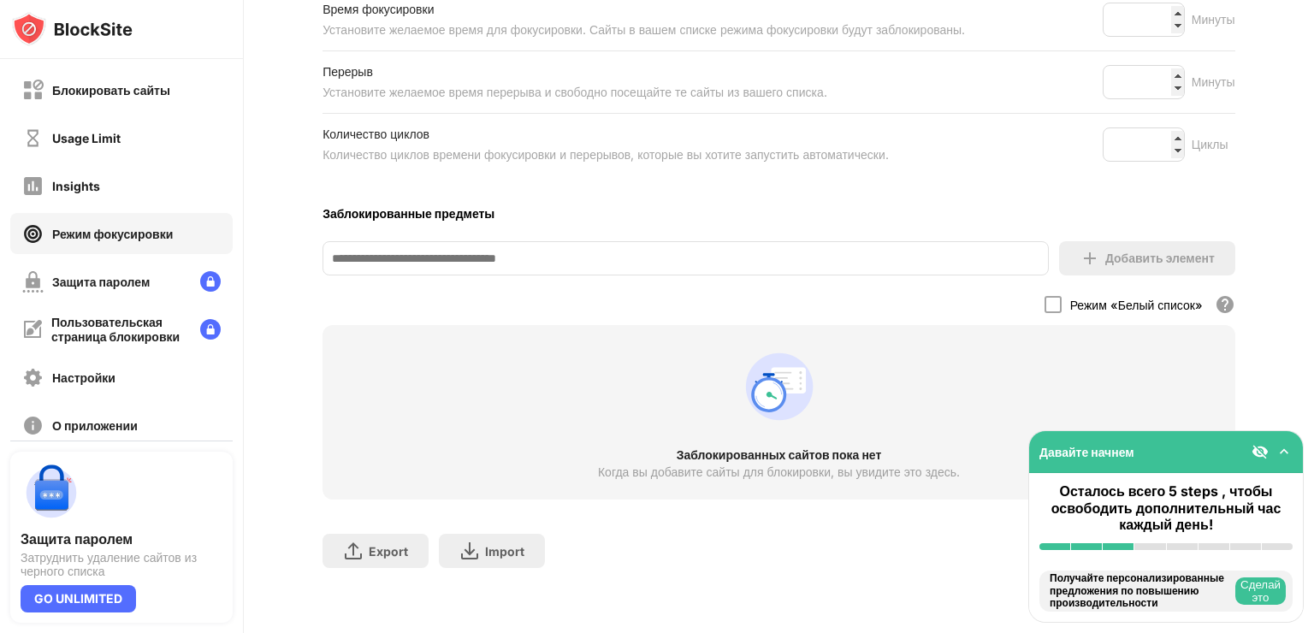
click at [660, 242] on input at bounding box center [685, 258] width 726 height 34
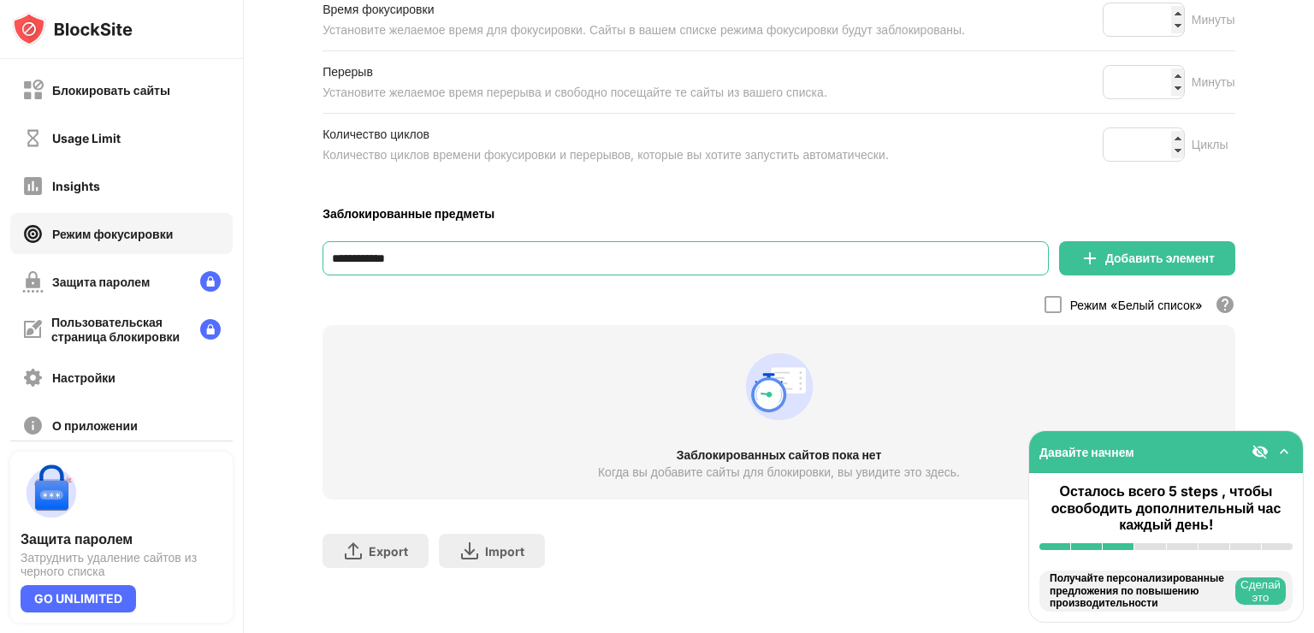
type input "**********"
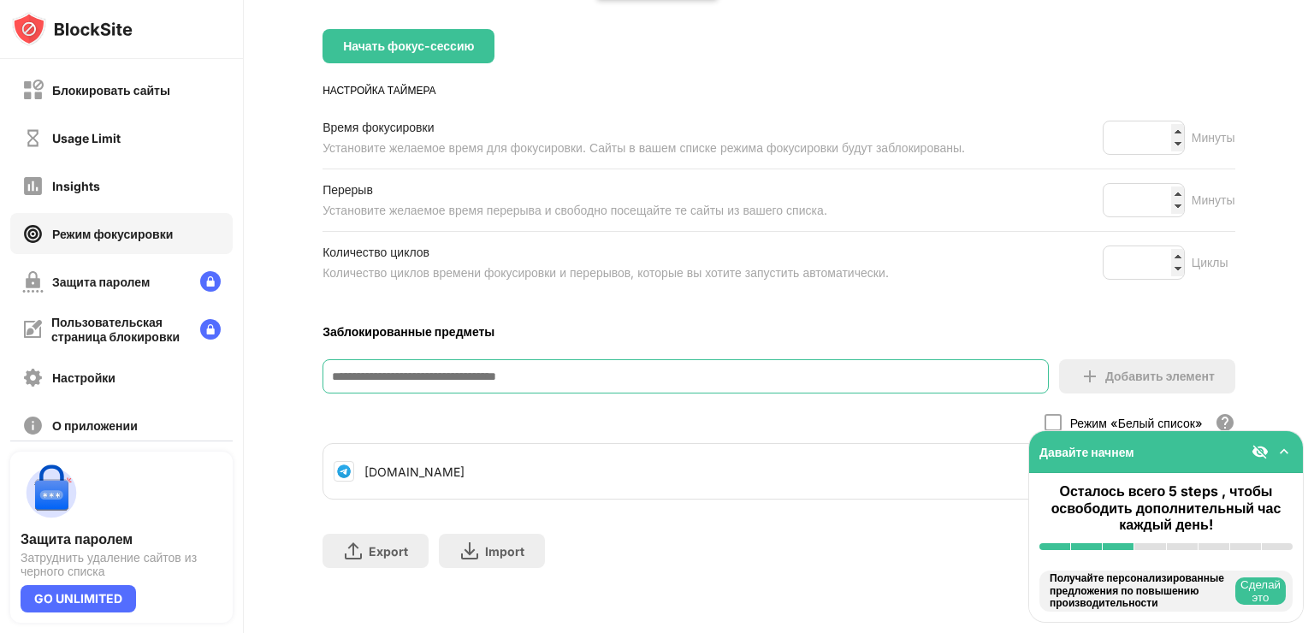
scroll to position [216, 0]
click at [802, 362] on input at bounding box center [685, 376] width 726 height 34
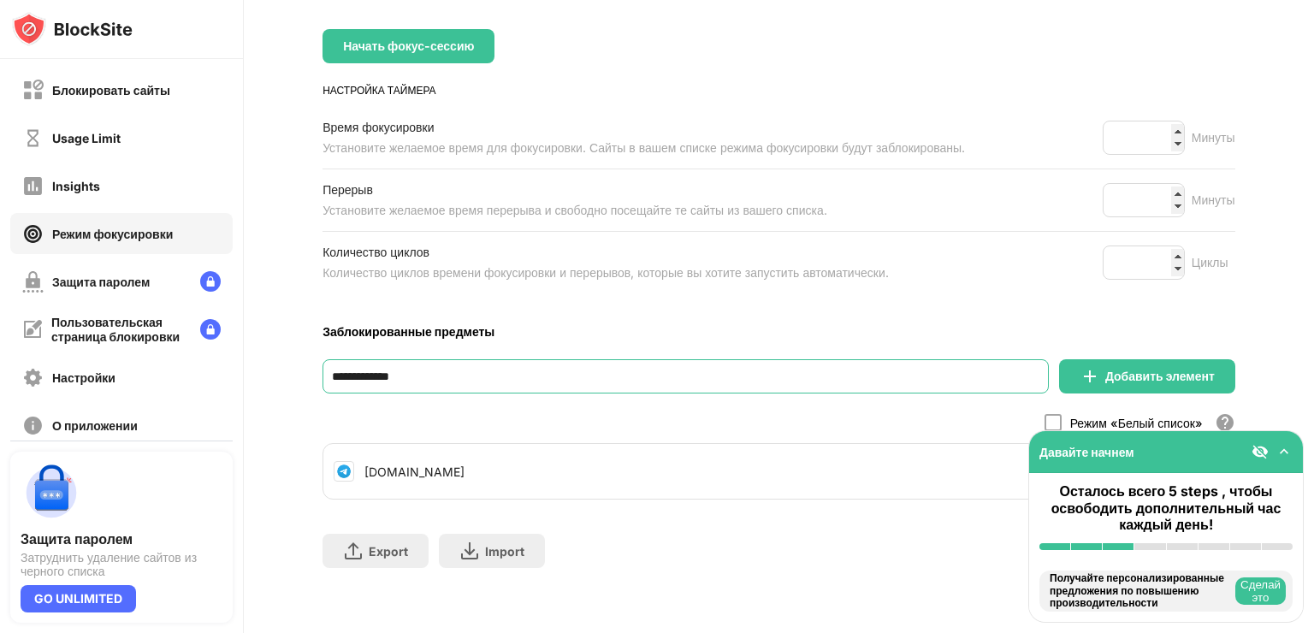
type input "**********"
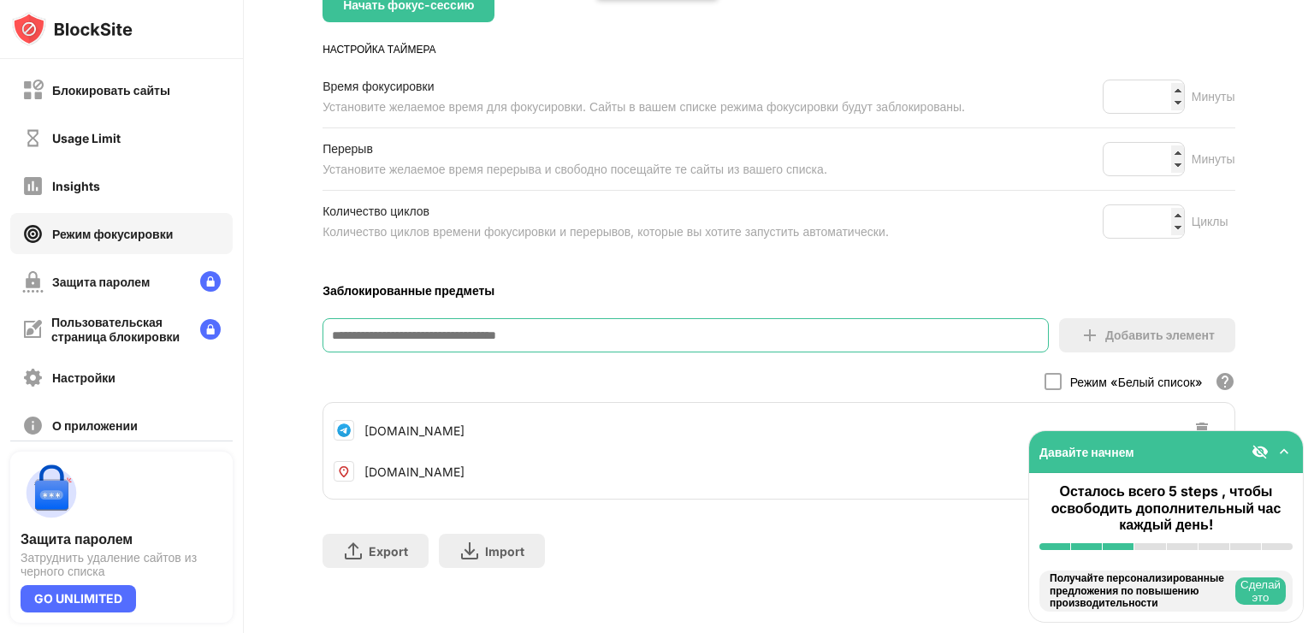
click at [659, 335] on input at bounding box center [685, 335] width 726 height 34
click at [664, 324] on input at bounding box center [685, 335] width 726 height 34
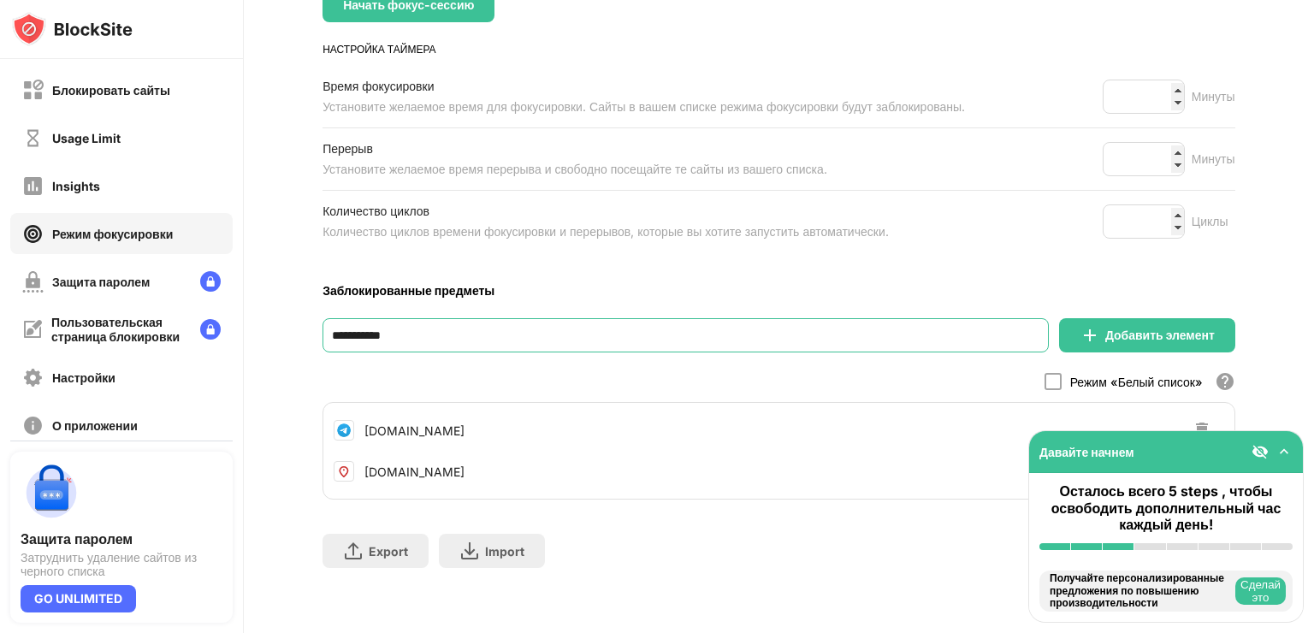
type input "**********"
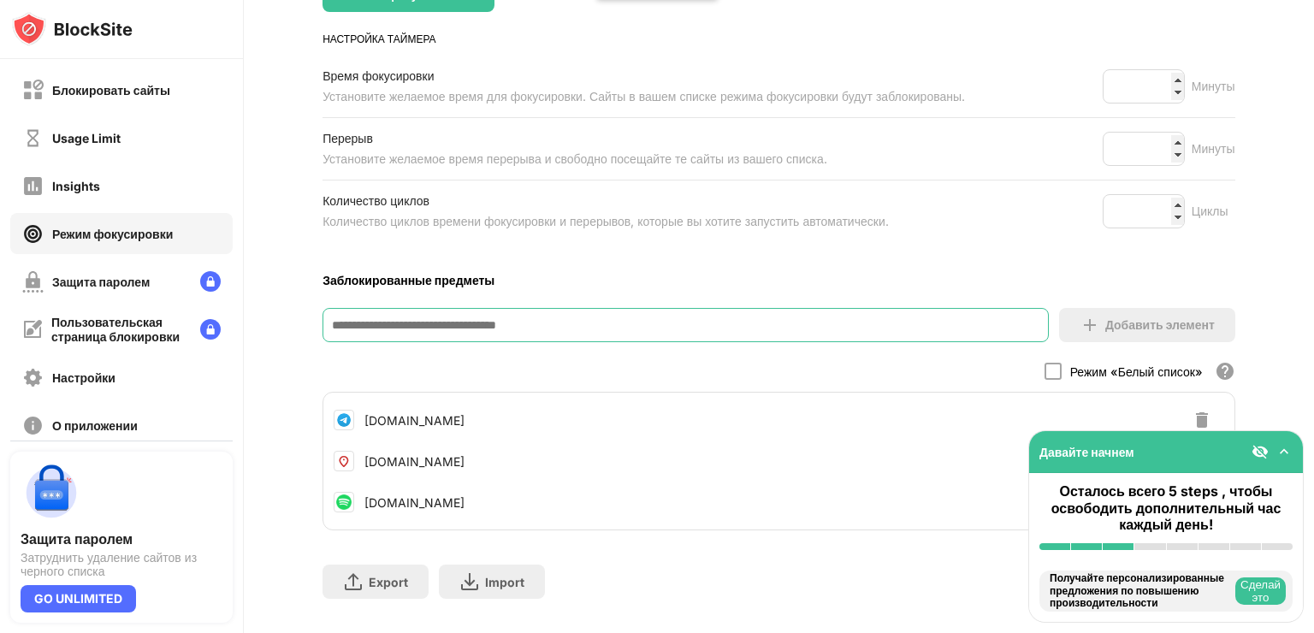
scroll to position [298, 0]
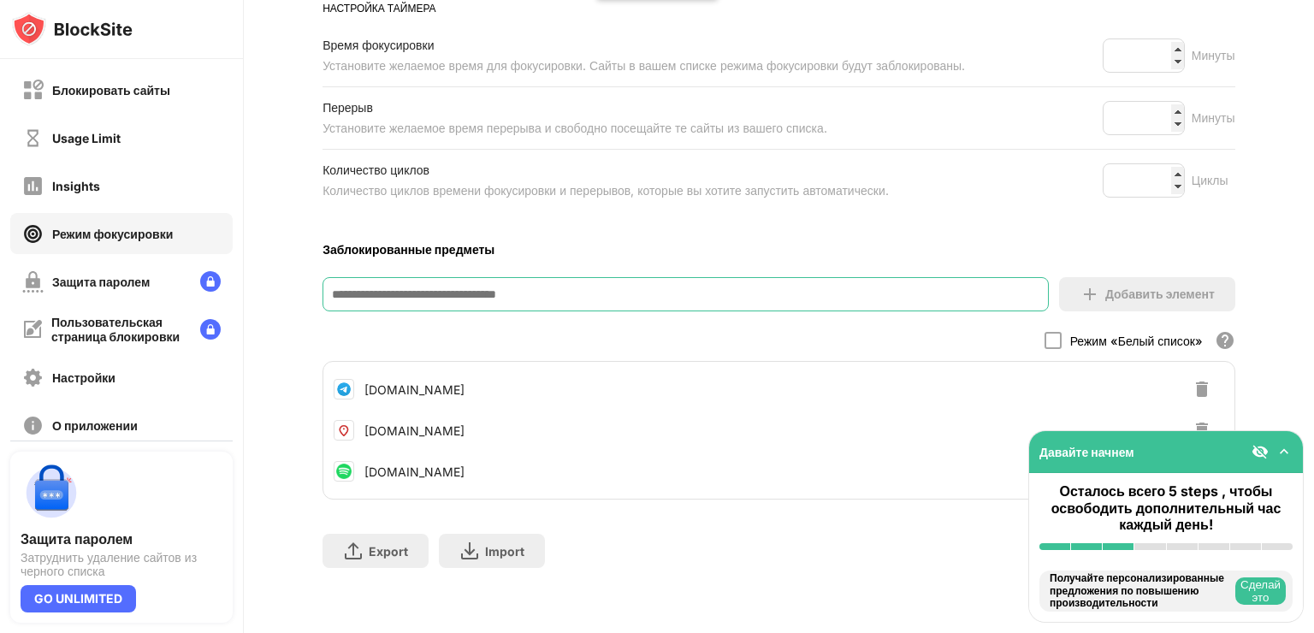
click at [652, 294] on input at bounding box center [685, 294] width 726 height 34
click at [654, 277] on input at bounding box center [685, 294] width 726 height 34
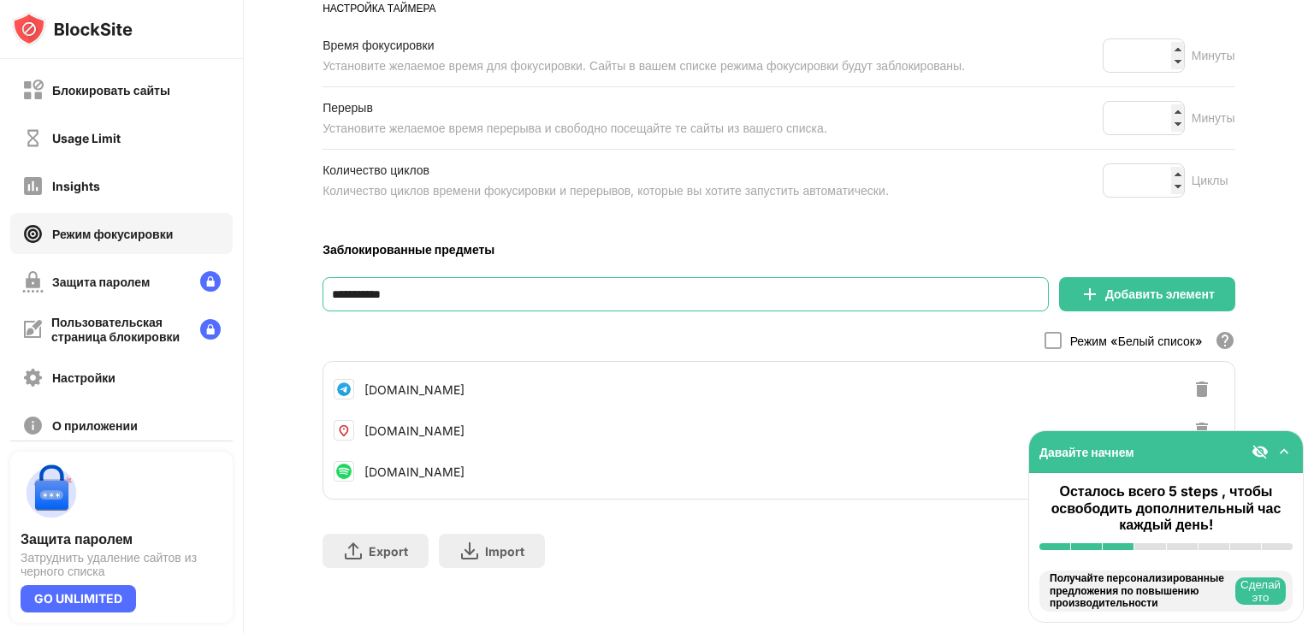
type input "**********"
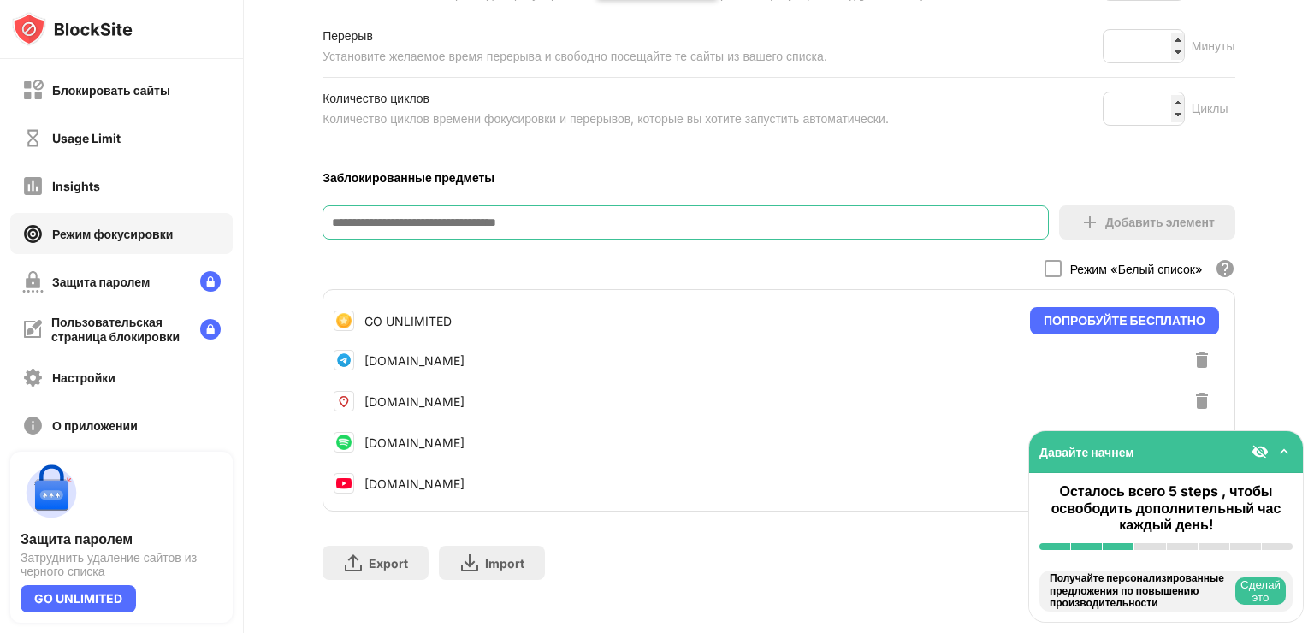
scroll to position [381, 0]
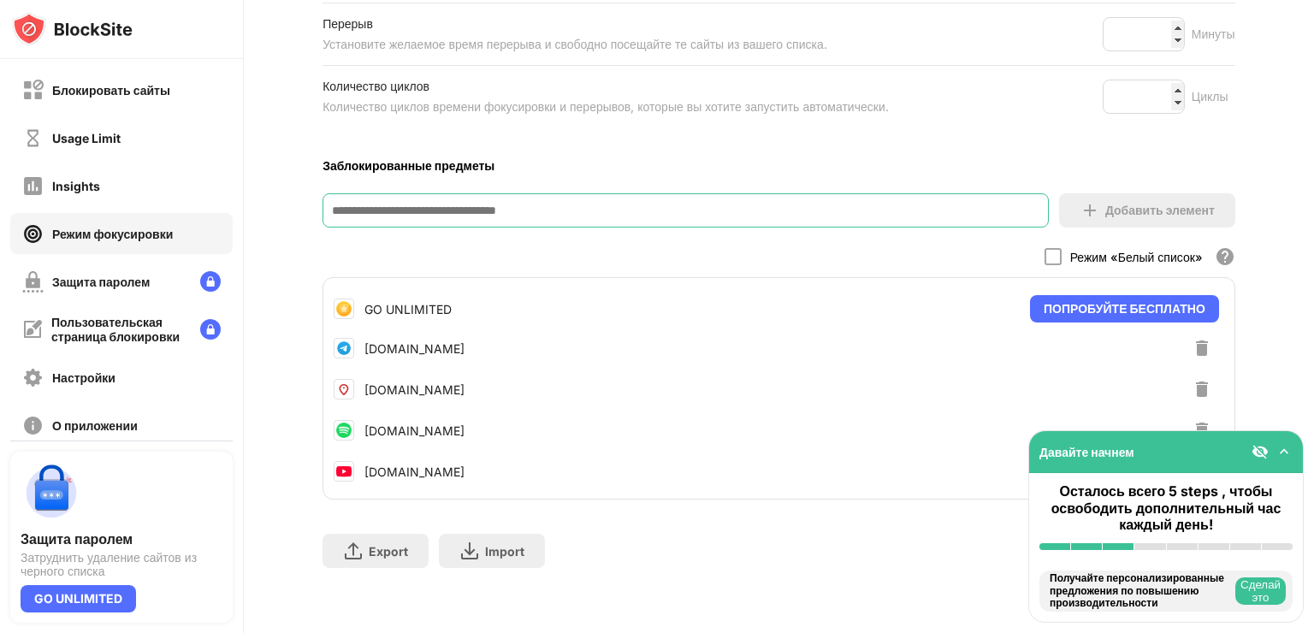
click at [780, 558] on div "Export Экспорт файлов (только для элементов веб-сайтов) Import Импорт файлов (т…" at bounding box center [778, 542] width 912 height 86
click at [1194, 420] on img at bounding box center [1201, 430] width 21 height 21
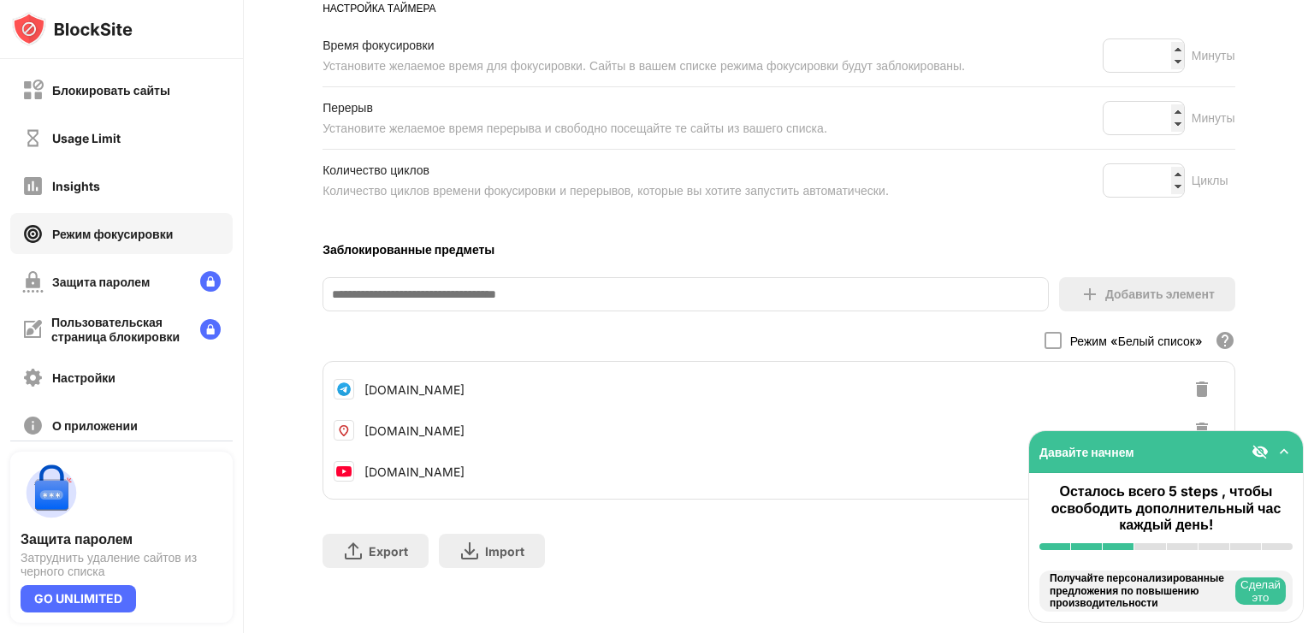
click at [672, 287] on input at bounding box center [685, 294] width 726 height 34
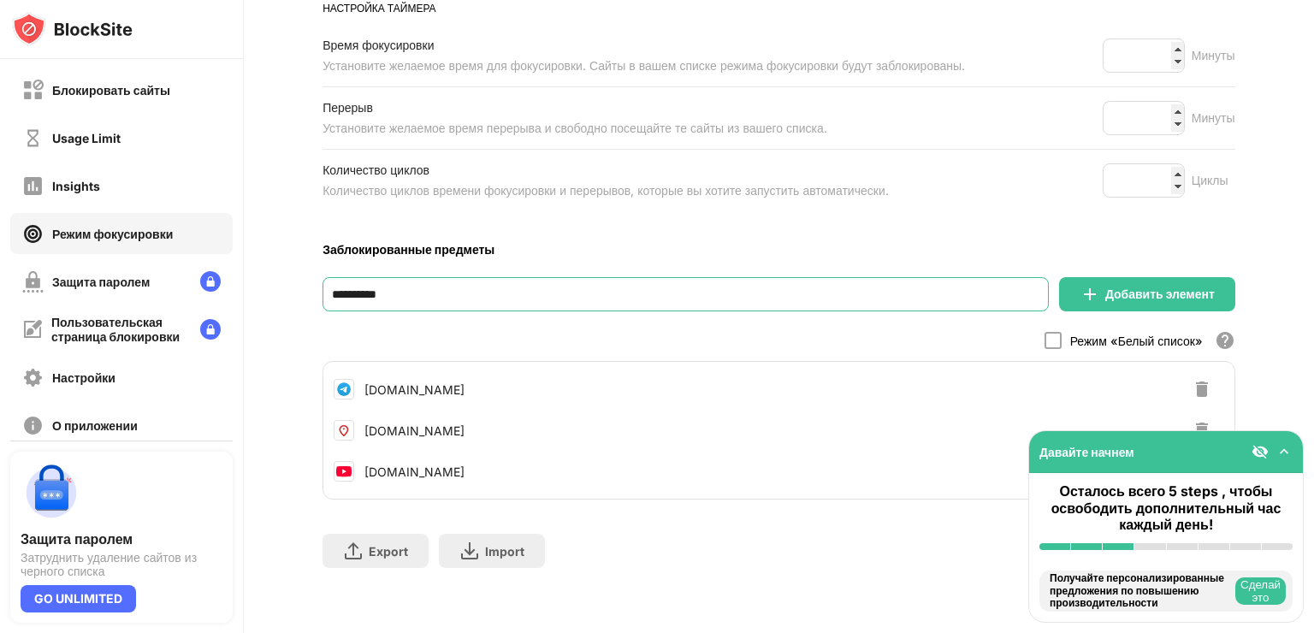
type input "**********"
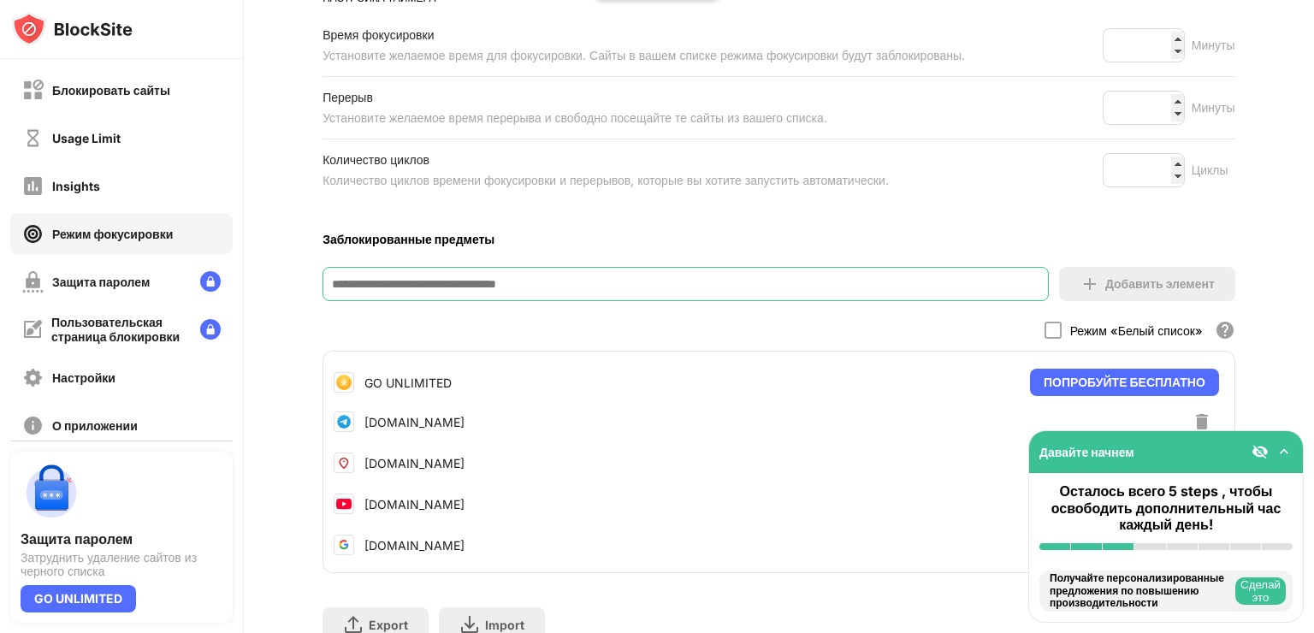
scroll to position [381, 0]
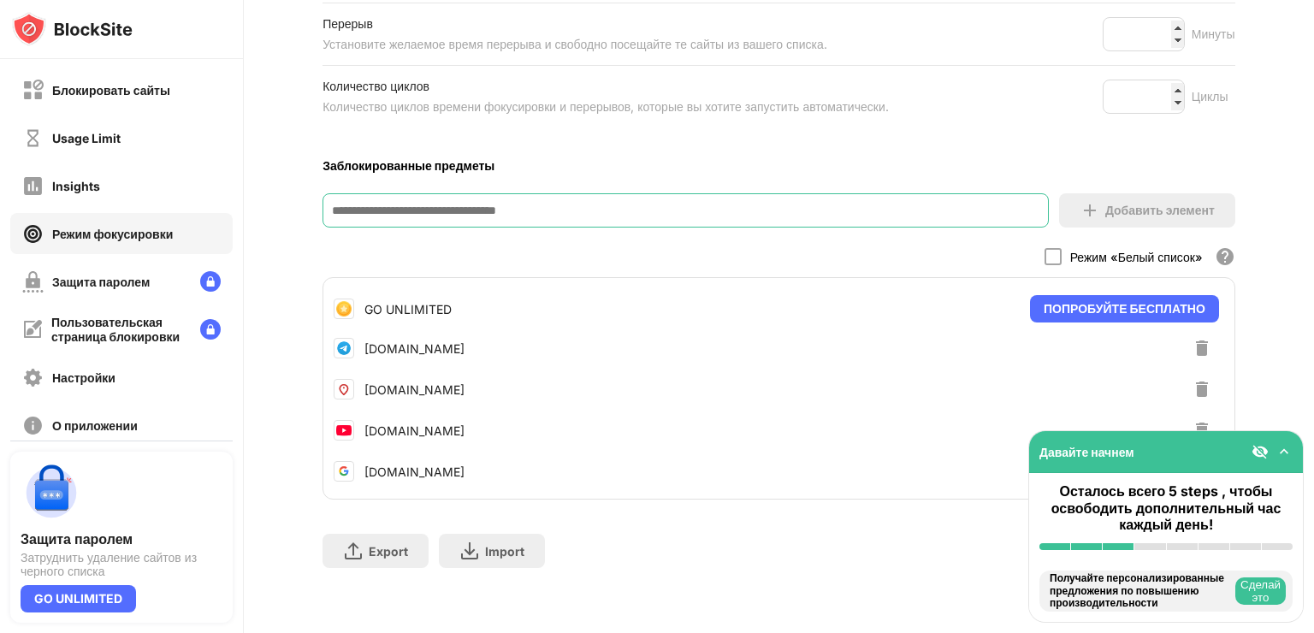
click at [1278, 447] on img at bounding box center [1283, 451] width 17 height 17
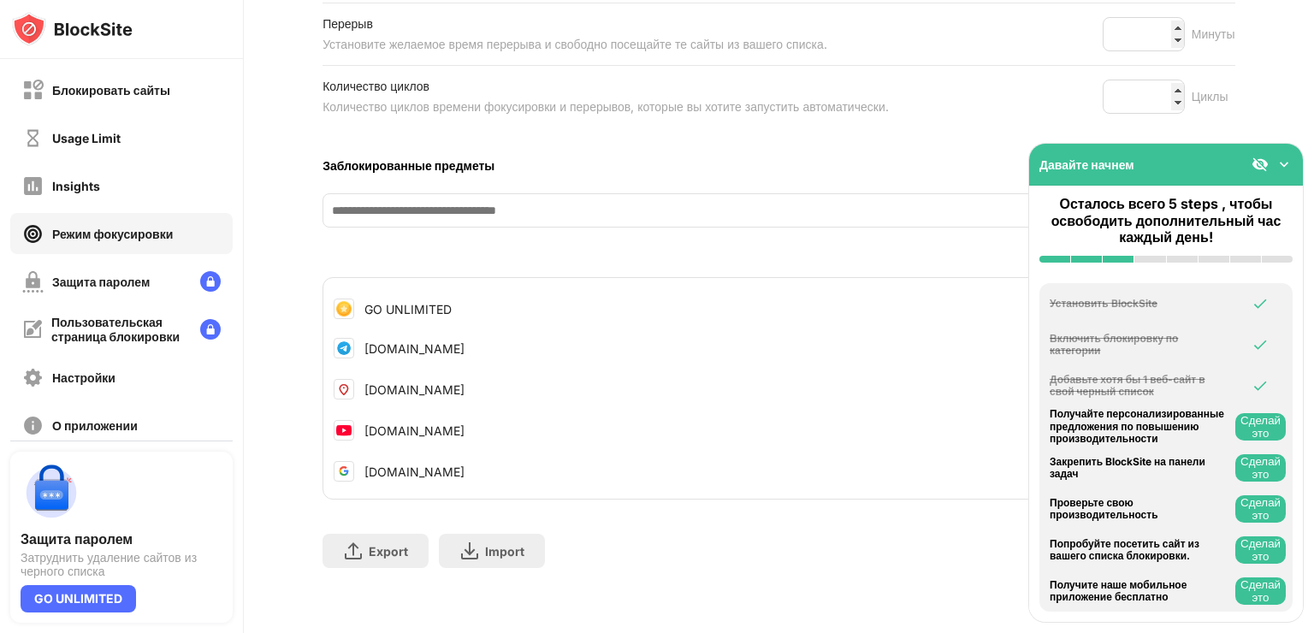
click at [1260, 544] on button "Сделай это" at bounding box center [1260, 549] width 50 height 27
click at [1261, 469] on button "Сделай это" at bounding box center [1260, 467] width 50 height 27
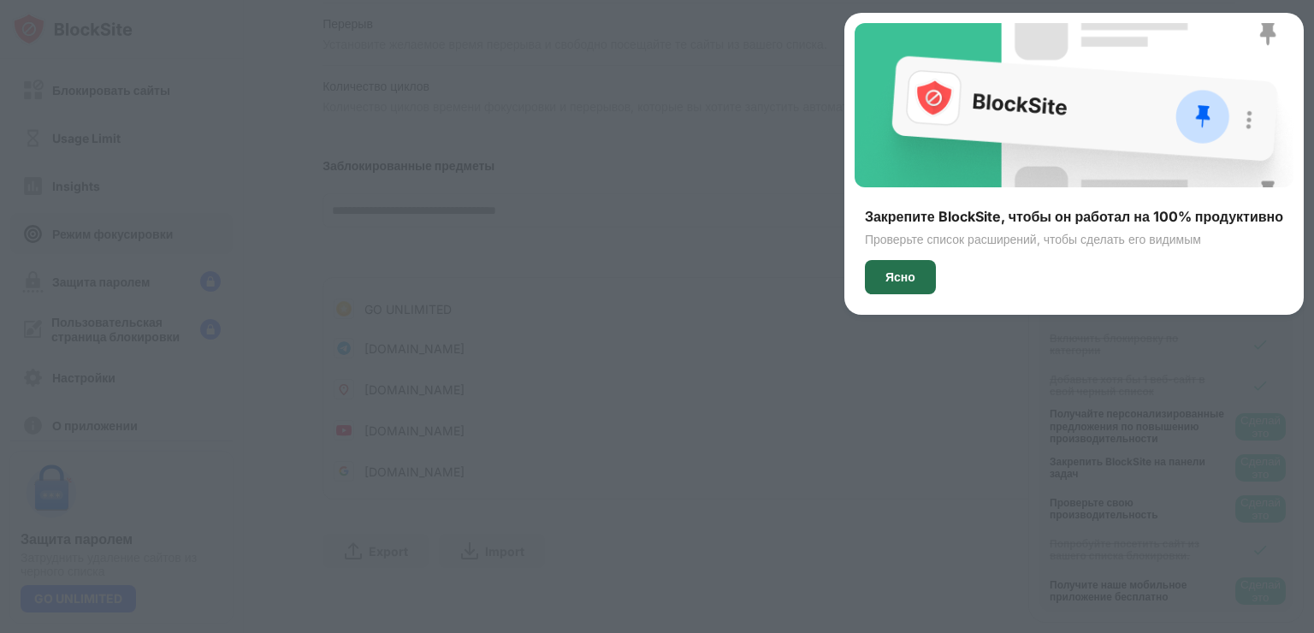
click at [896, 268] on div "Ясно" at bounding box center [900, 277] width 71 height 34
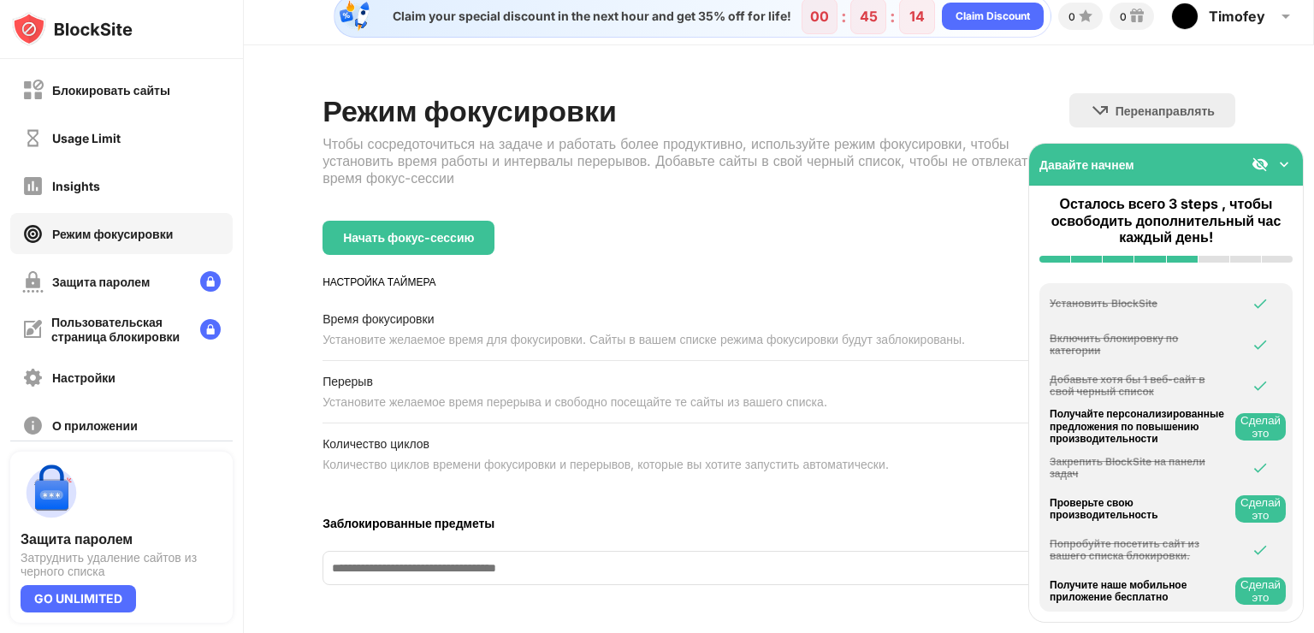
scroll to position [0, 0]
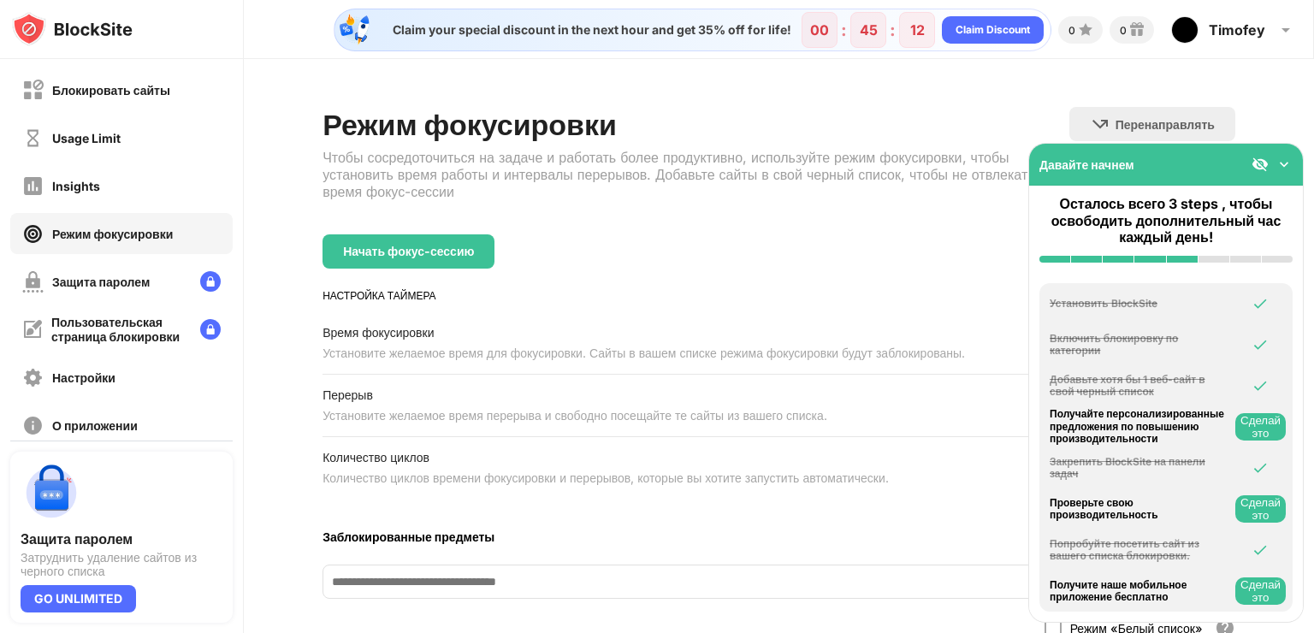
click at [1275, 163] on img at bounding box center [1283, 164] width 17 height 17
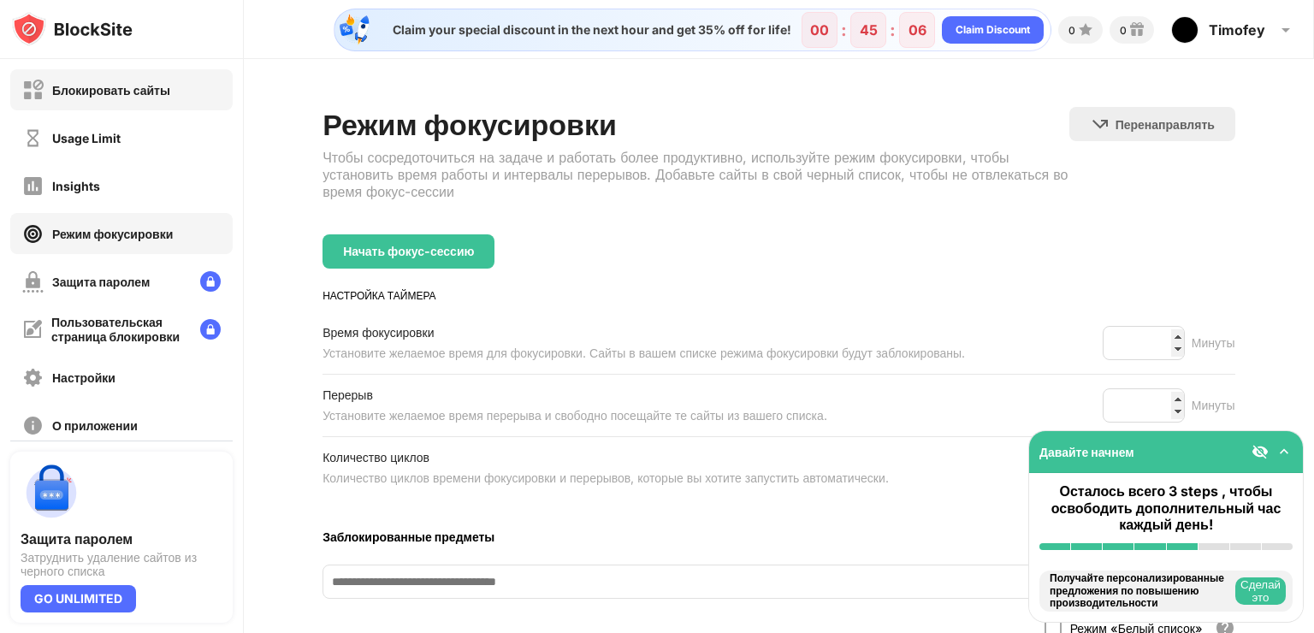
click at [129, 86] on div "Блокировать сайты" at bounding box center [111, 90] width 118 height 15
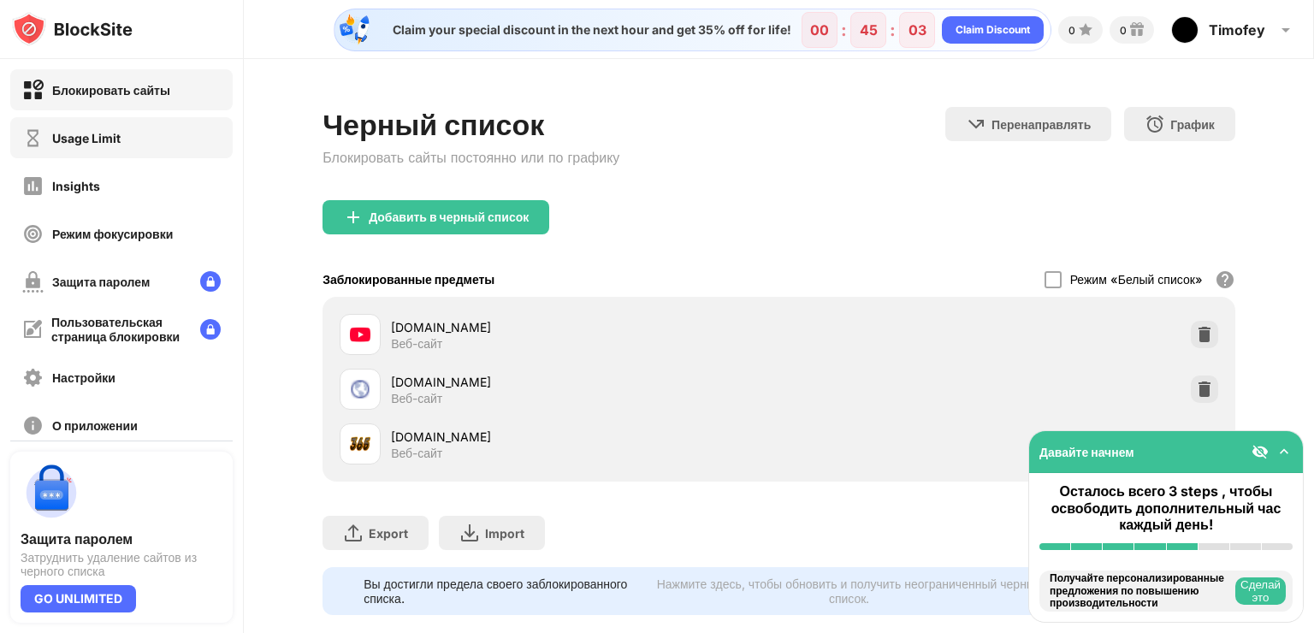
click at [132, 132] on div "Usage Limit" at bounding box center [121, 137] width 222 height 41
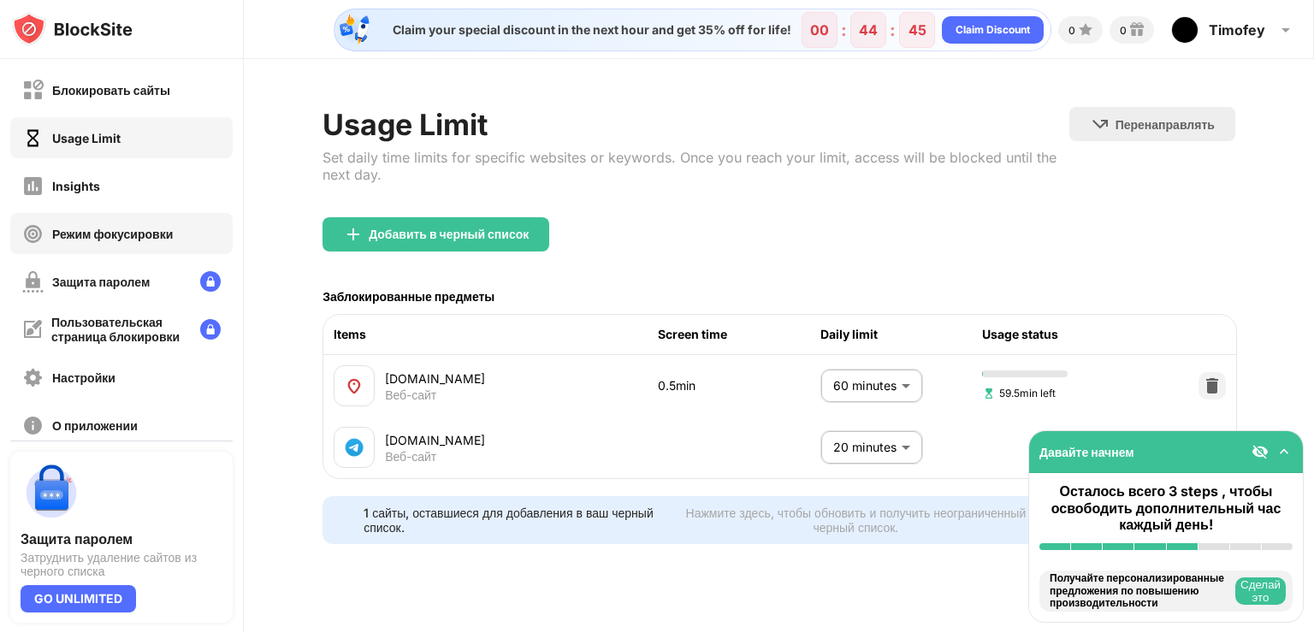
click at [147, 238] on div "Режим фокусировки" at bounding box center [112, 234] width 121 height 15
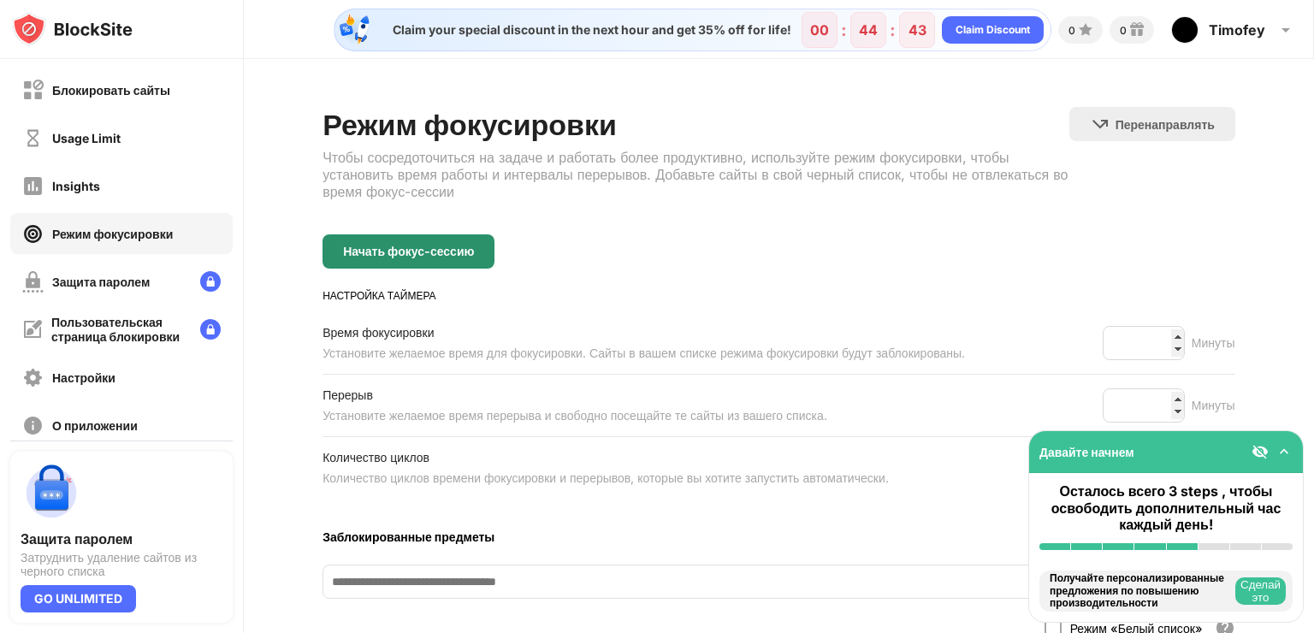
click at [415, 249] on div "Начать фокус-сессию" at bounding box center [408, 252] width 131 height 14
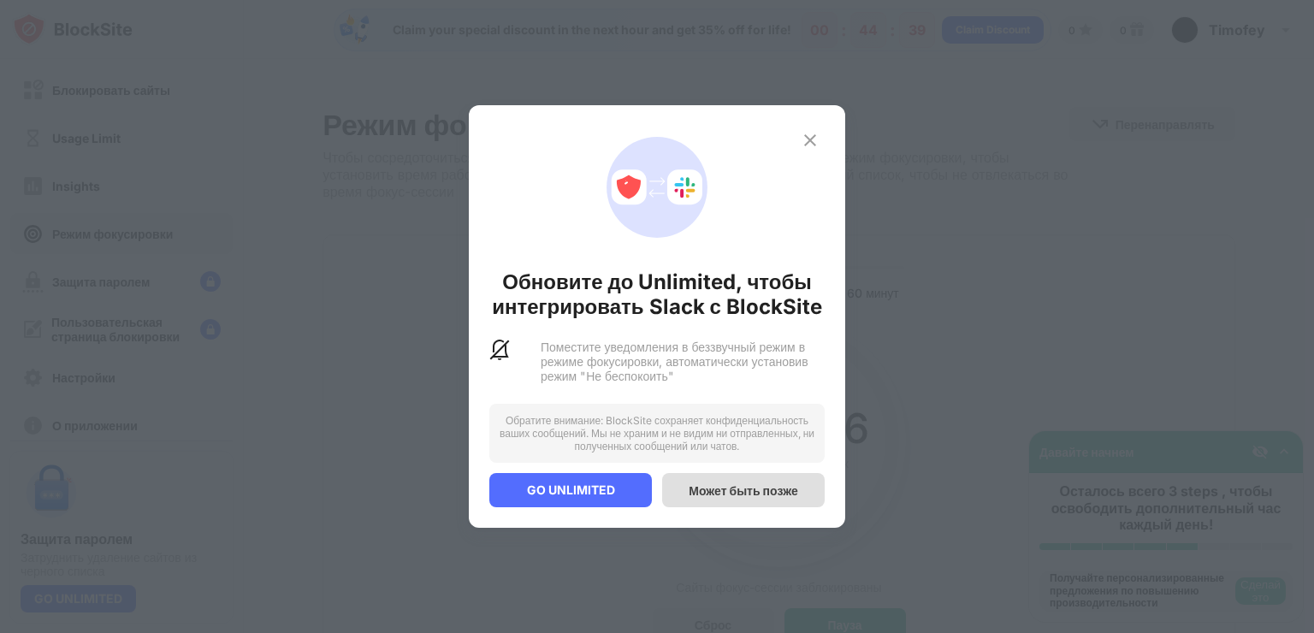
click at [765, 496] on div "Может быть позже" at bounding box center [742, 490] width 109 height 15
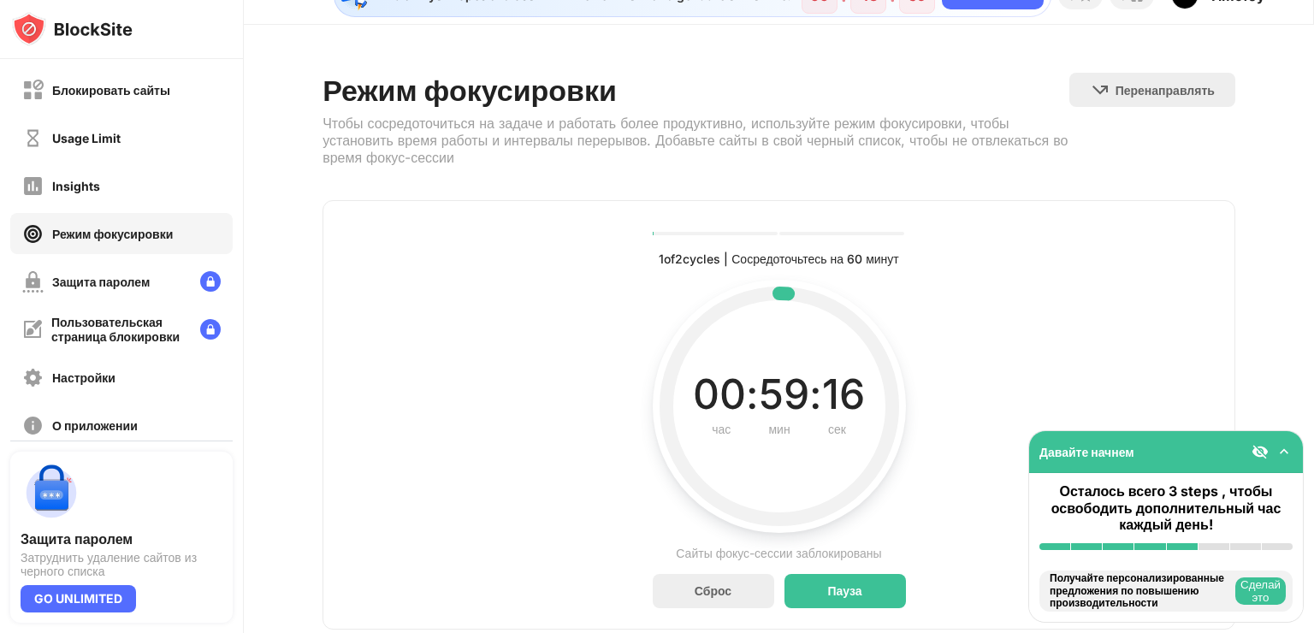
scroll to position [89, 0]
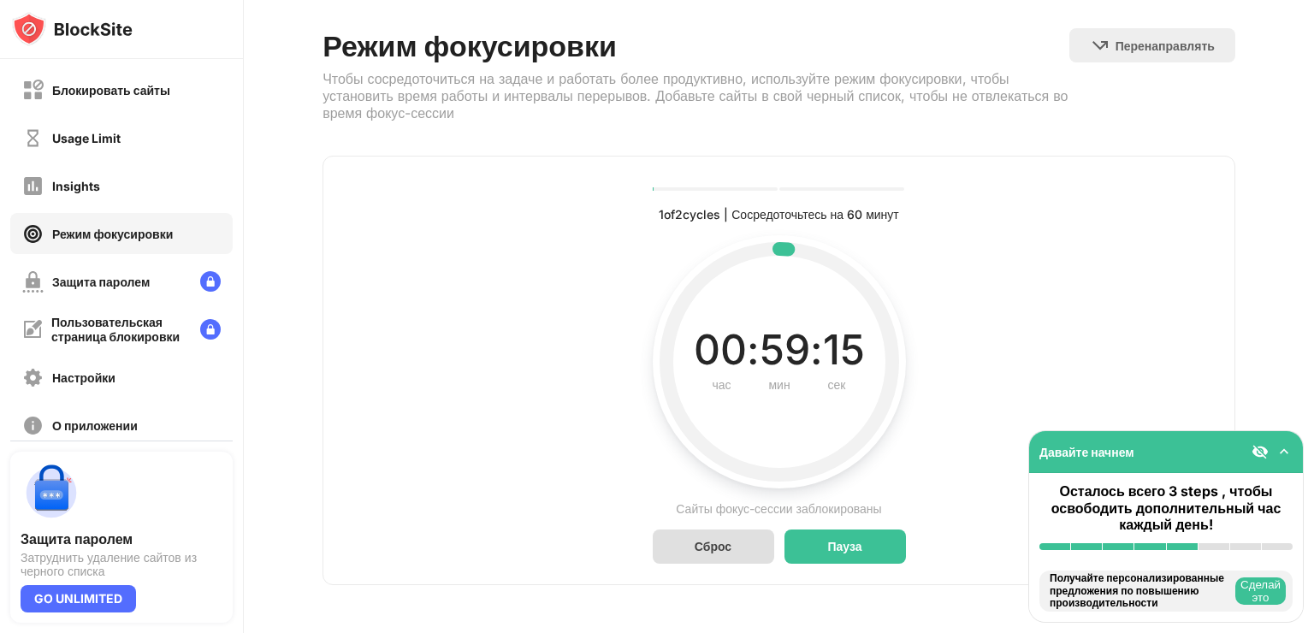
click at [726, 529] on div "Сброс" at bounding box center [712, 546] width 121 height 34
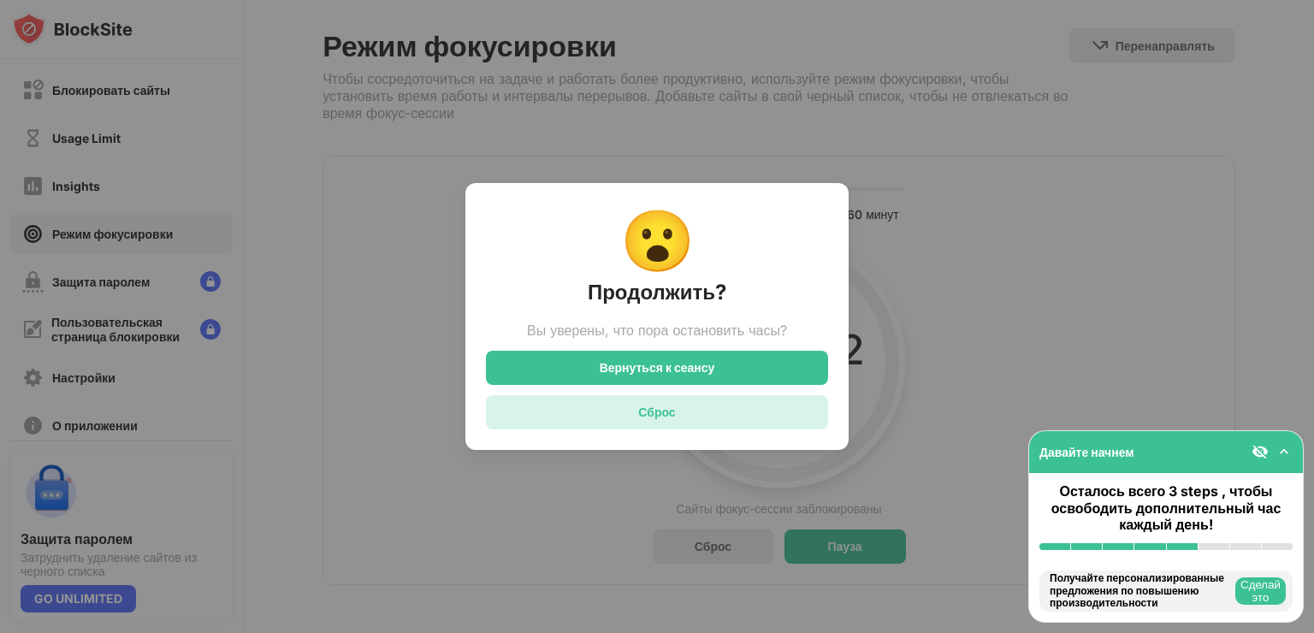
click at [698, 410] on div "Сброс" at bounding box center [657, 412] width 342 height 34
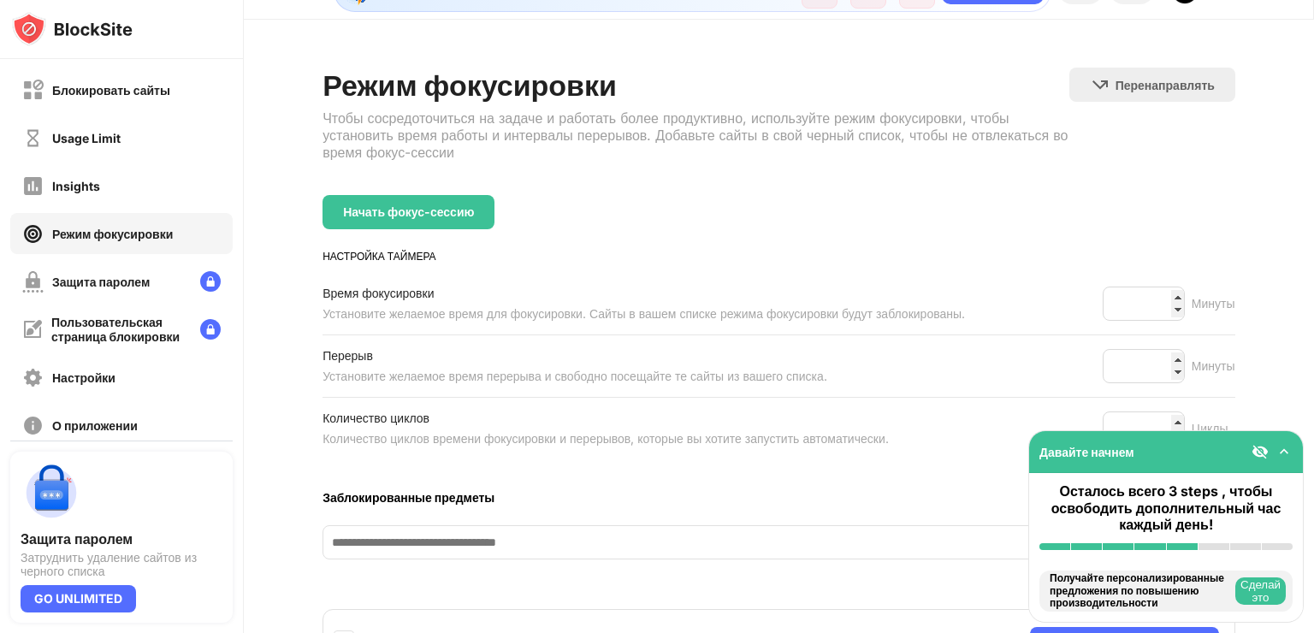
scroll to position [0, 0]
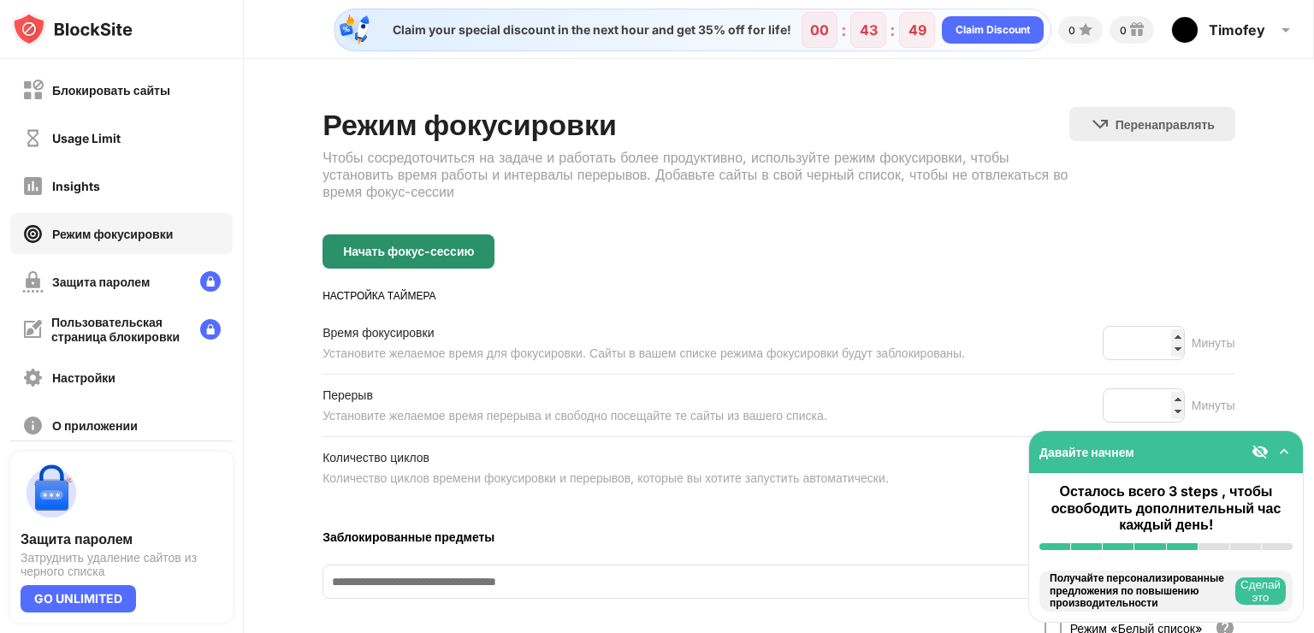
click at [451, 252] on div "Начать фокус-сессию" at bounding box center [408, 252] width 131 height 14
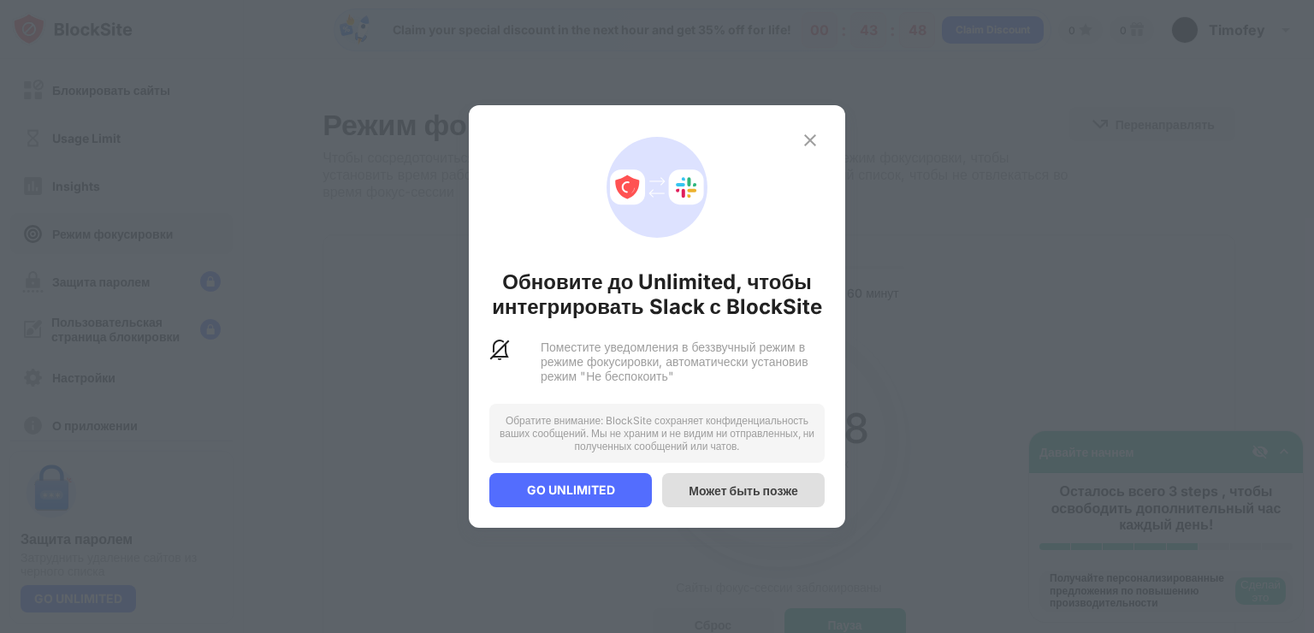
click at [727, 498] on div "Может быть позже" at bounding box center [742, 490] width 109 height 15
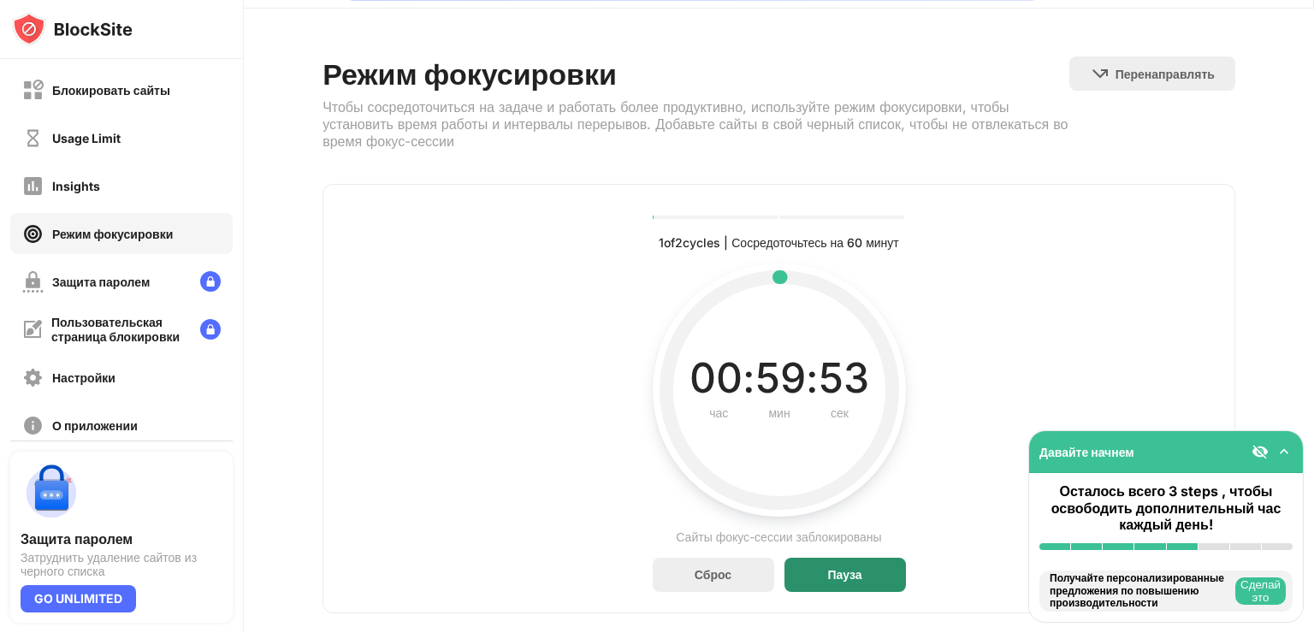
scroll to position [89, 0]
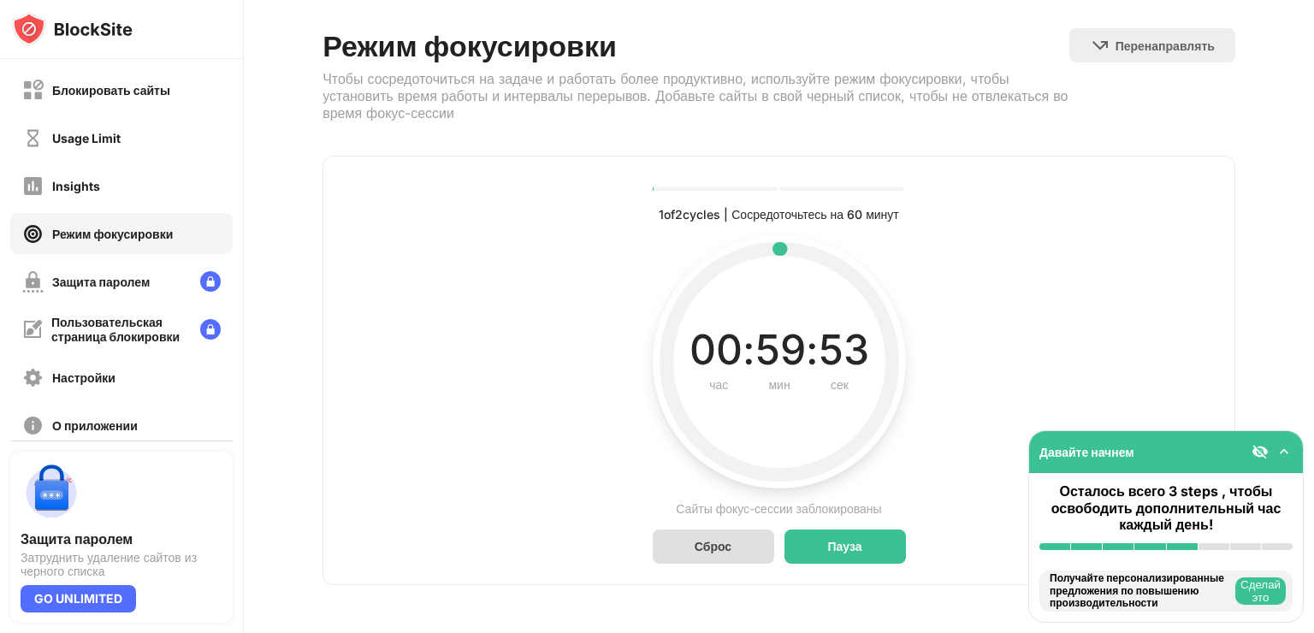
click at [706, 539] on div "Сброс" at bounding box center [712, 546] width 37 height 15
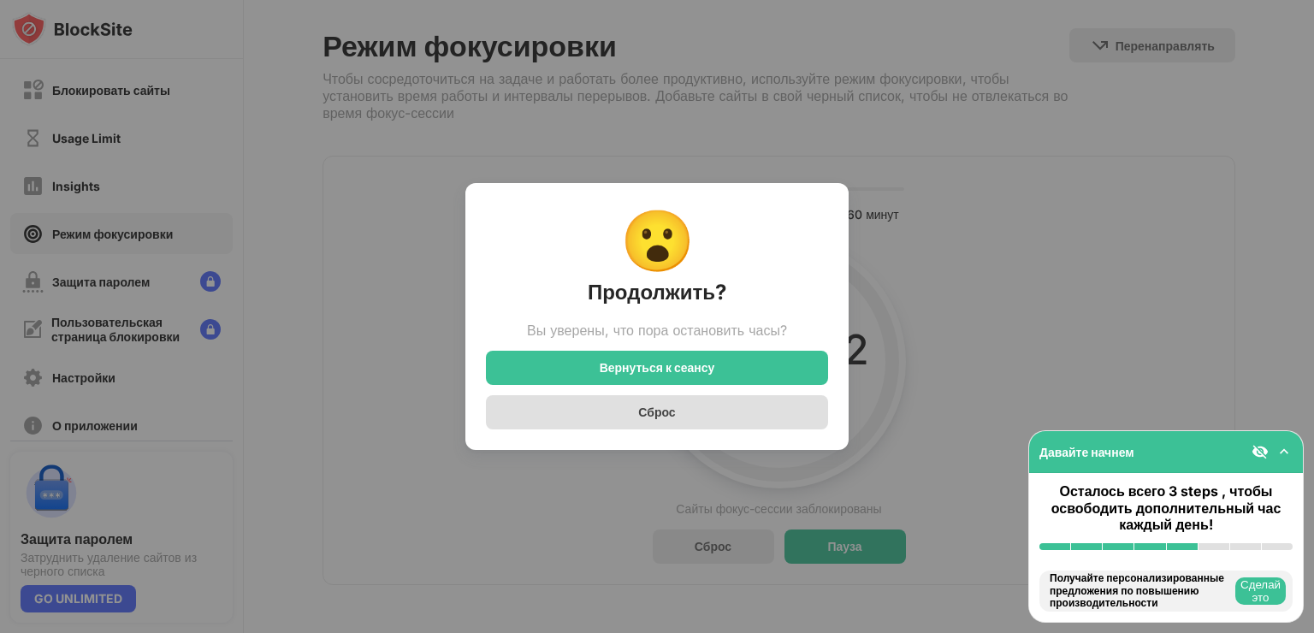
click at [698, 418] on div "Сброс" at bounding box center [657, 412] width 342 height 34
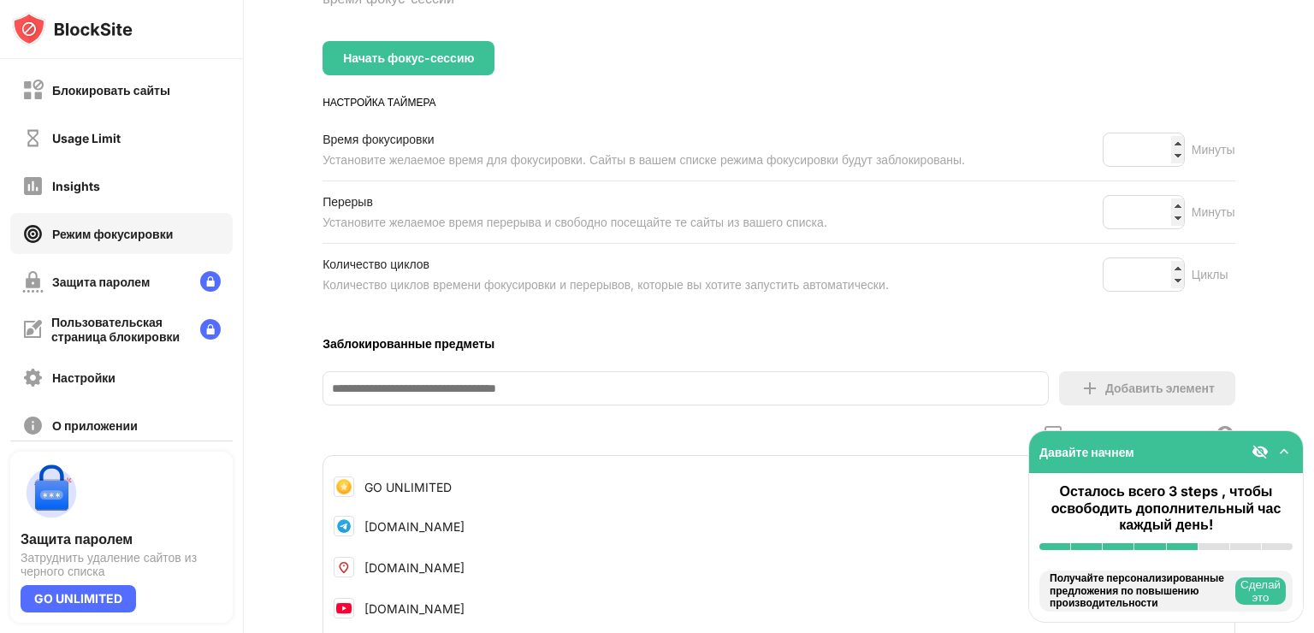
scroll to position [381, 0]
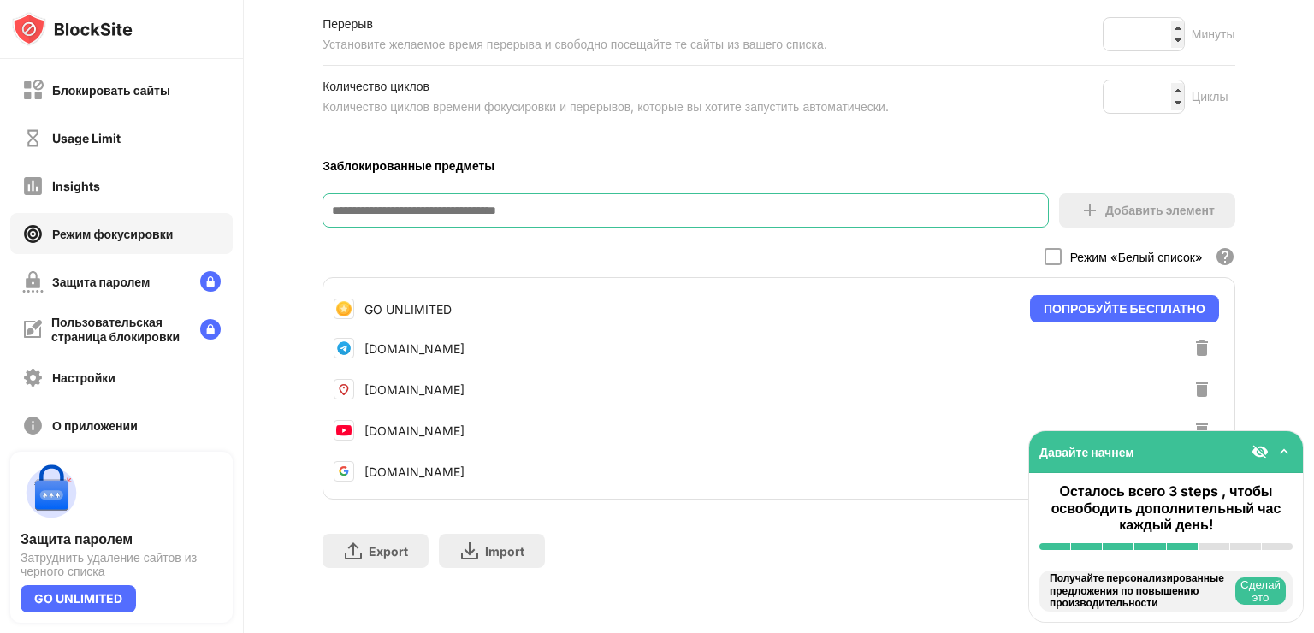
click at [688, 193] on input at bounding box center [685, 210] width 726 height 34
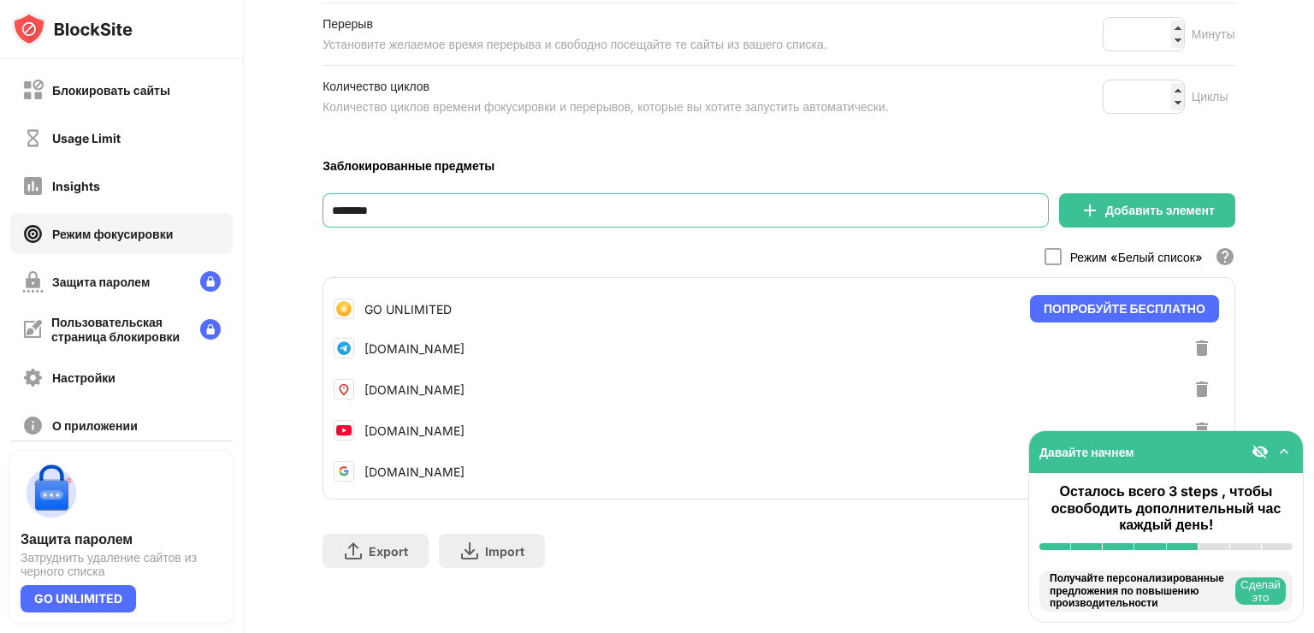
type input "********"
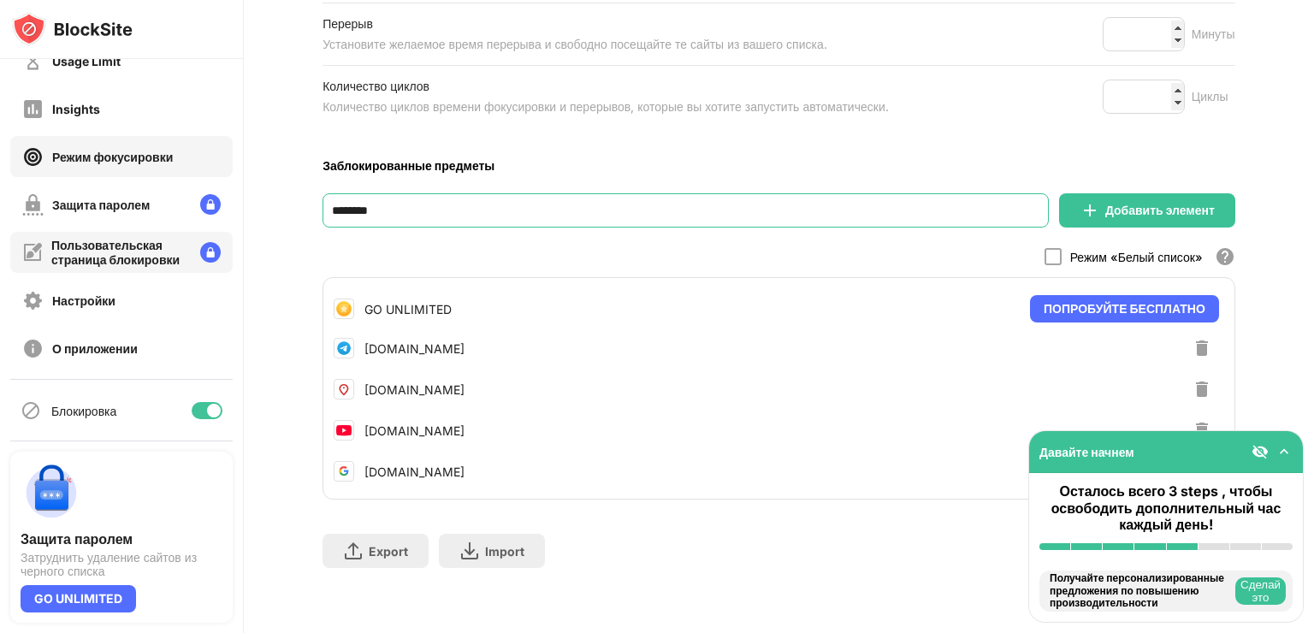
click at [99, 345] on div "О приложении" at bounding box center [95, 348] width 86 height 15
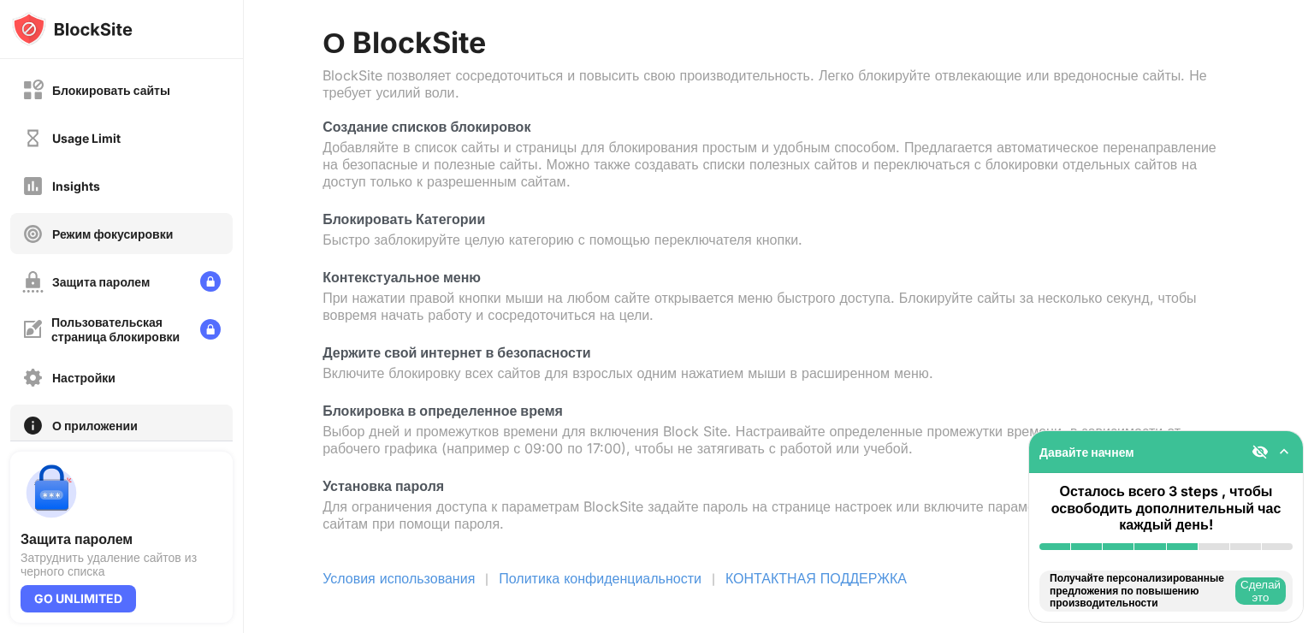
click at [116, 217] on div "Режим фокусировки" at bounding box center [121, 233] width 222 height 41
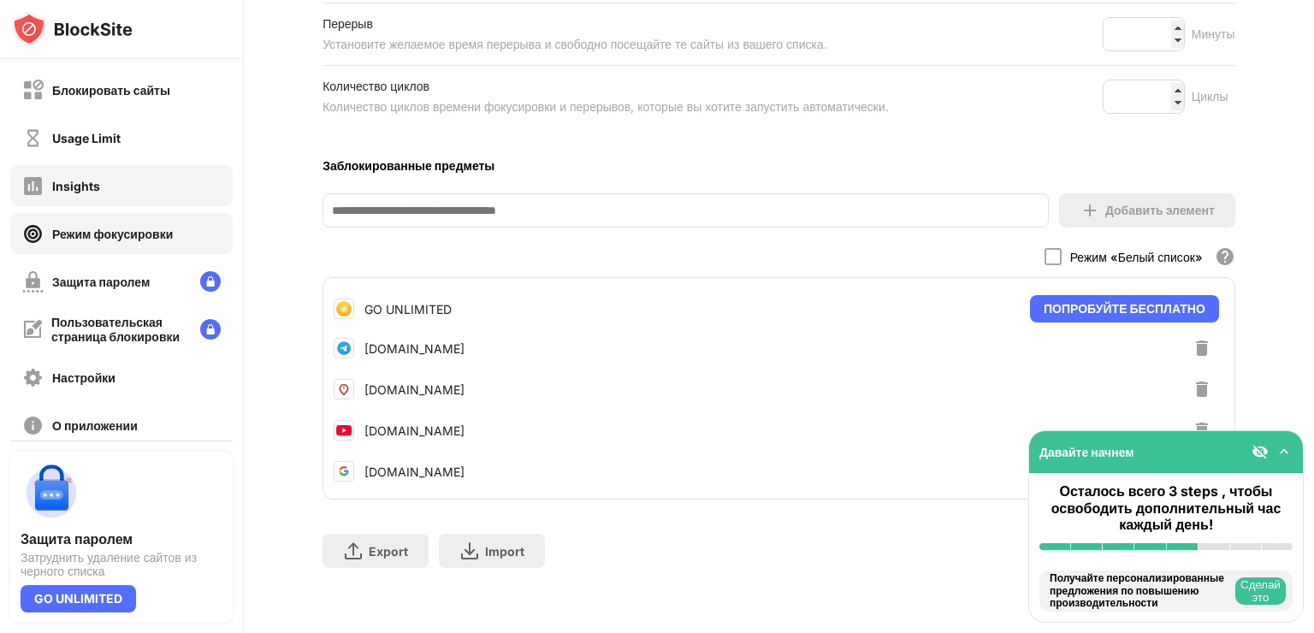
click at [114, 183] on div "Insights" at bounding box center [121, 185] width 222 height 41
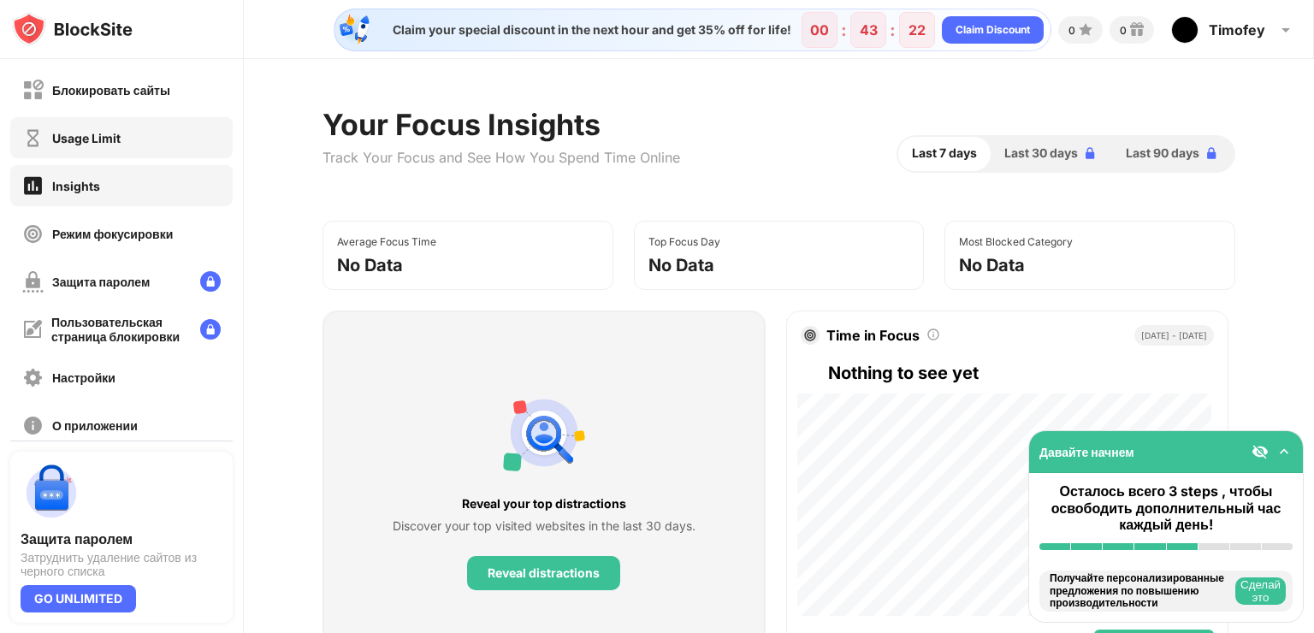
click at [113, 149] on div "Usage Limit" at bounding box center [121, 137] width 222 height 41
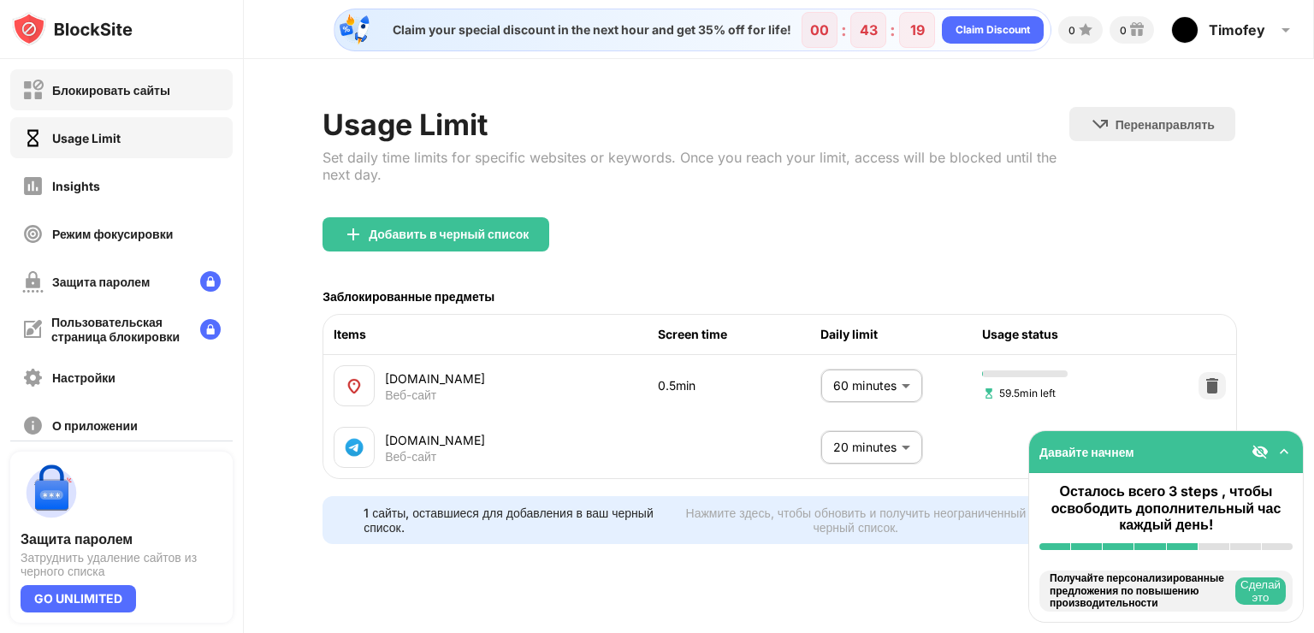
click at [132, 89] on div "Блокировать сайты" at bounding box center [111, 90] width 118 height 15
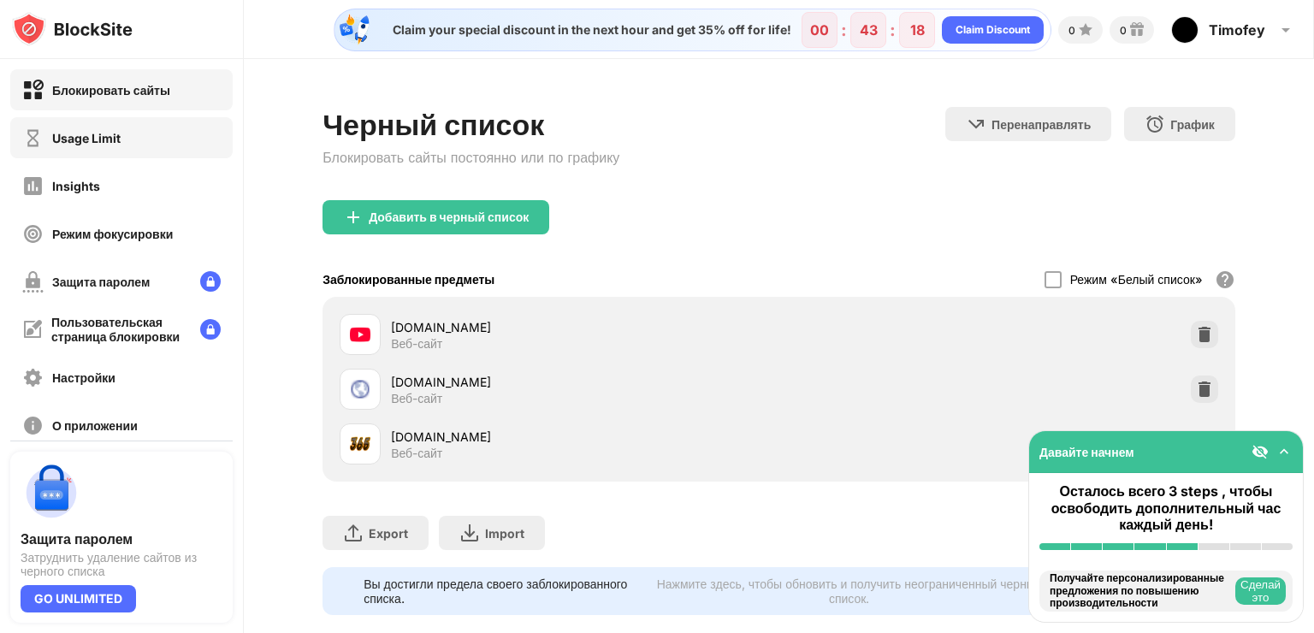
click at [138, 120] on div "Usage Limit" at bounding box center [121, 137] width 222 height 41
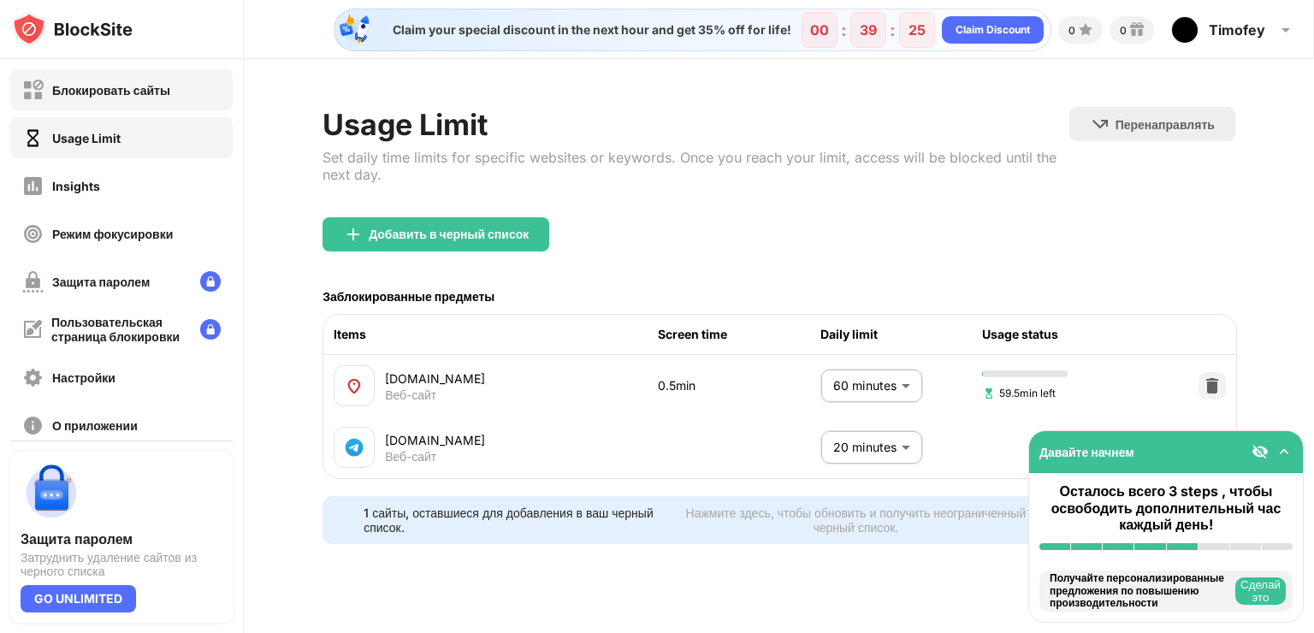
click at [175, 94] on div "Блокировать сайты" at bounding box center [121, 89] width 222 height 41
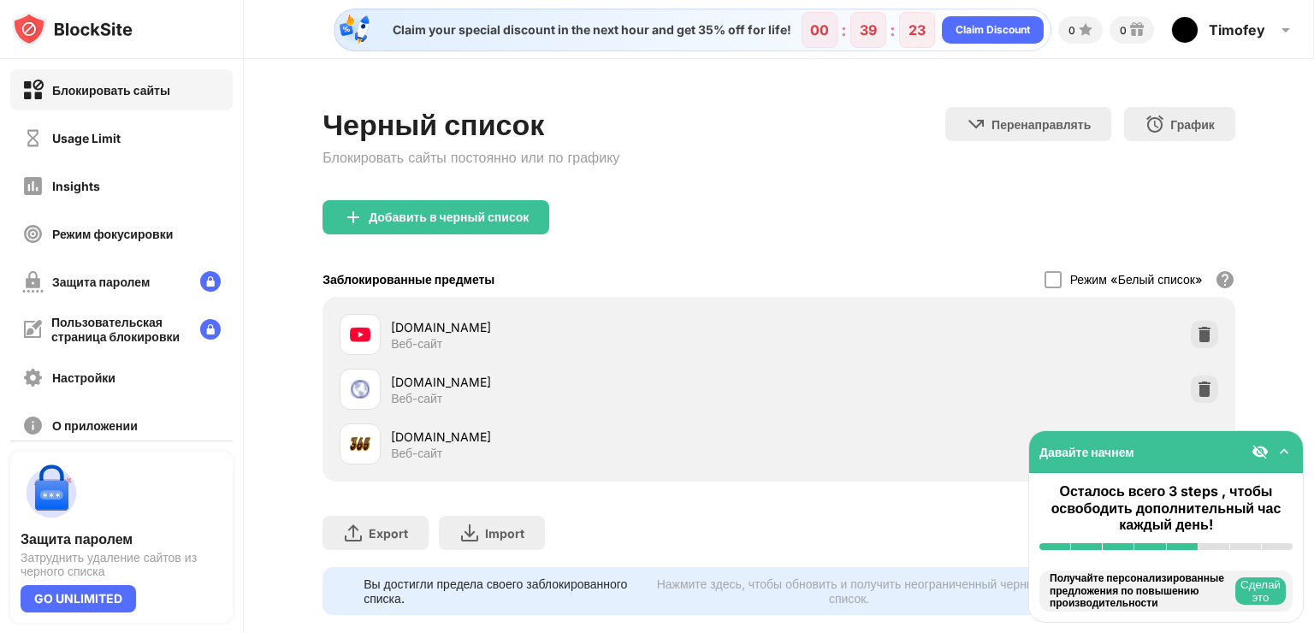
click at [1196, 326] on img at bounding box center [1204, 334] width 17 height 17
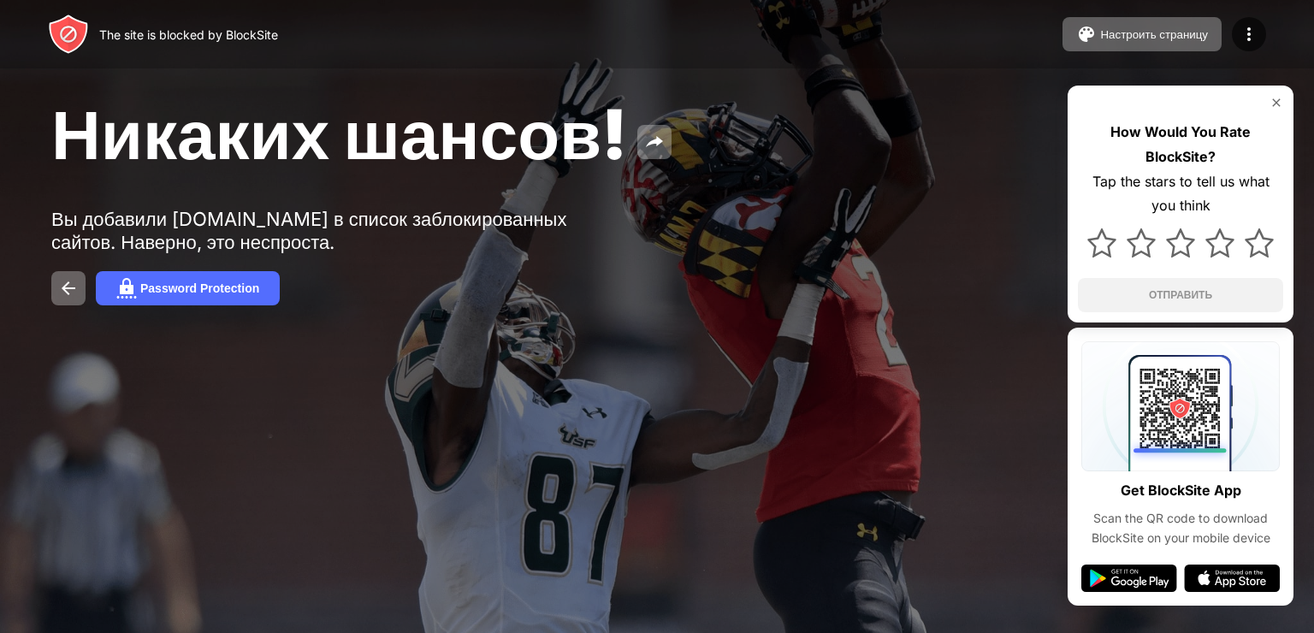
click at [1278, 106] on img at bounding box center [1276, 103] width 14 height 14
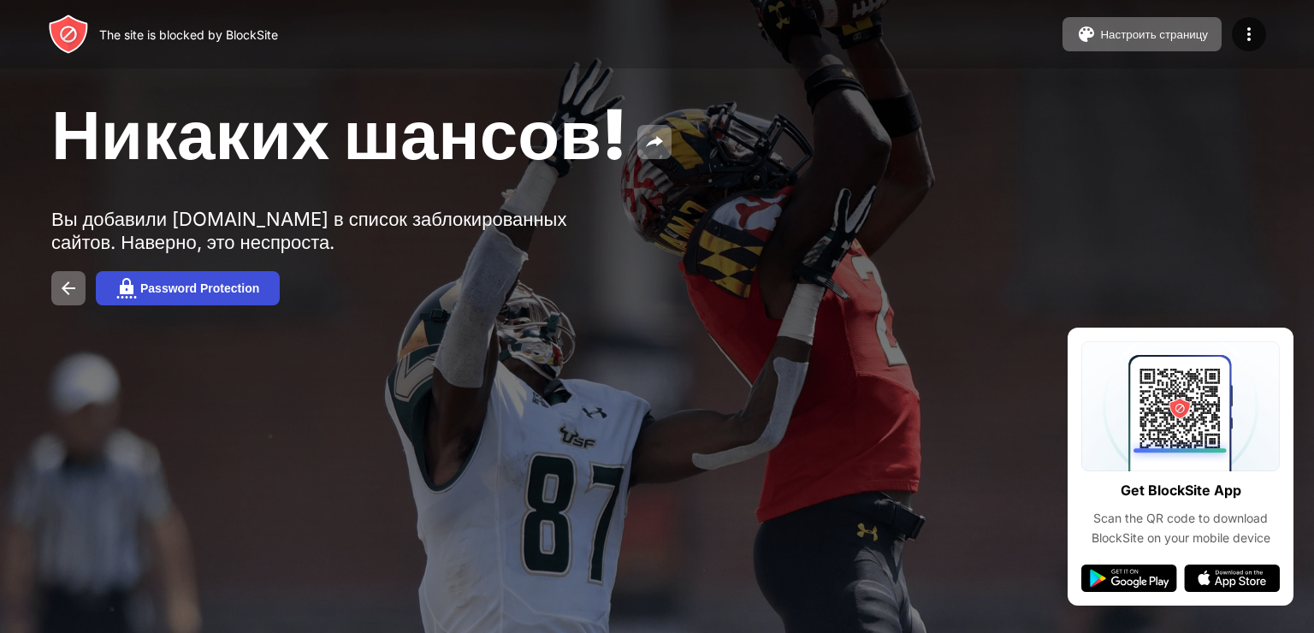
click at [239, 295] on button "Password Protection" at bounding box center [188, 288] width 184 height 34
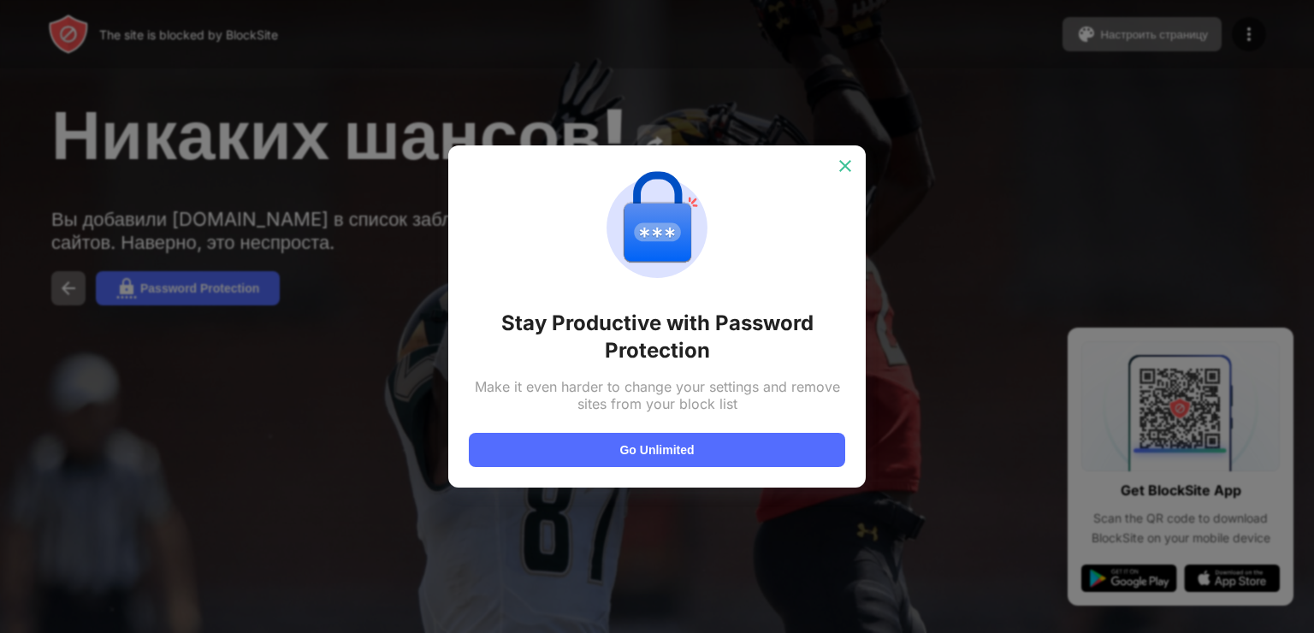
click at [847, 155] on div at bounding box center [844, 165] width 27 height 27
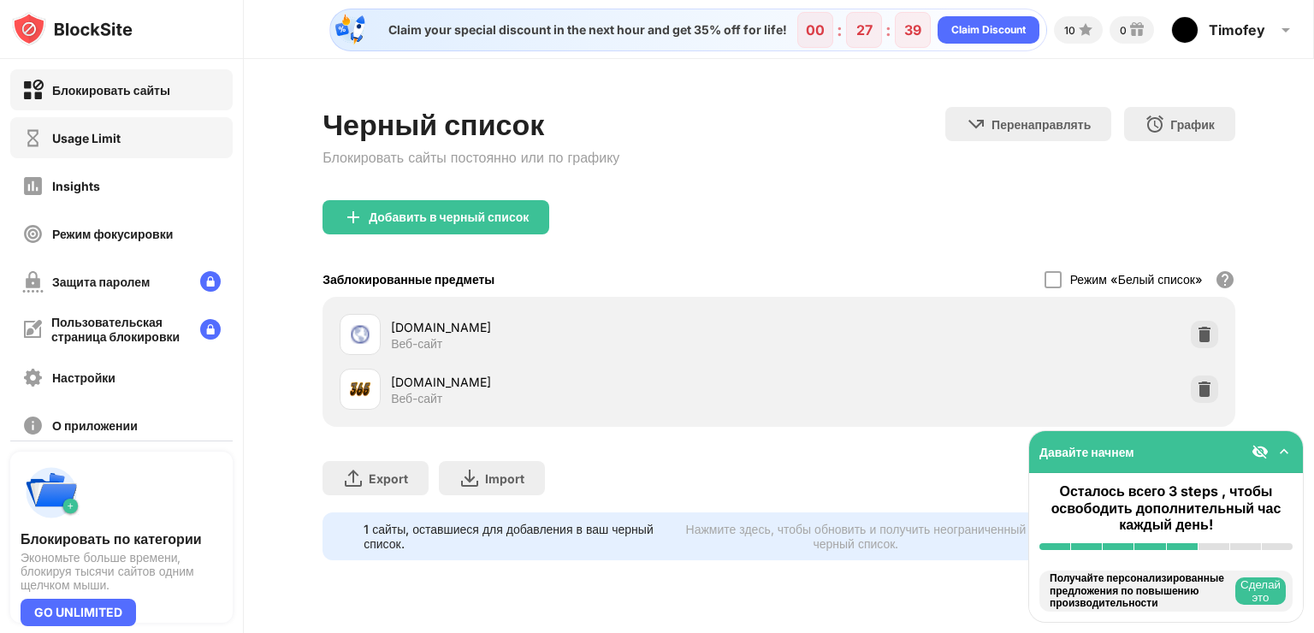
click at [120, 151] on div "Usage Limit" at bounding box center [121, 137] width 222 height 41
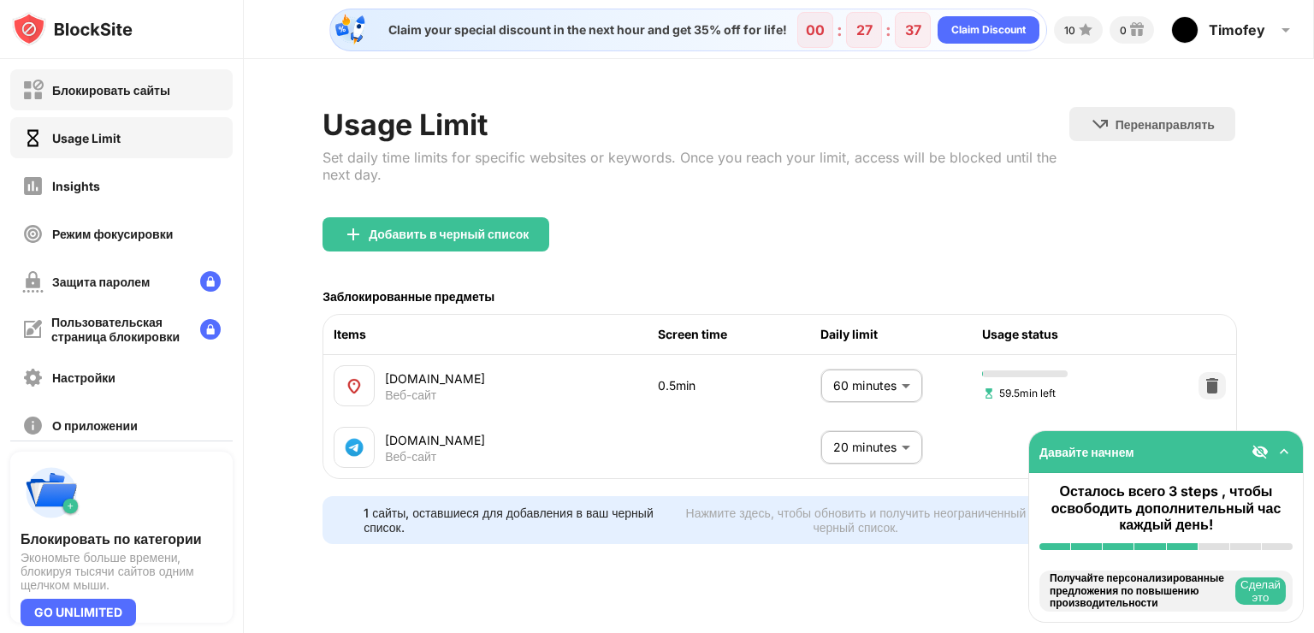
click at [128, 98] on div "Блокировать сайты" at bounding box center [96, 90] width 148 height 21
